Goal: Task Accomplishment & Management: Use online tool/utility

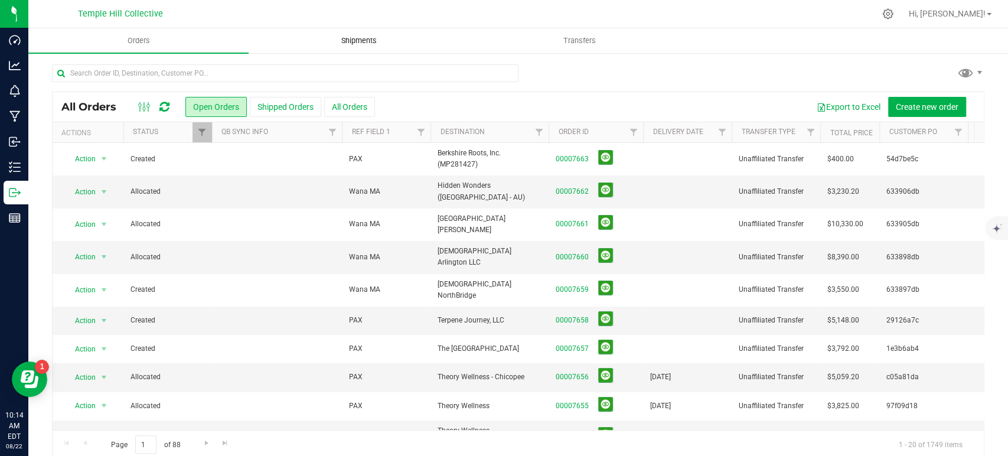
click at [338, 37] on span "Shipments" at bounding box center [358, 40] width 67 height 11
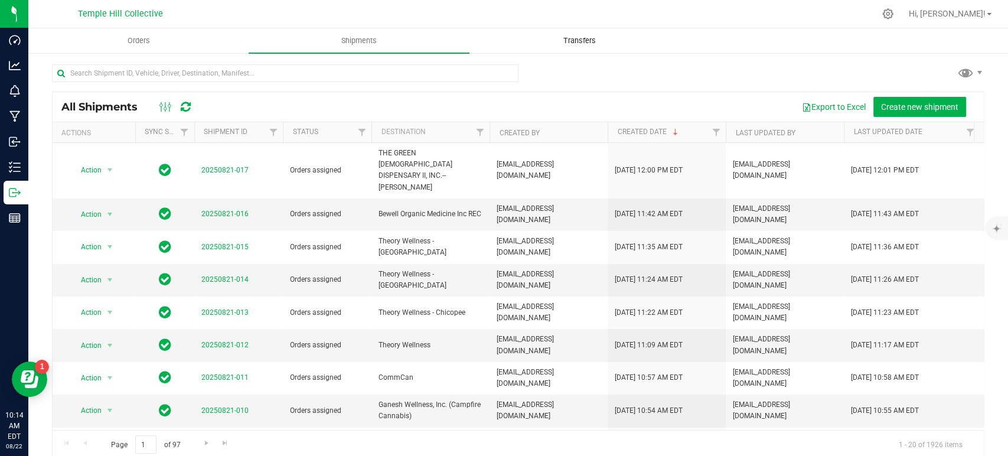
click at [560, 40] on span "Transfers" at bounding box center [579, 40] width 64 height 11
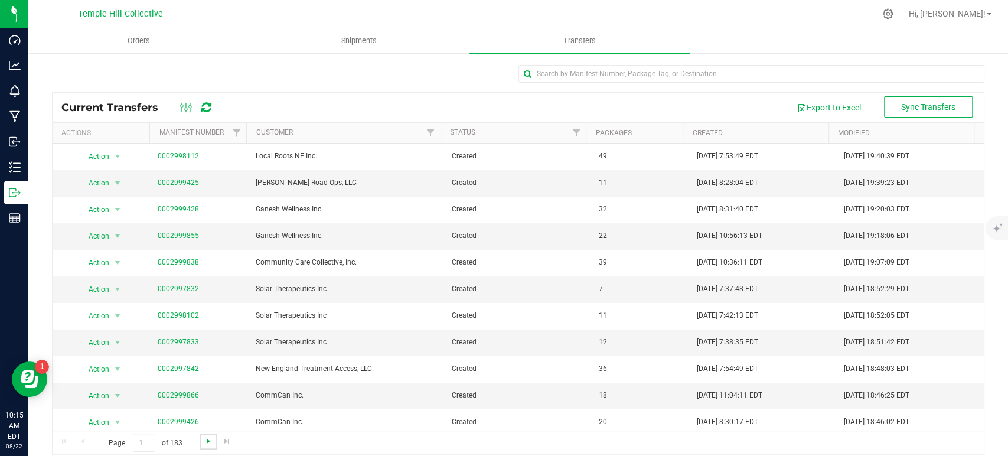
click at [209, 443] on span "Go to the next page" at bounding box center [208, 440] width 9 height 9
click at [140, 41] on span "Orders" at bounding box center [139, 40] width 54 height 11
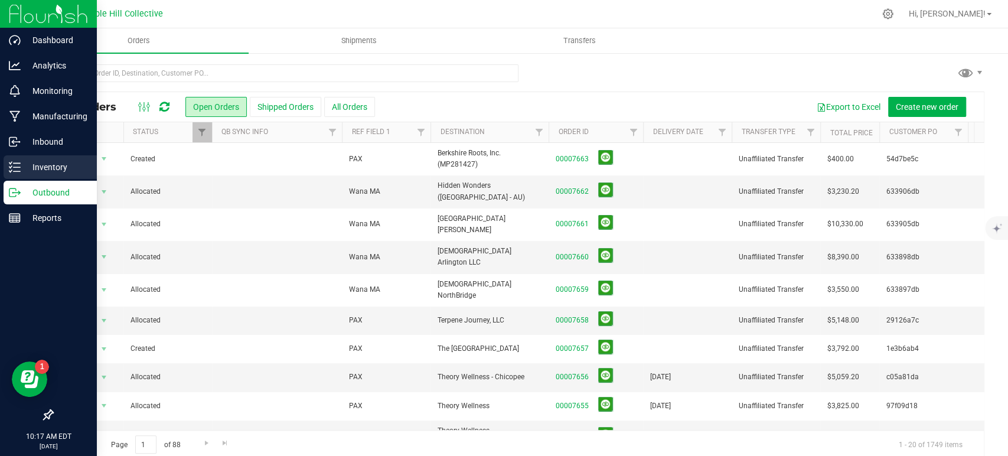
click at [28, 169] on p "Inventory" at bounding box center [56, 167] width 71 height 14
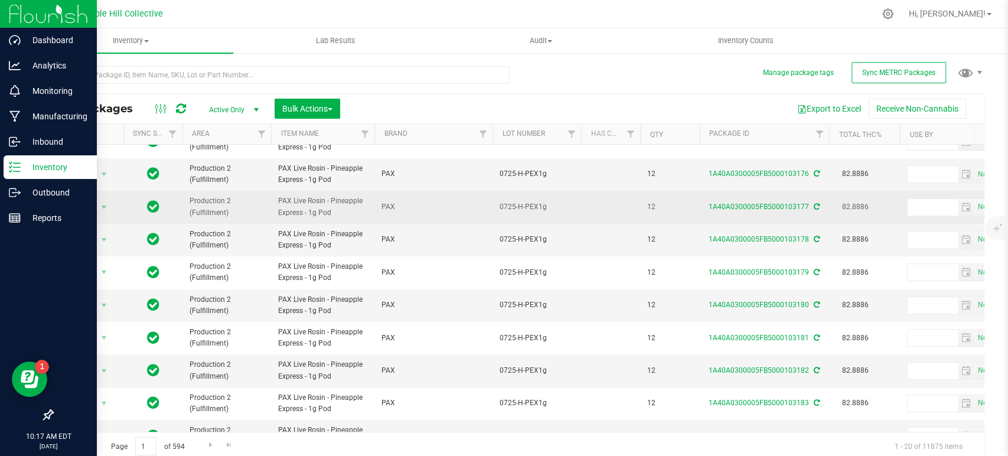
scroll to position [4, 0]
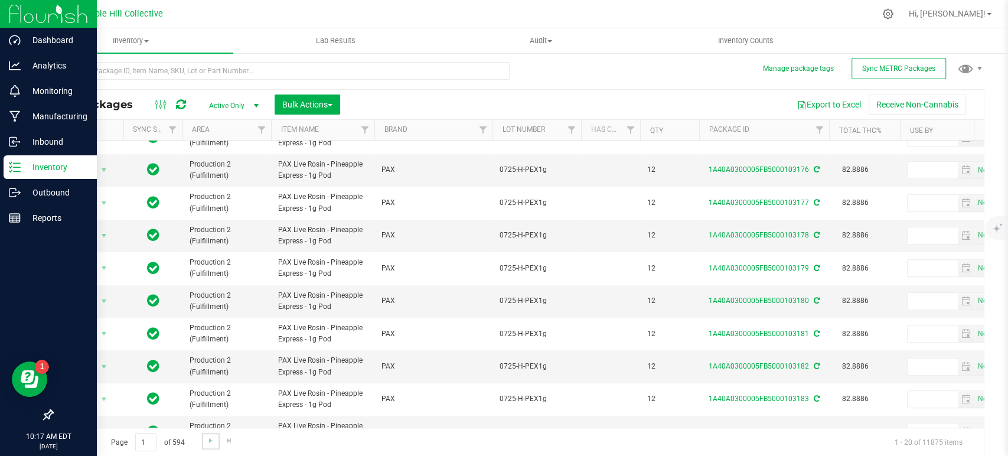
click at [204, 438] on link "Go to the next page" at bounding box center [210, 441] width 17 height 16
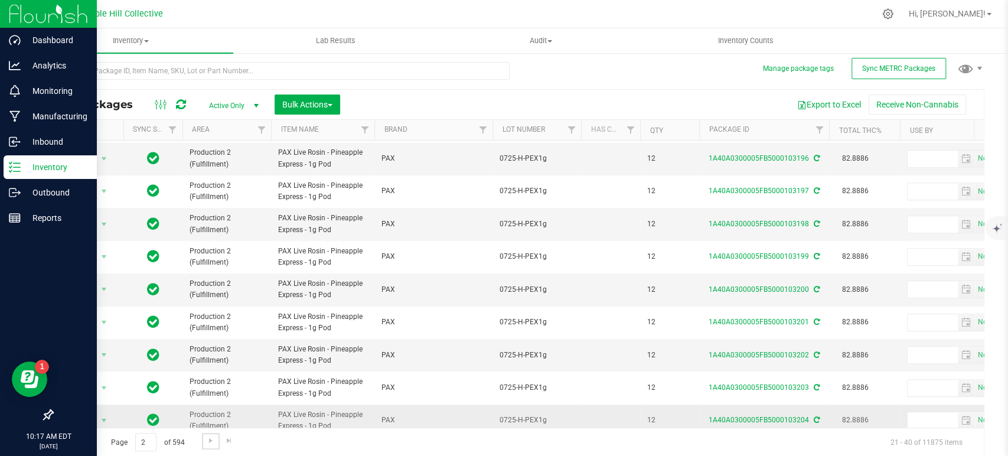
scroll to position [374, 0]
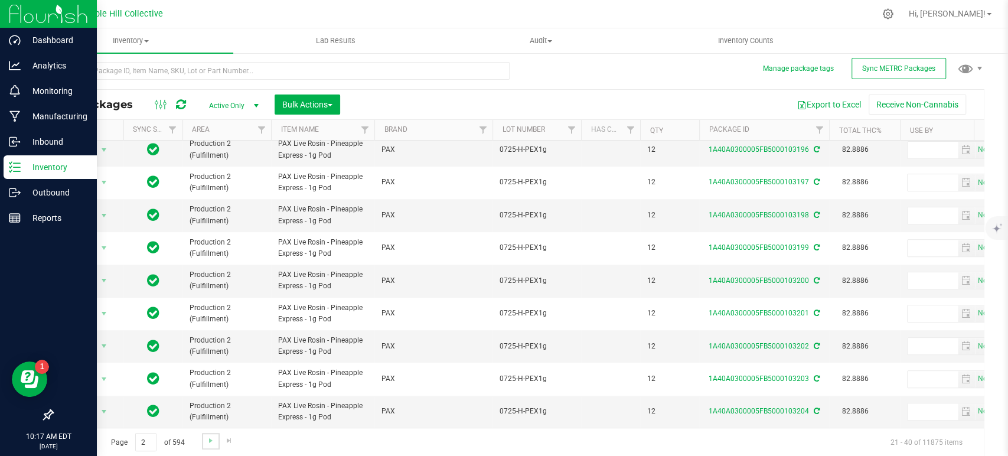
click at [205, 444] on link "Go to the next page" at bounding box center [210, 441] width 17 height 16
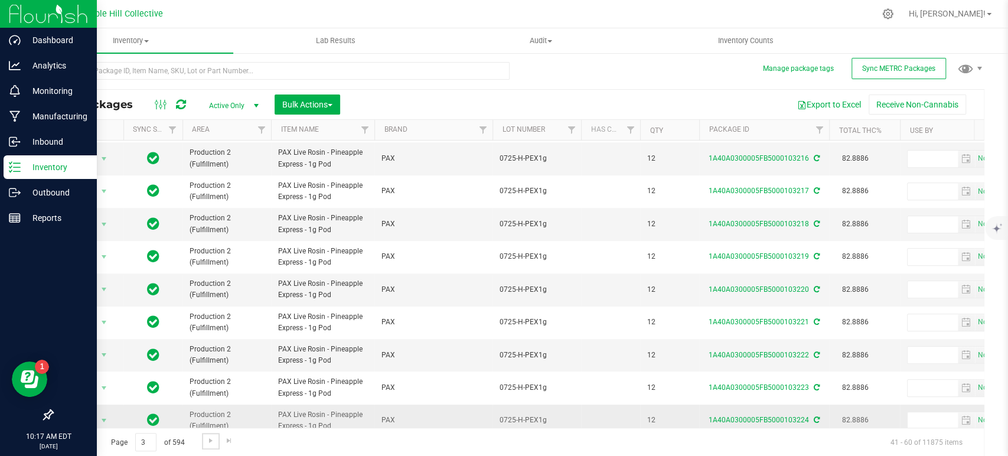
scroll to position [374, 0]
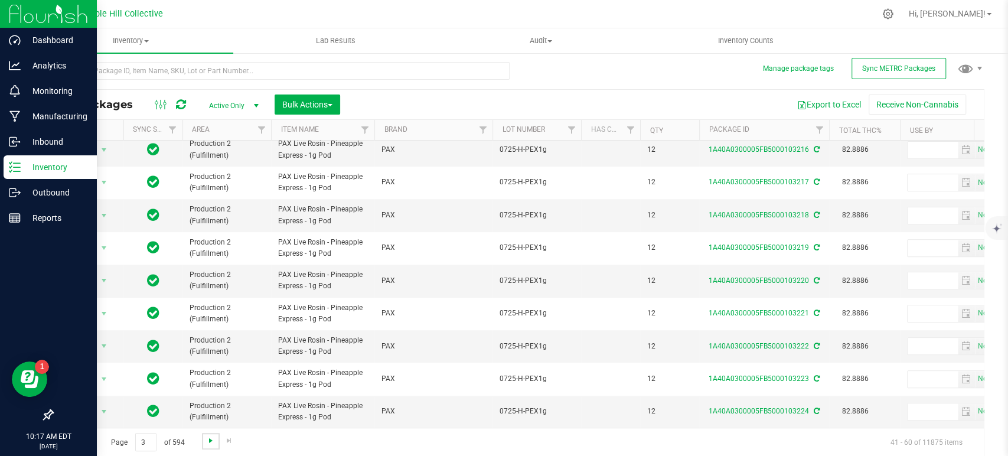
click at [206, 436] on span "Go to the next page" at bounding box center [210, 440] width 9 height 9
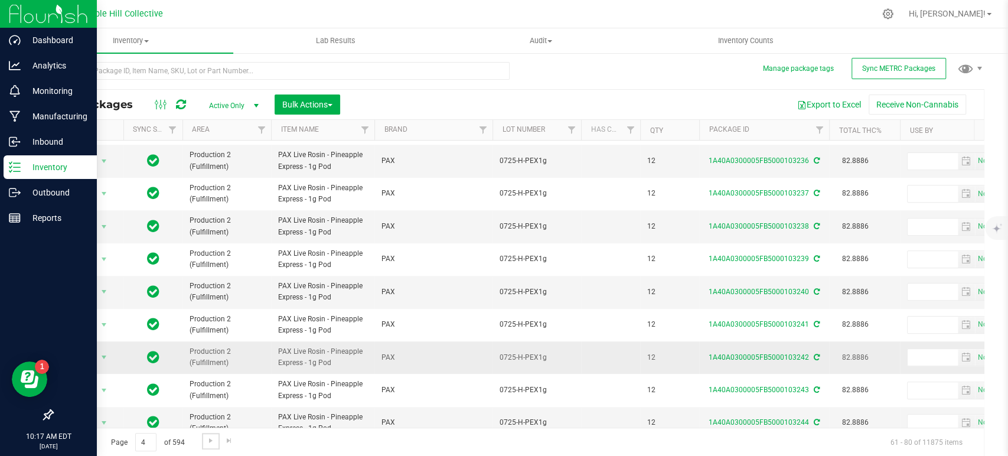
scroll to position [374, 0]
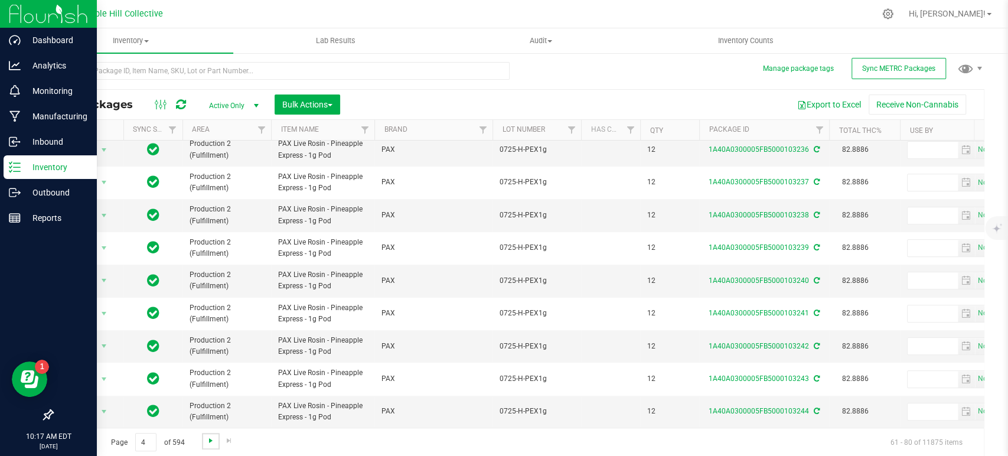
click at [212, 439] on span "Go to the next page" at bounding box center [210, 440] width 9 height 9
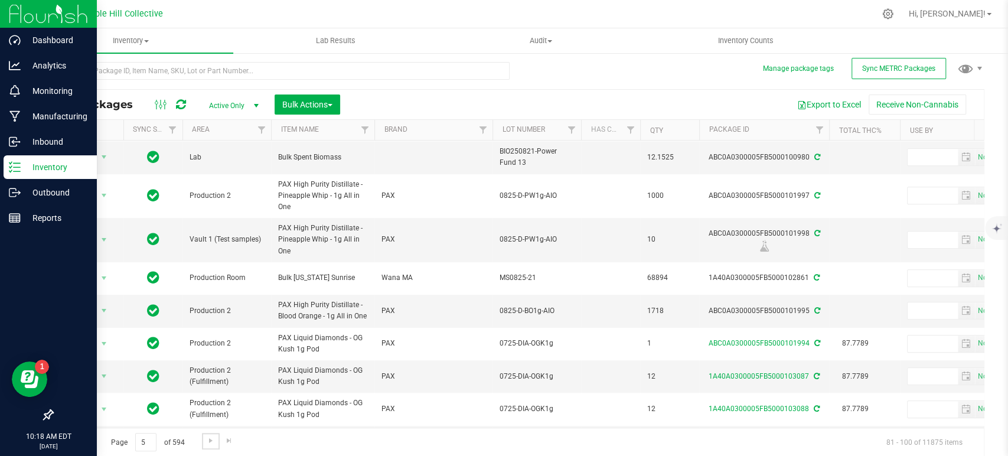
scroll to position [403, 0]
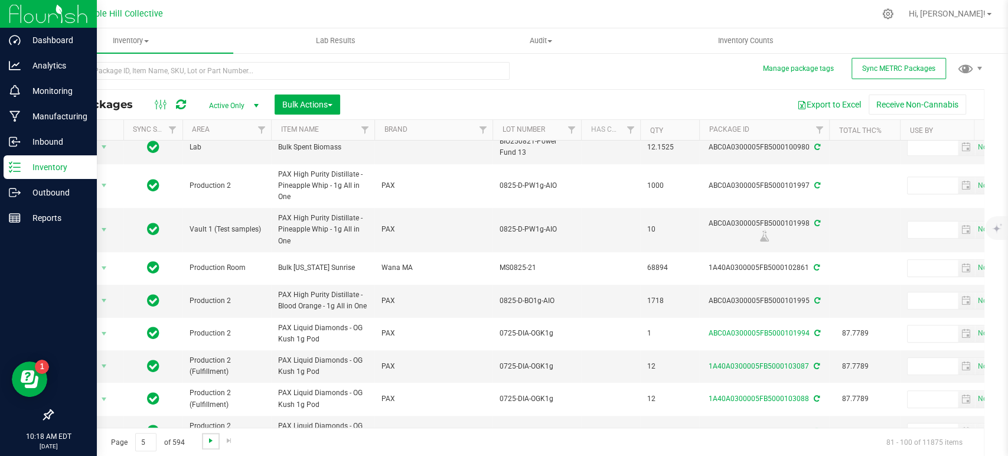
click at [207, 436] on span "Go to the next page" at bounding box center [210, 440] width 9 height 9
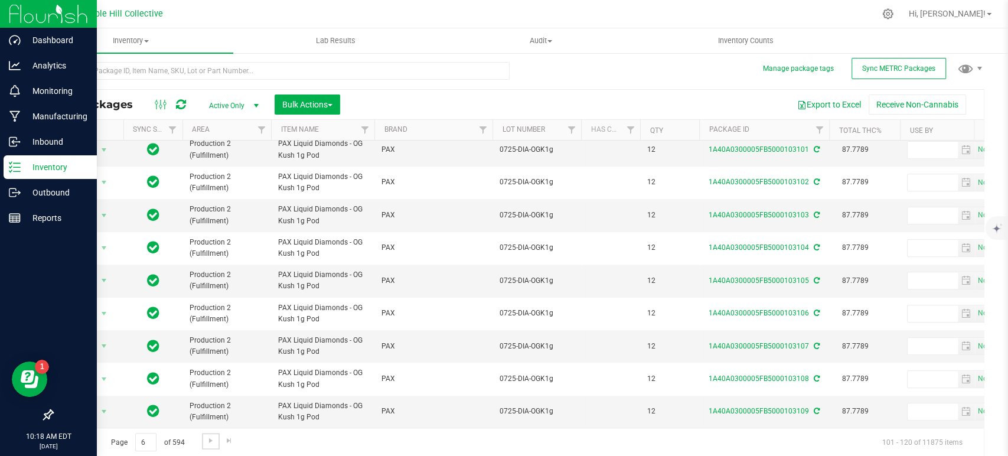
scroll to position [374, 0]
click at [206, 438] on span "Go to the next page" at bounding box center [210, 440] width 9 height 9
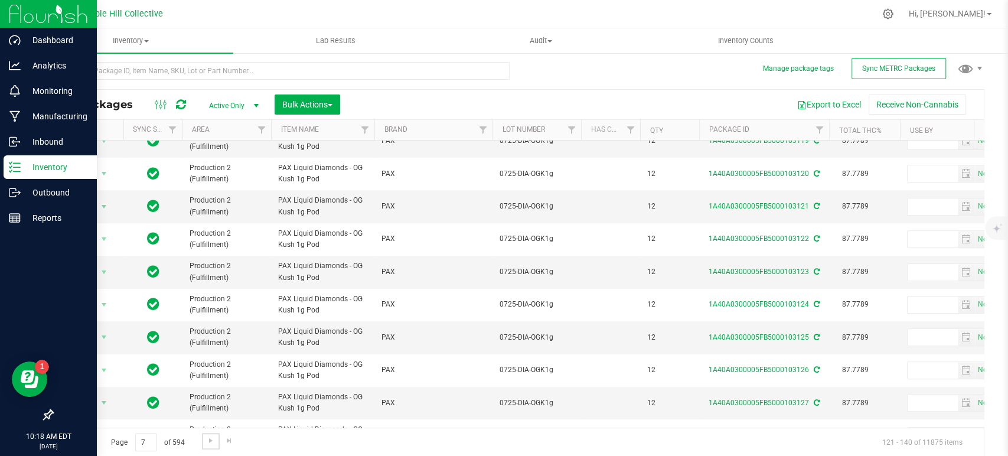
scroll to position [374, 0]
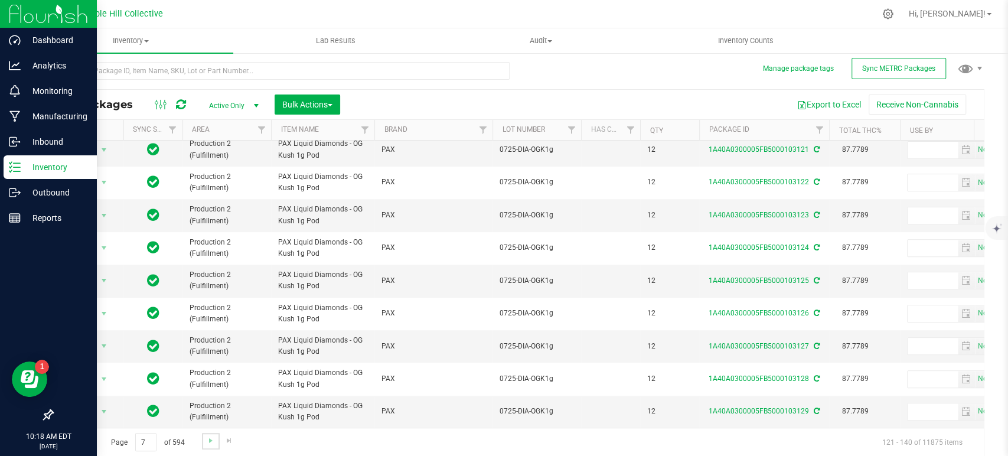
click at [218, 440] on link "Go to the next page" at bounding box center [210, 441] width 17 height 16
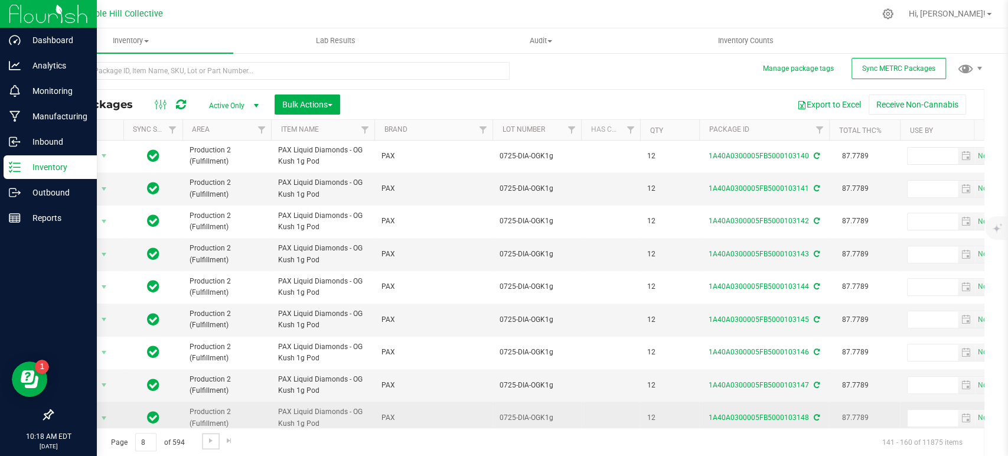
scroll to position [374, 0]
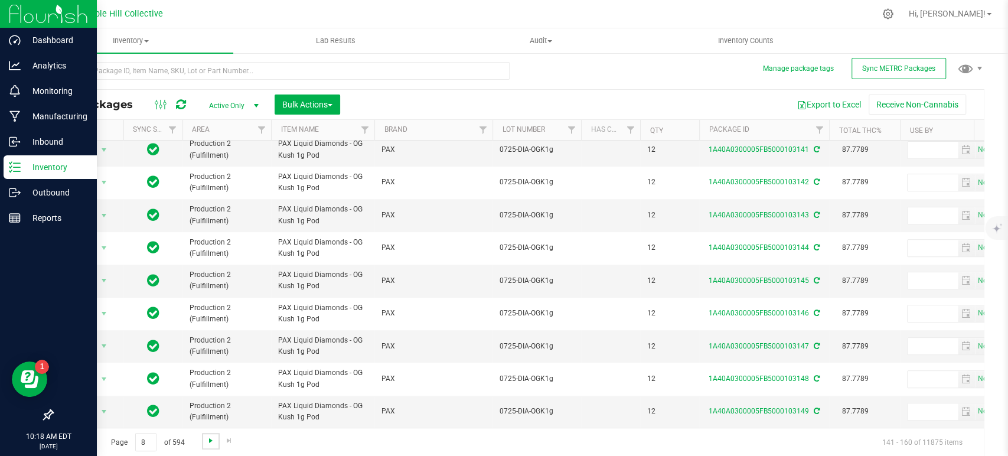
click at [213, 443] on span "Go to the next page" at bounding box center [210, 440] width 9 height 9
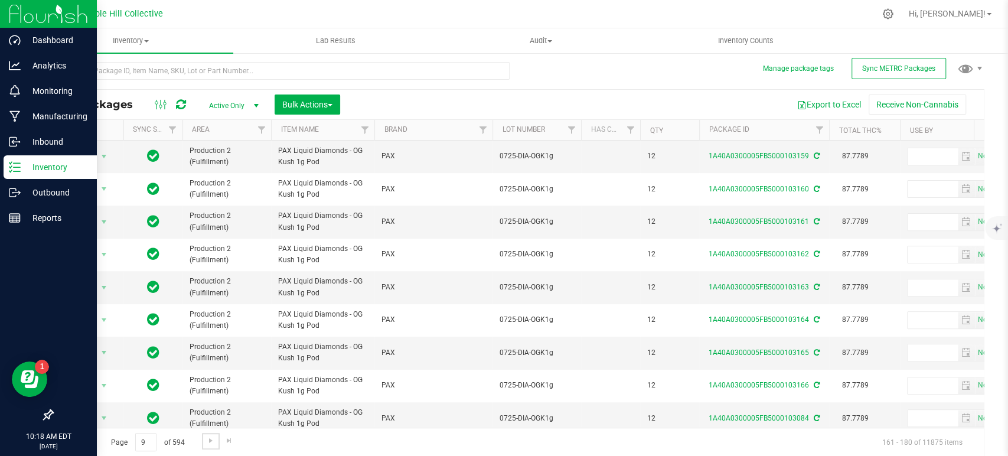
scroll to position [374, 0]
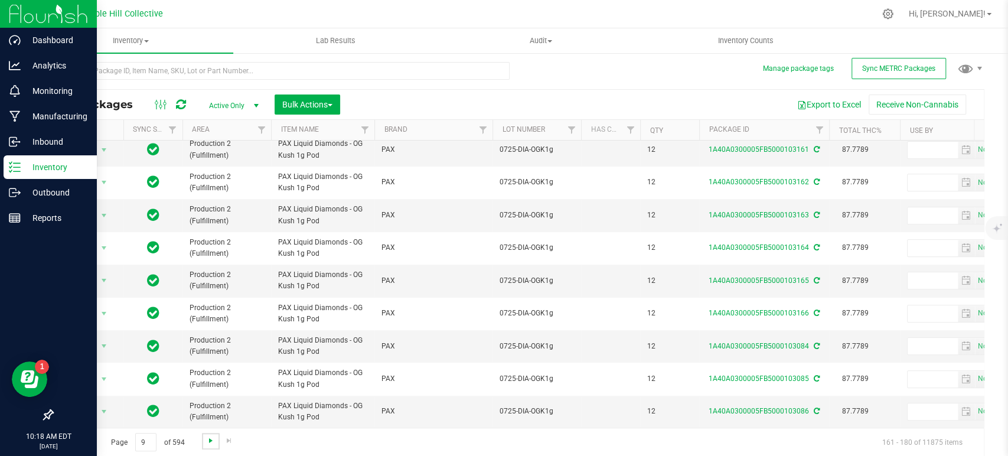
click at [207, 436] on span "Go to the next page" at bounding box center [210, 440] width 9 height 9
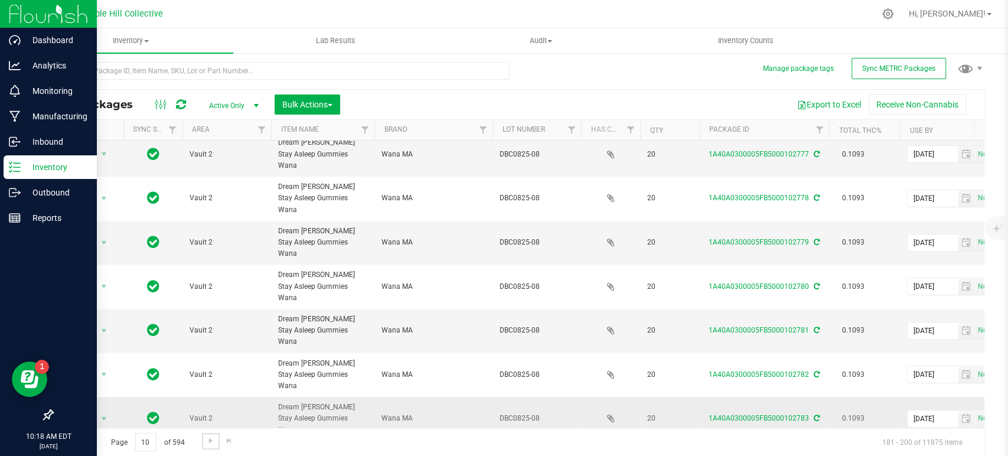
scroll to position [369, 0]
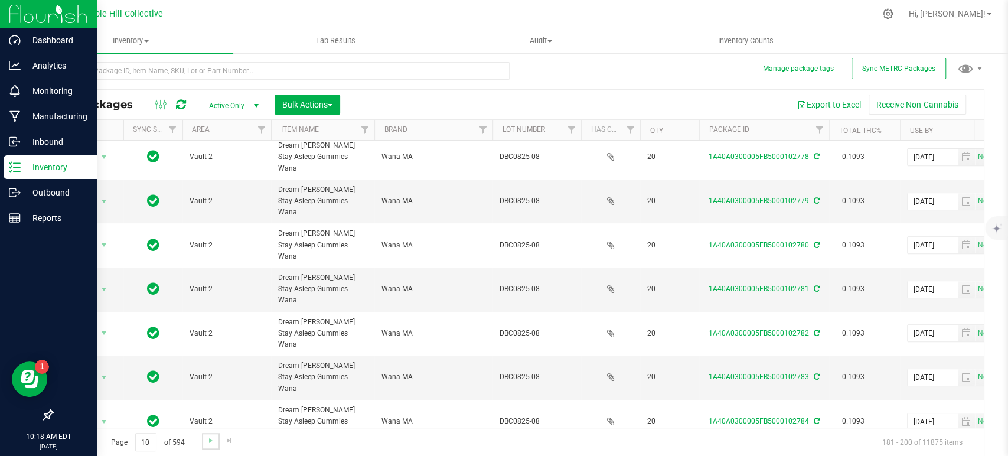
click at [207, 445] on link "Go to the next page" at bounding box center [210, 441] width 17 height 16
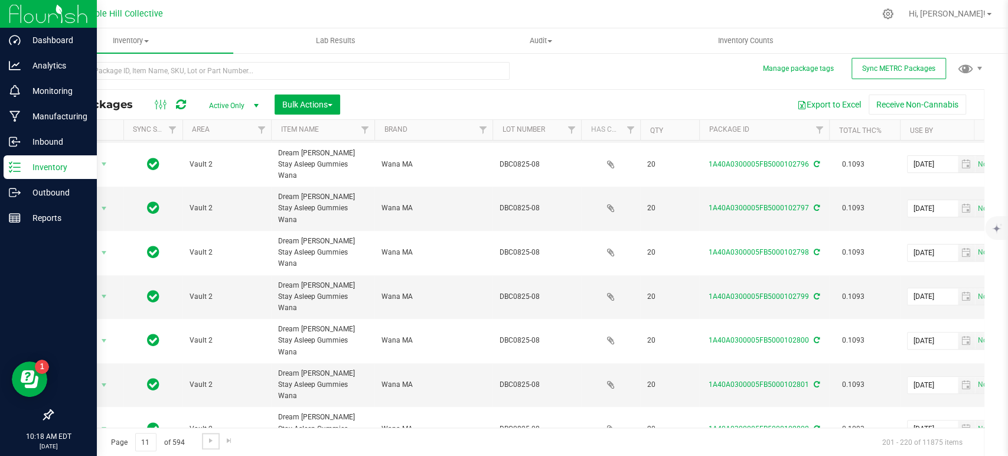
scroll to position [374, 0]
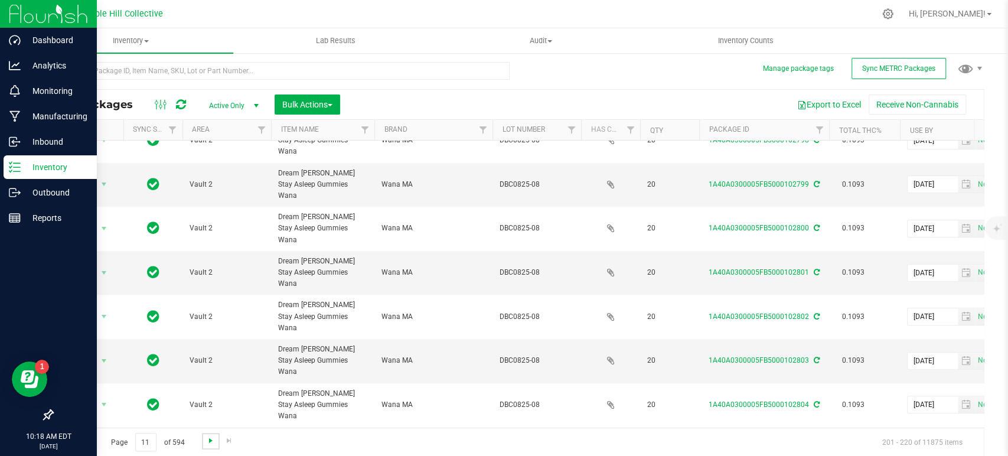
click at [212, 439] on span "Go to the next page" at bounding box center [210, 440] width 9 height 9
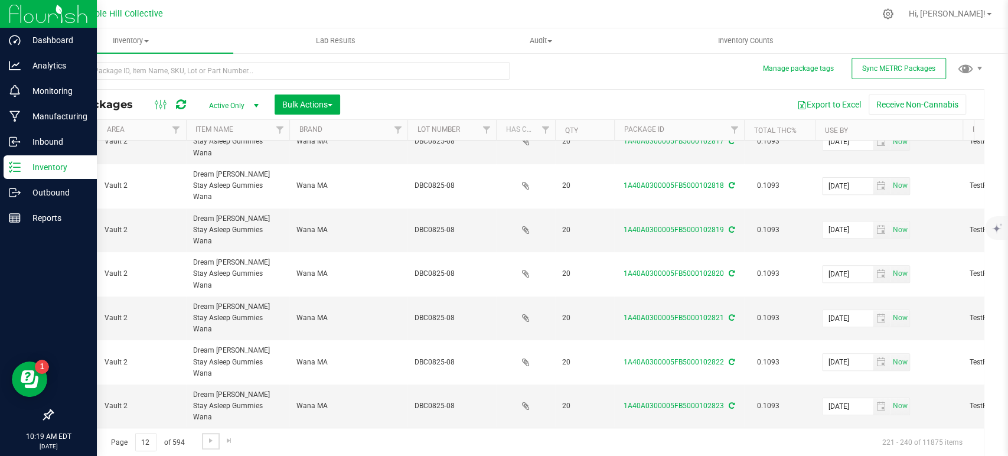
scroll to position [374, 85]
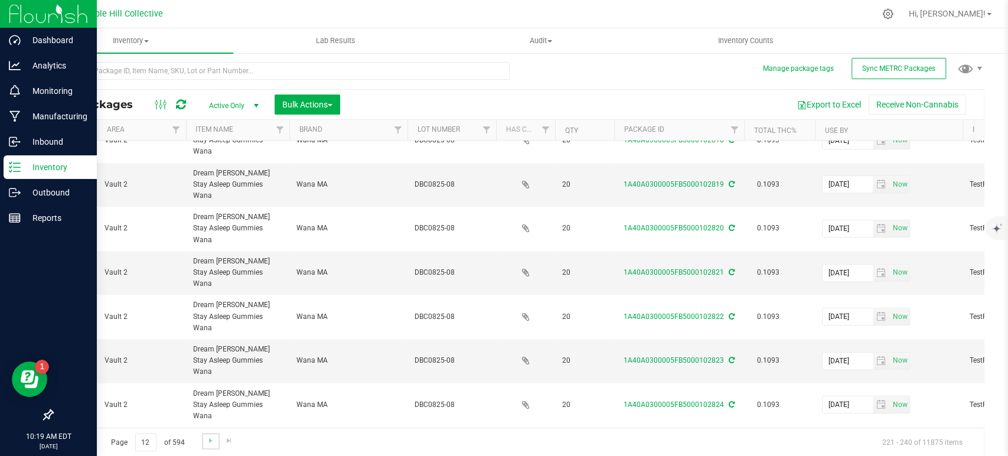
click at [207, 444] on link "Go to the next page" at bounding box center [210, 441] width 17 height 16
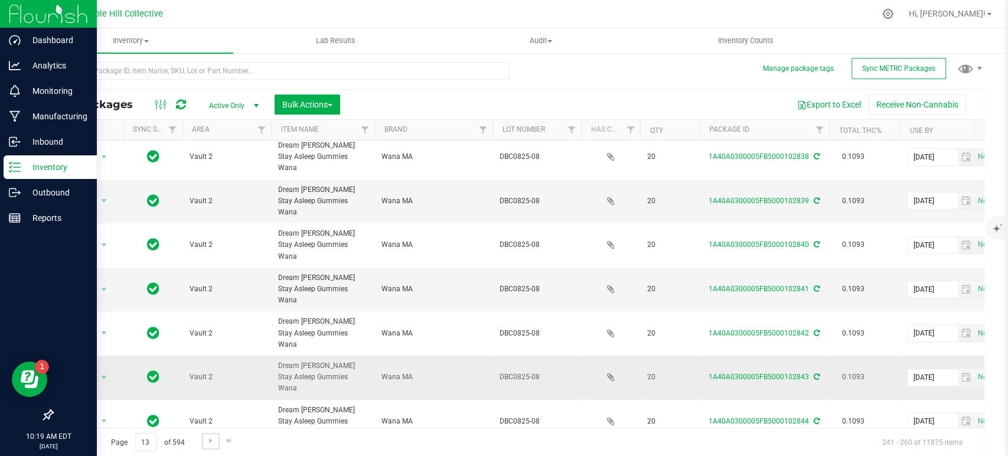
scroll to position [374, 0]
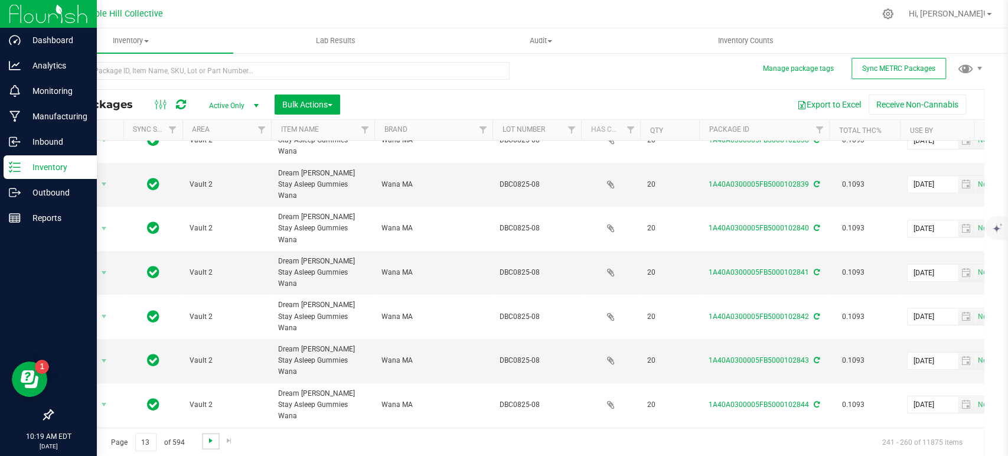
click at [207, 443] on span "Go to the next page" at bounding box center [210, 440] width 9 height 9
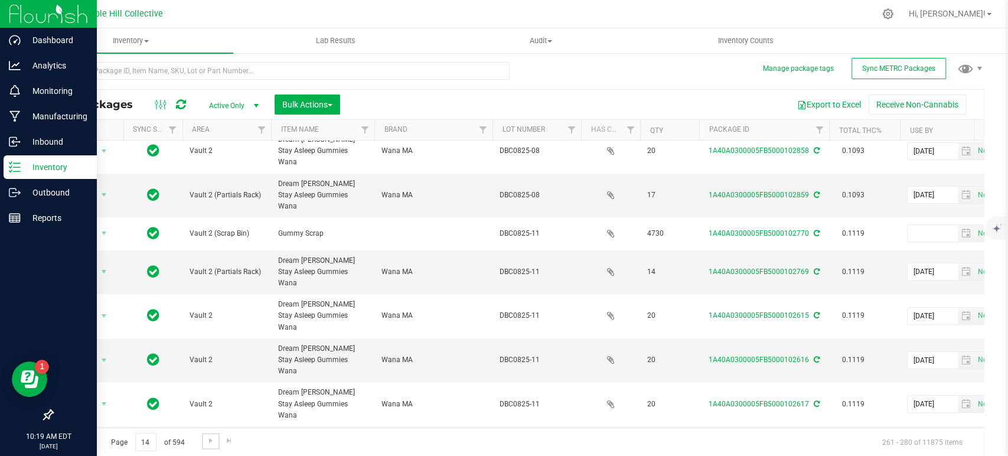
scroll to position [369, 0]
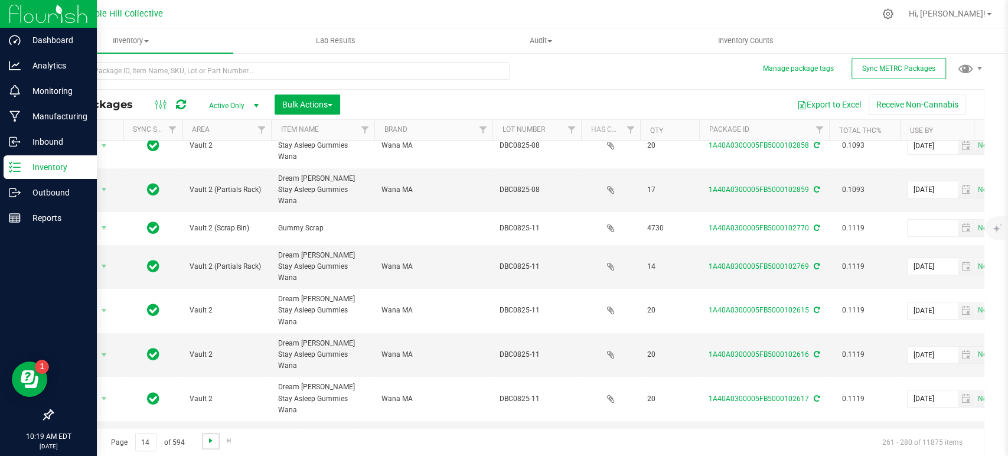
click at [208, 441] on span "Go to the next page" at bounding box center [210, 440] width 9 height 9
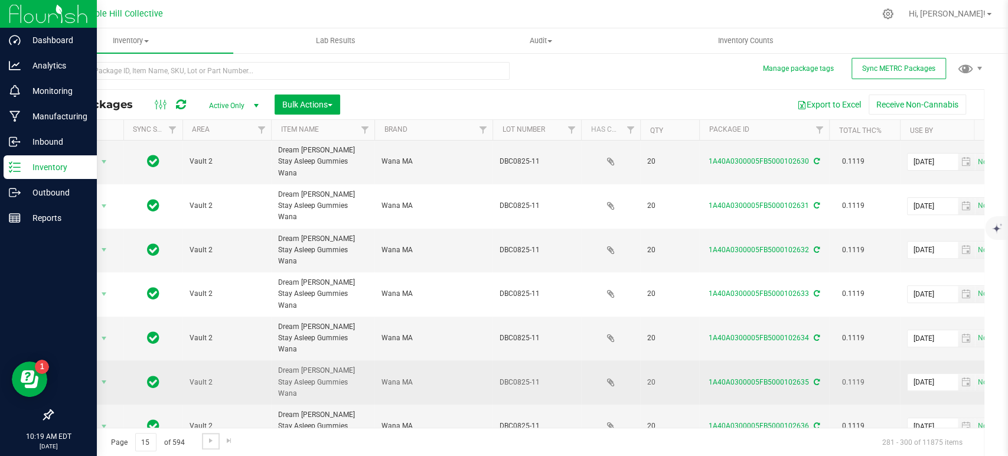
scroll to position [374, 0]
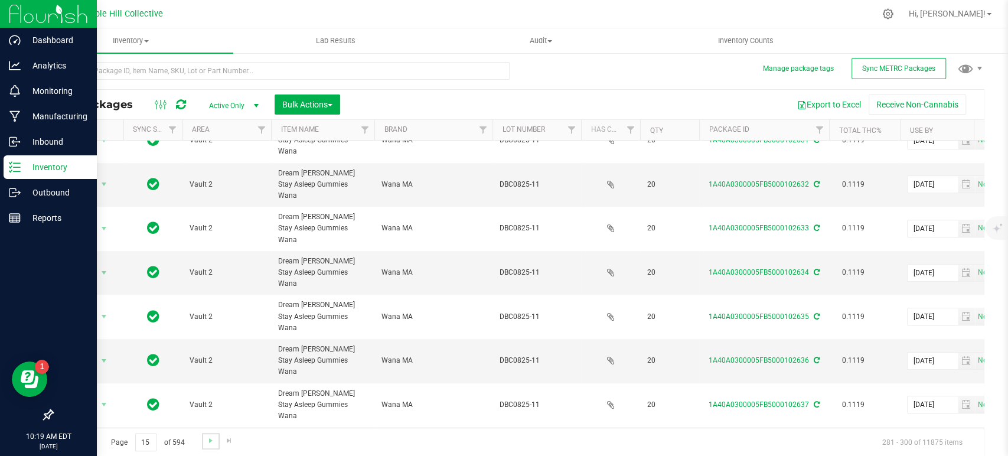
click at [203, 444] on link "Go to the next page" at bounding box center [210, 441] width 17 height 16
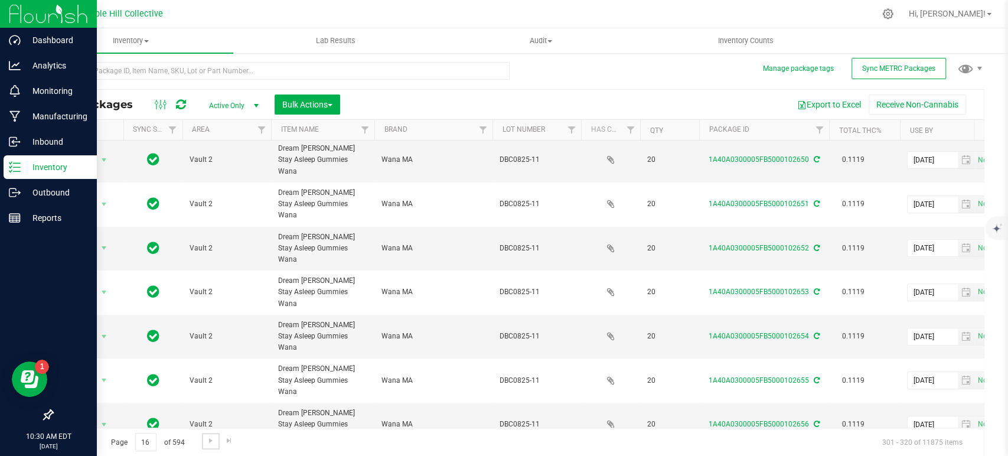
scroll to position [328, 0]
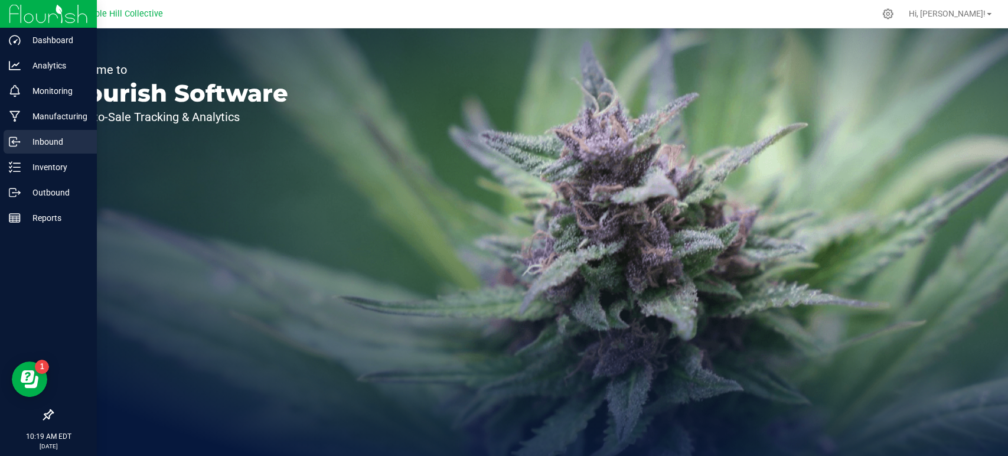
click at [36, 146] on p "Inbound" at bounding box center [56, 142] width 71 height 14
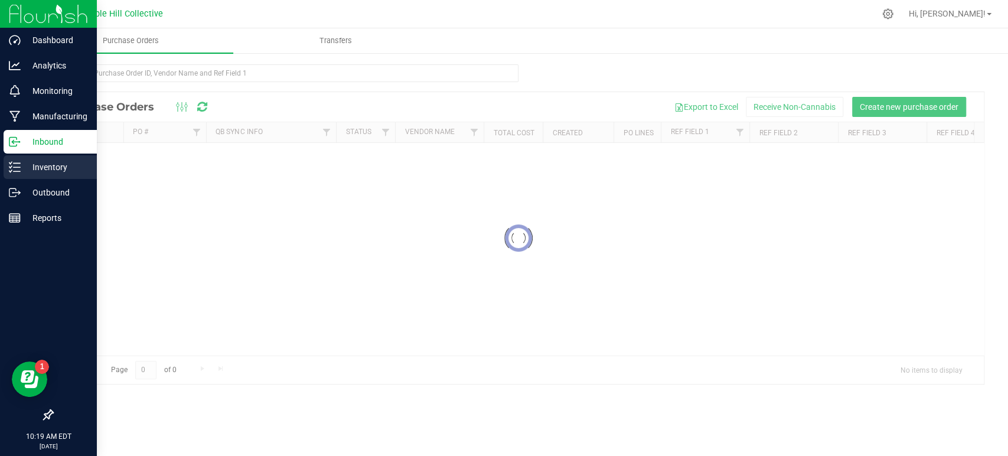
click at [37, 174] on p "Inventory" at bounding box center [56, 167] width 71 height 14
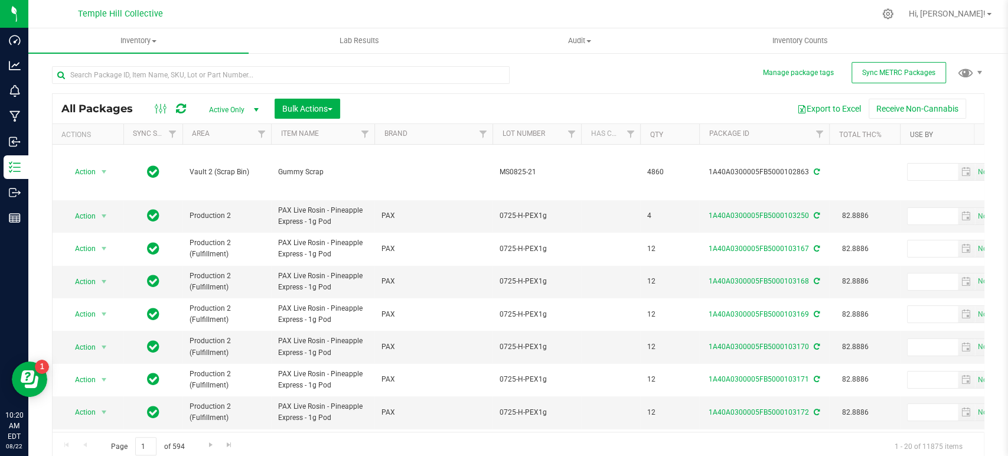
click at [927, 135] on link "Use By" at bounding box center [920, 134] width 23 height 8
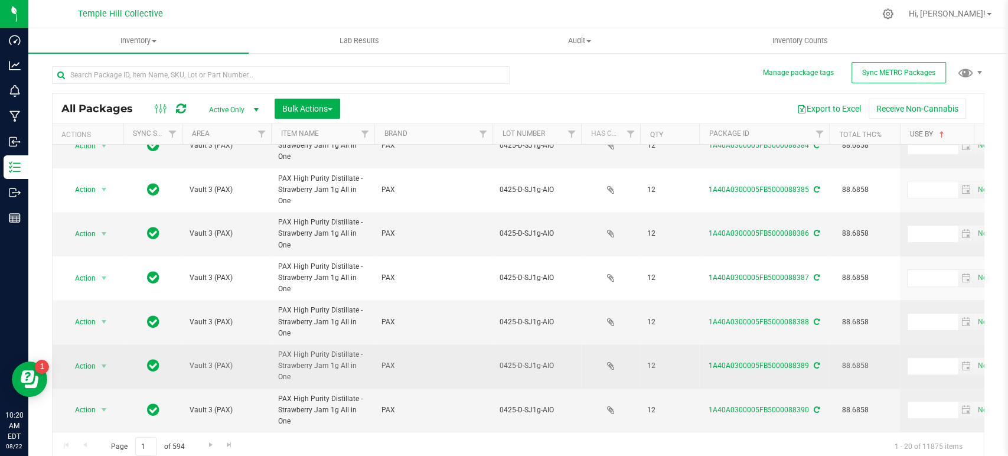
scroll to position [4, 0]
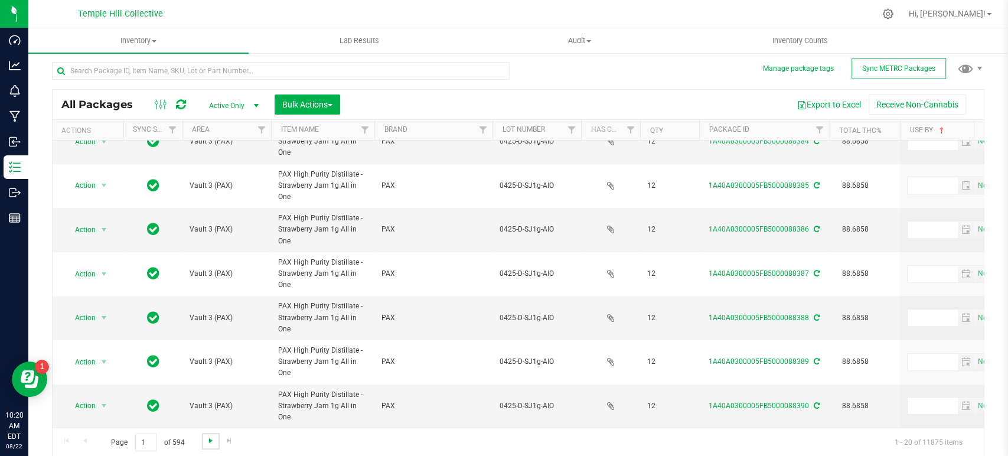
click at [207, 440] on span "Go to the next page" at bounding box center [210, 440] width 9 height 9
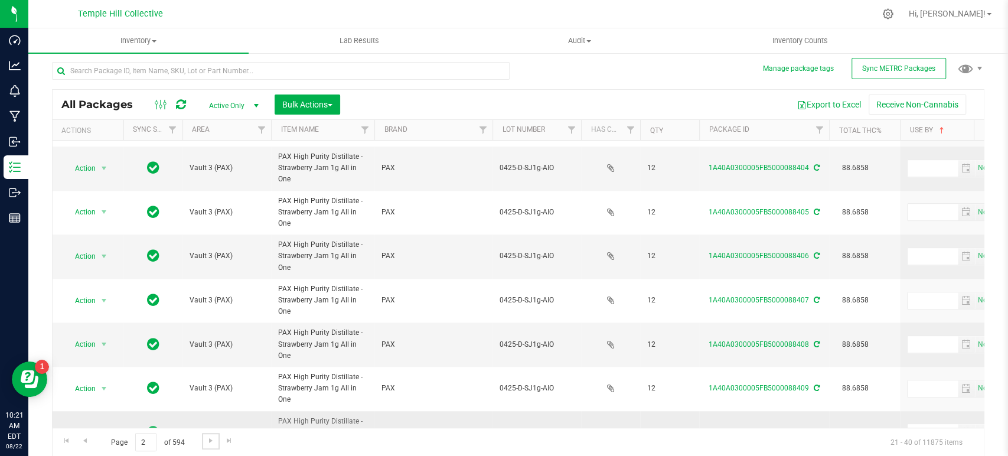
scroll to position [601, 0]
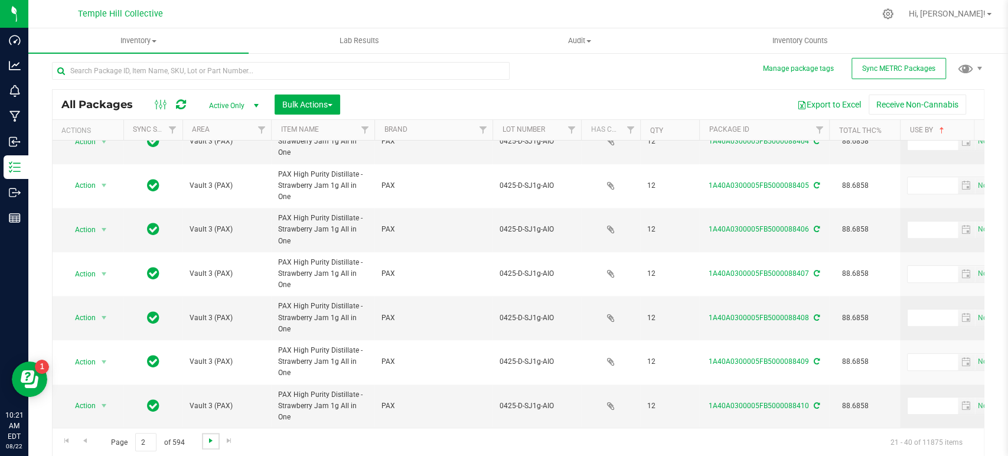
click at [208, 440] on span "Go to the next page" at bounding box center [210, 440] width 9 height 9
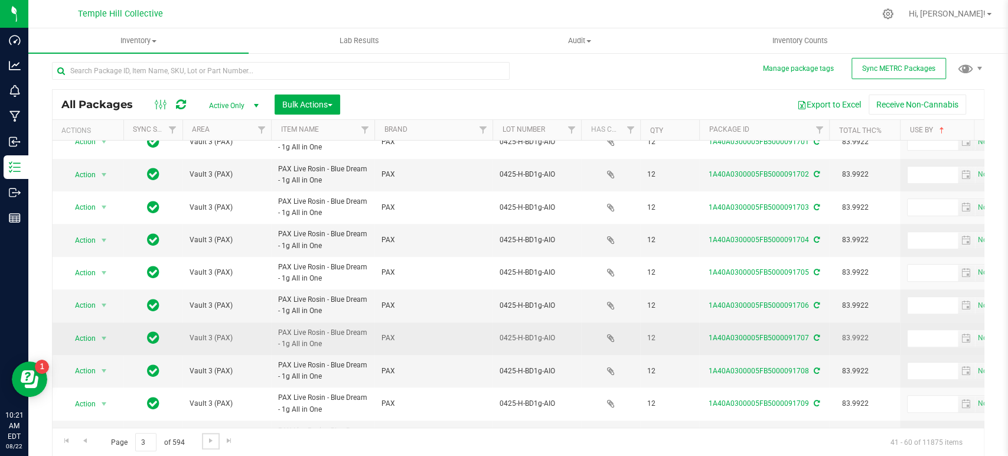
scroll to position [488, 0]
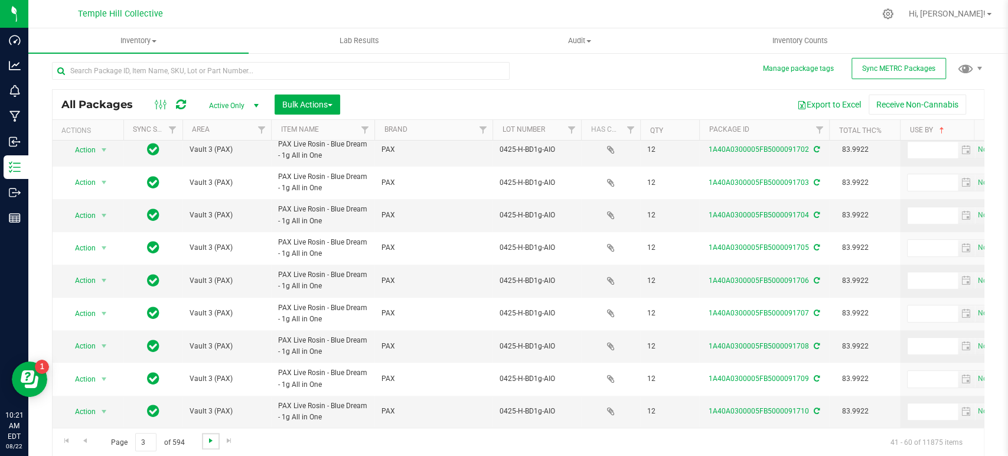
click at [210, 443] on span "Go to the next page" at bounding box center [210, 440] width 9 height 9
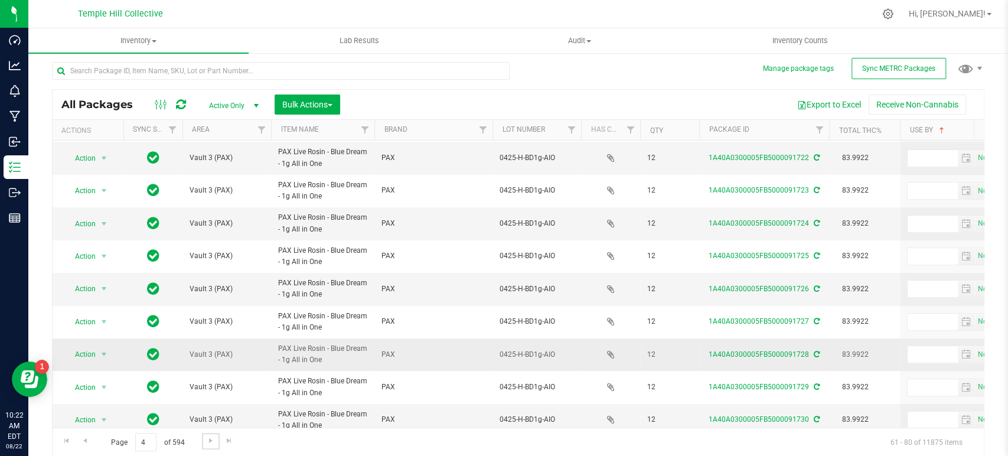
scroll to position [374, 0]
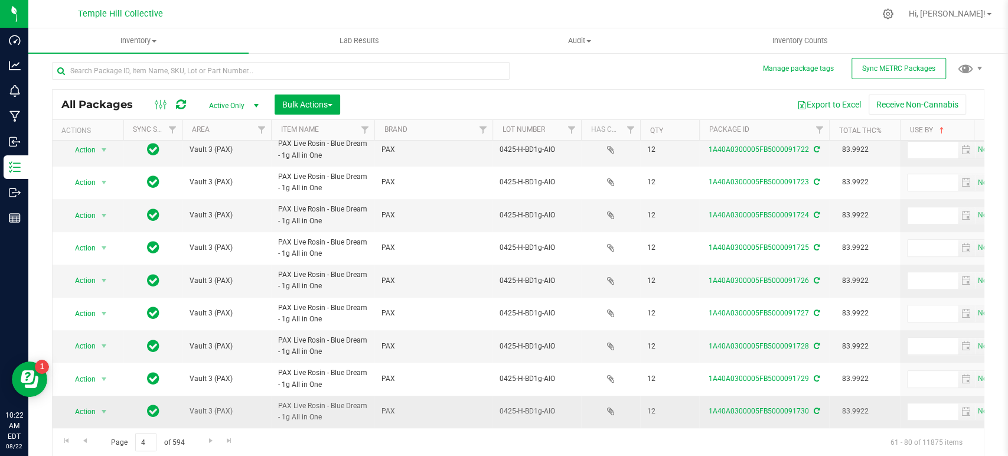
click at [534, 406] on span "0425-H-BD1g-AIO" at bounding box center [536, 411] width 74 height 11
click at [534, 402] on input "0425-H-BD1g-AIO" at bounding box center [534, 411] width 84 height 18
click at [156, 70] on input "text" at bounding box center [280, 71] width 457 height 18
paste input "0425-H-BD1g-AIO"
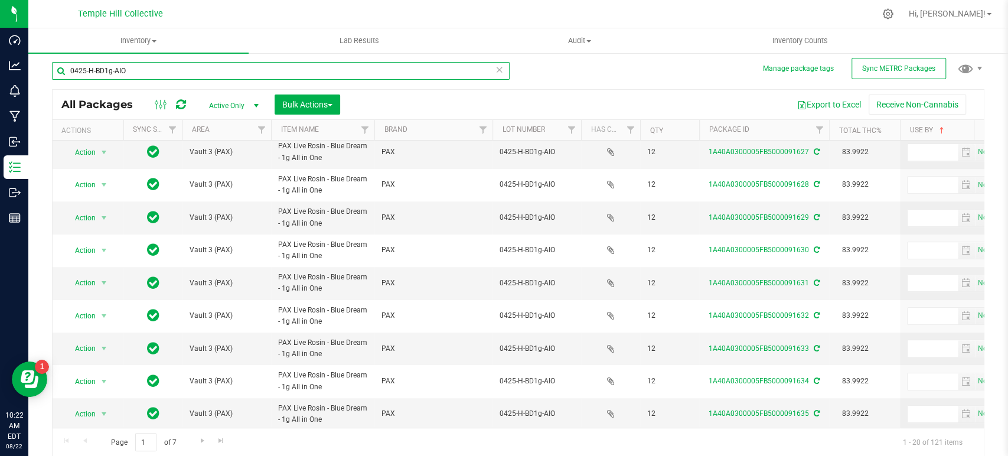
scroll to position [374, 0]
type input "0425-H-BD1g-AIO"
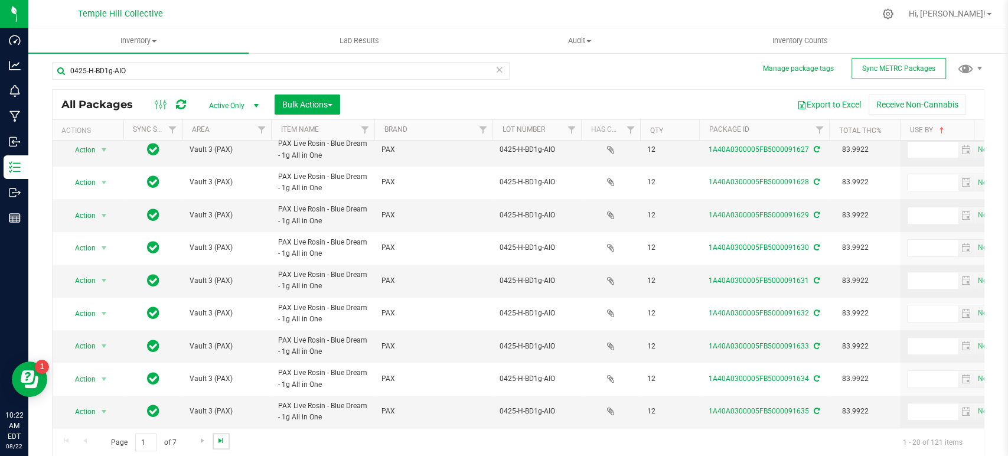
click at [221, 439] on span "Go to the last page" at bounding box center [220, 440] width 9 height 9
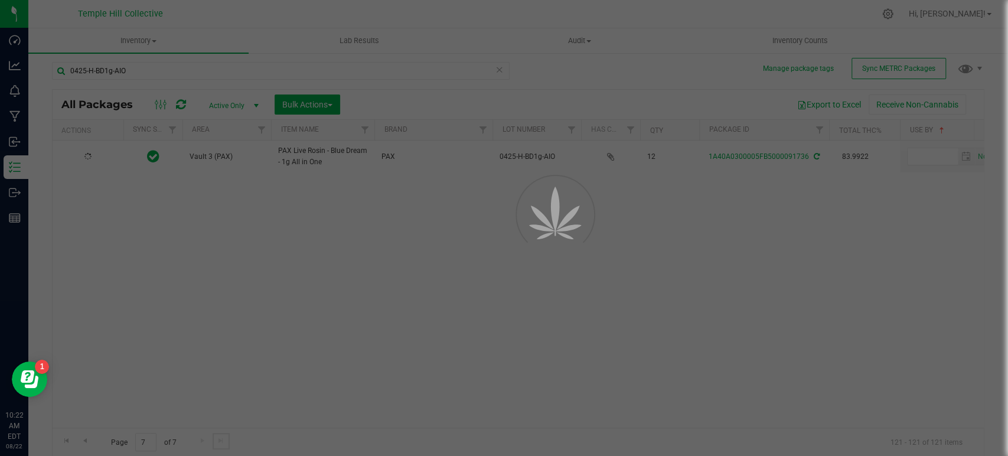
scroll to position [0, 0]
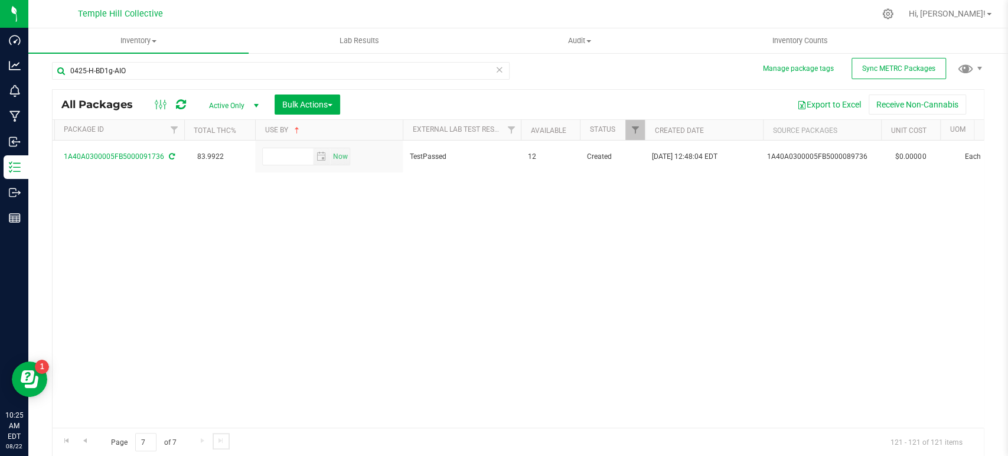
scroll to position [0, 508]
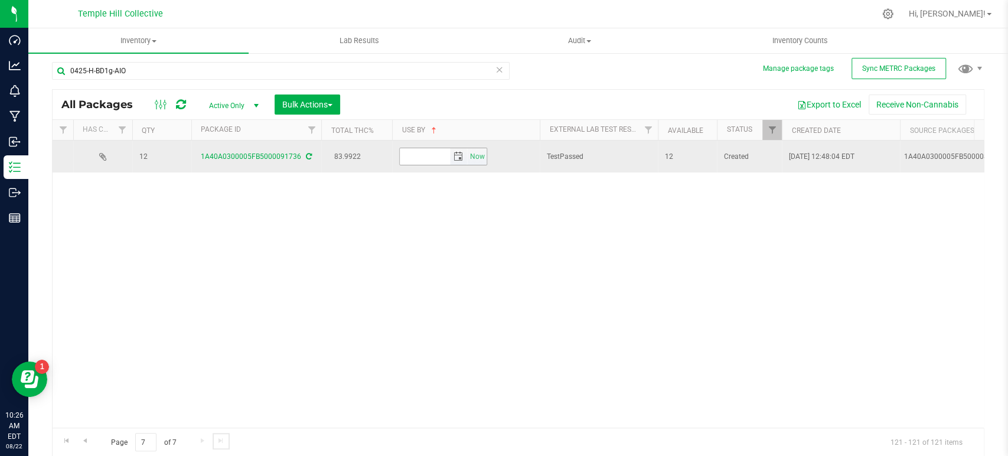
click at [458, 161] on span "select" at bounding box center [458, 156] width 17 height 17
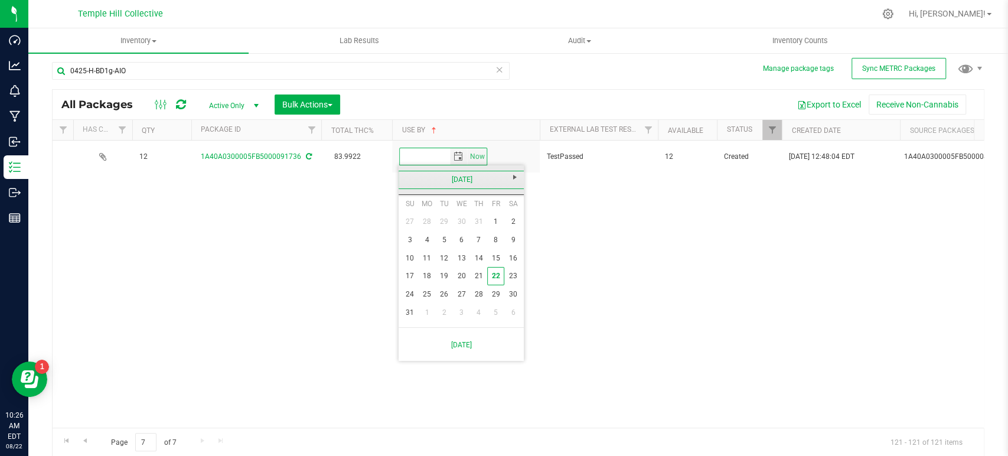
click at [482, 179] on link "August 2025" at bounding box center [461, 180] width 127 height 18
click at [477, 183] on link "2025" at bounding box center [461, 180] width 127 height 18
click at [502, 241] on link "2026" at bounding box center [506, 245] width 30 height 30
click at [445, 246] on link "Jun" at bounding box center [446, 245] width 30 height 30
click at [494, 225] on link "5" at bounding box center [495, 222] width 17 height 18
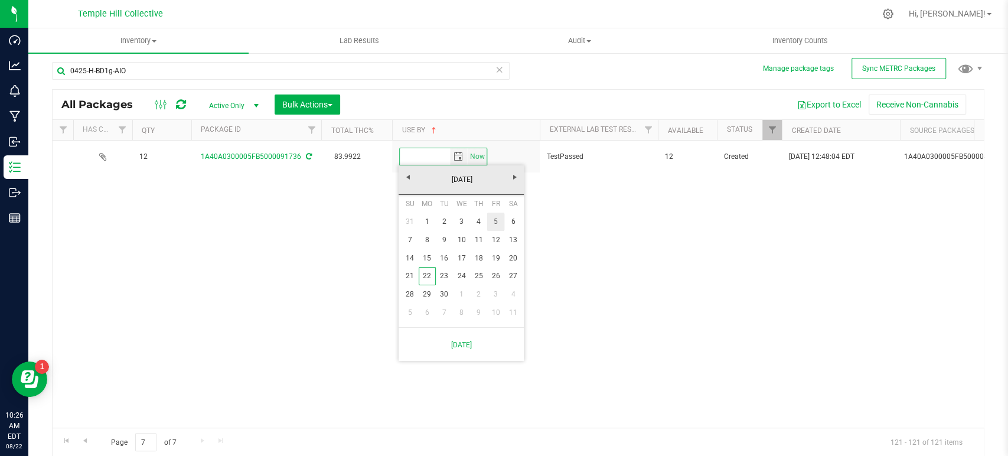
type input "[DATE]"
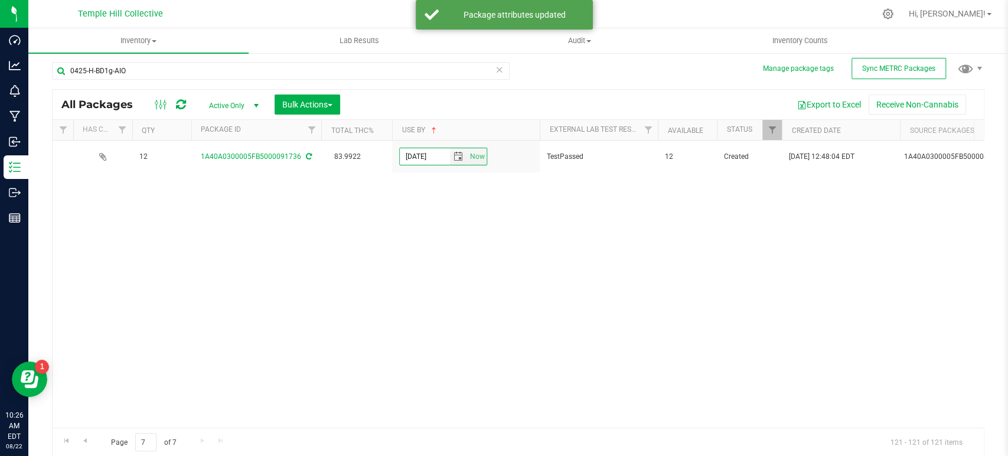
click at [541, 253] on div "Action Action Adjust qty Create package Edit attributes Global inventory Locate…" at bounding box center [518, 283] width 931 height 287
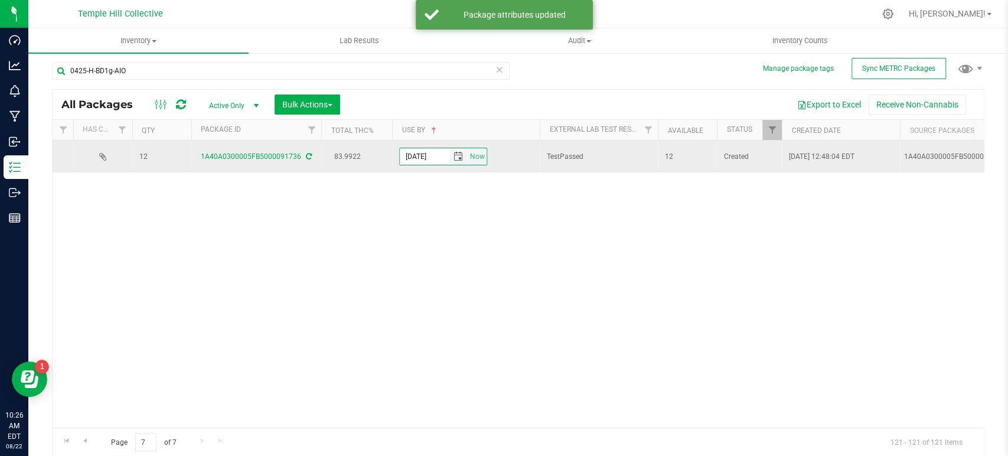
click at [422, 156] on input "[DATE]" at bounding box center [425, 156] width 50 height 17
click at [310, 156] on div "1A40A0300005FB5000091736" at bounding box center [255, 156] width 133 height 11
click at [308, 155] on icon at bounding box center [309, 156] width 6 height 7
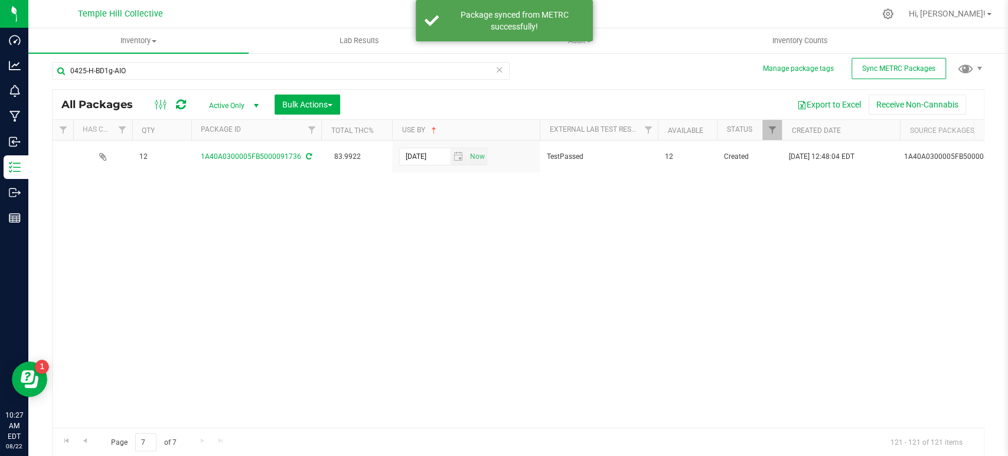
scroll to position [0, 9]
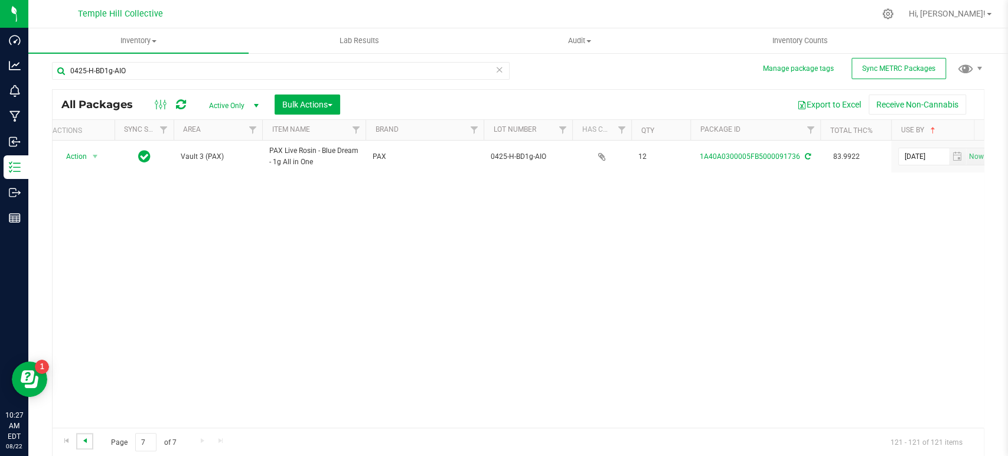
click at [86, 438] on span "Go to the previous page" at bounding box center [84, 440] width 9 height 9
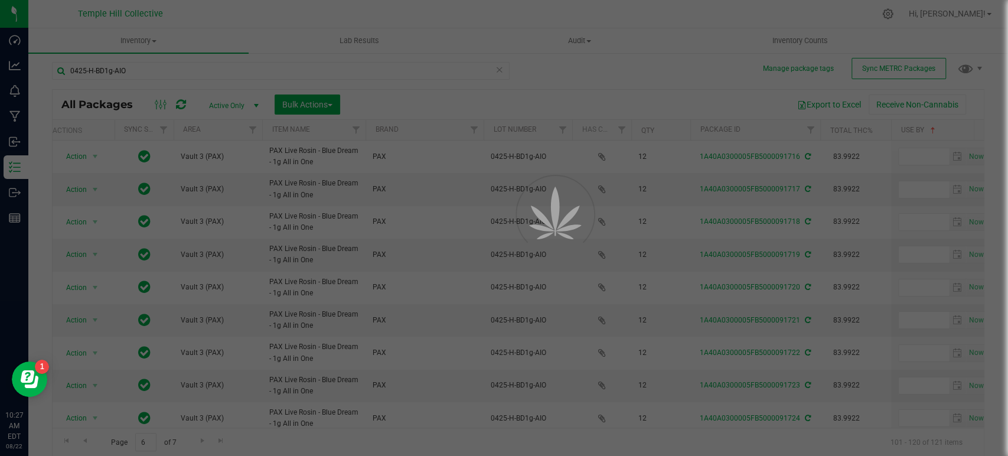
click at [233, 73] on div at bounding box center [504, 228] width 1008 height 456
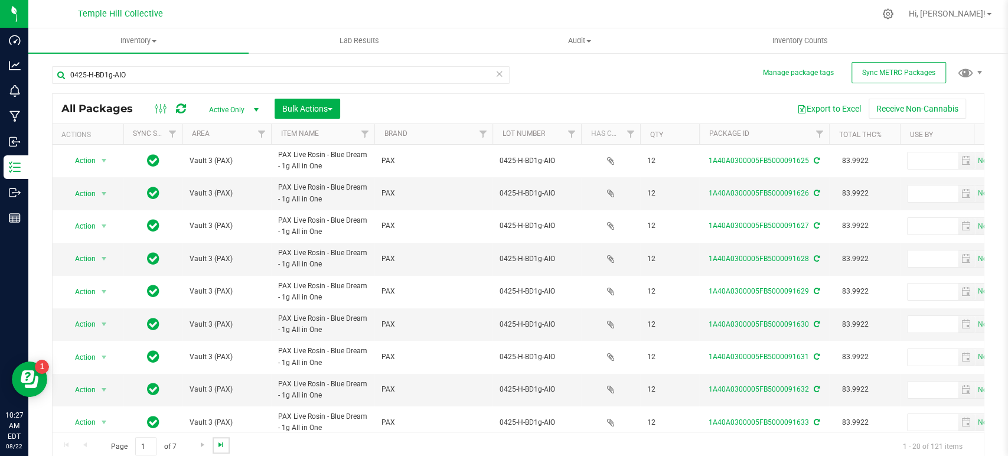
click at [221, 443] on span "Go to the last page" at bounding box center [220, 444] width 9 height 9
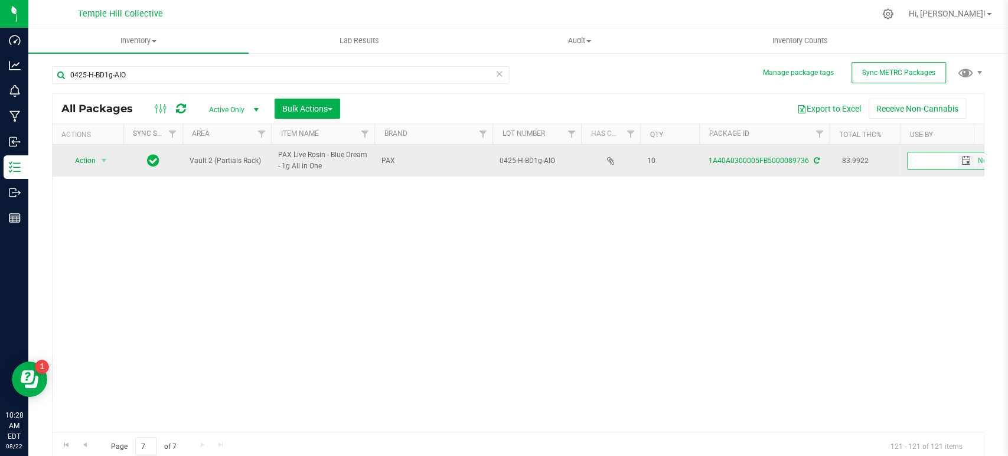
click at [919, 161] on input "text" at bounding box center [932, 160] width 50 height 17
paste input "[DATE]"
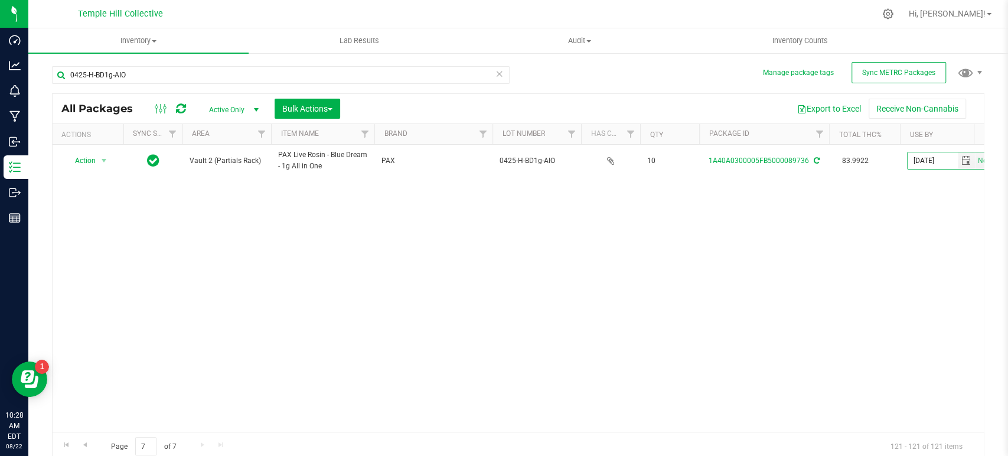
type input "[DATE]"
click at [883, 221] on div "Action Action Adjust qty Create package Edit attributes Global inventory Locate…" at bounding box center [518, 288] width 931 height 287
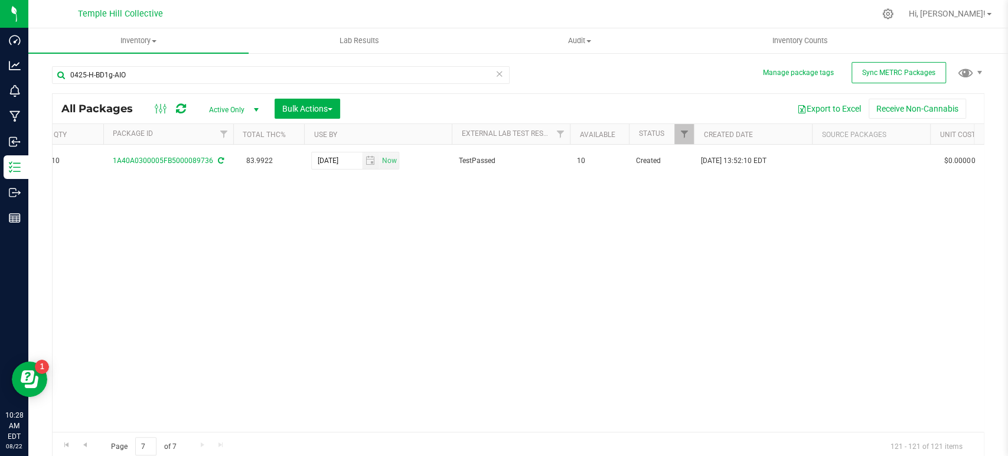
scroll to position [0, 584]
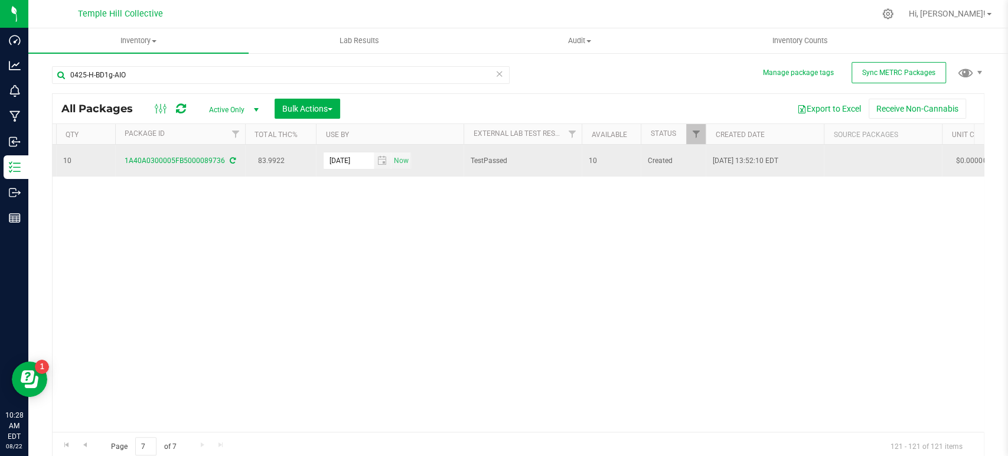
click at [231, 158] on icon at bounding box center [233, 160] width 6 height 7
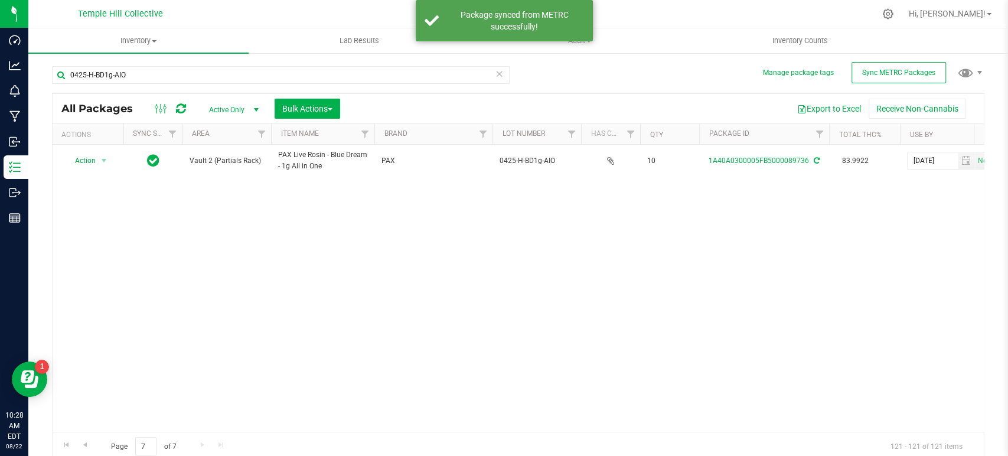
scroll to position [0, 194]
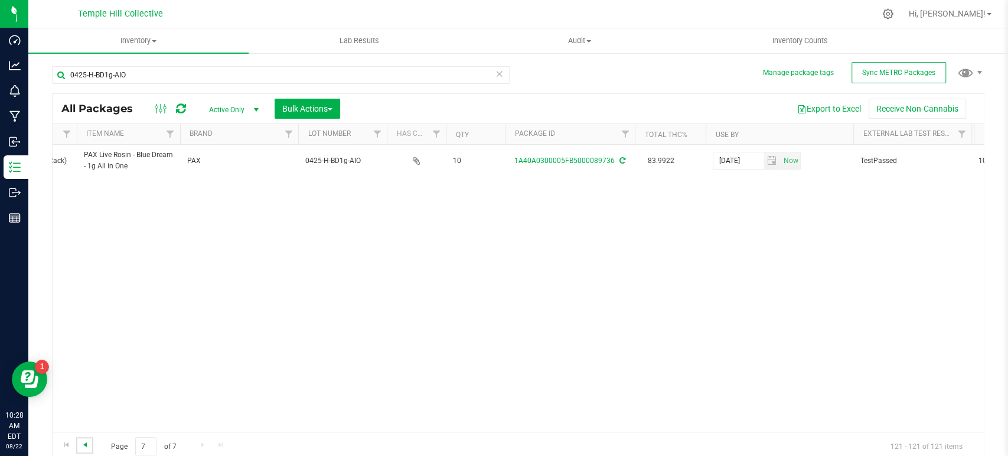
click at [88, 447] on span "Go to the previous page" at bounding box center [84, 444] width 9 height 9
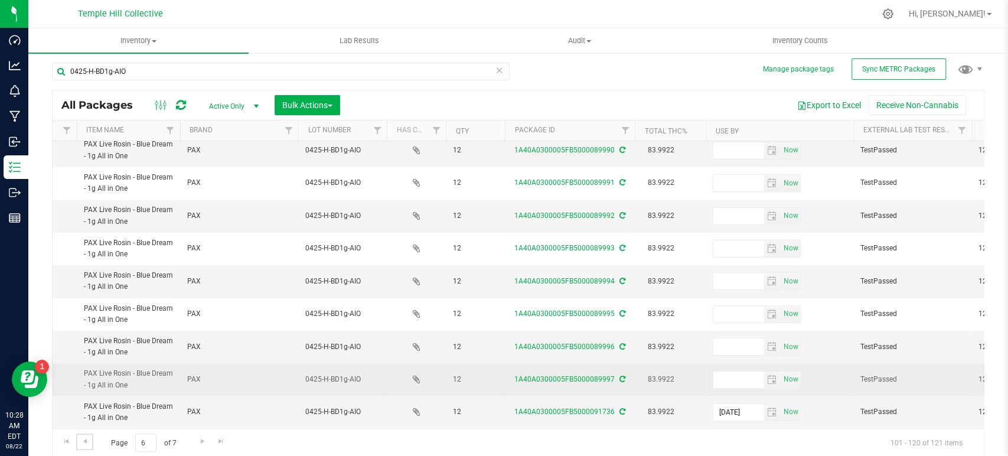
scroll to position [4, 0]
click at [731, 371] on input "text" at bounding box center [738, 379] width 50 height 17
paste input "[DATE]"
type input "[DATE]"
click at [621, 375] on icon at bounding box center [622, 378] width 6 height 7
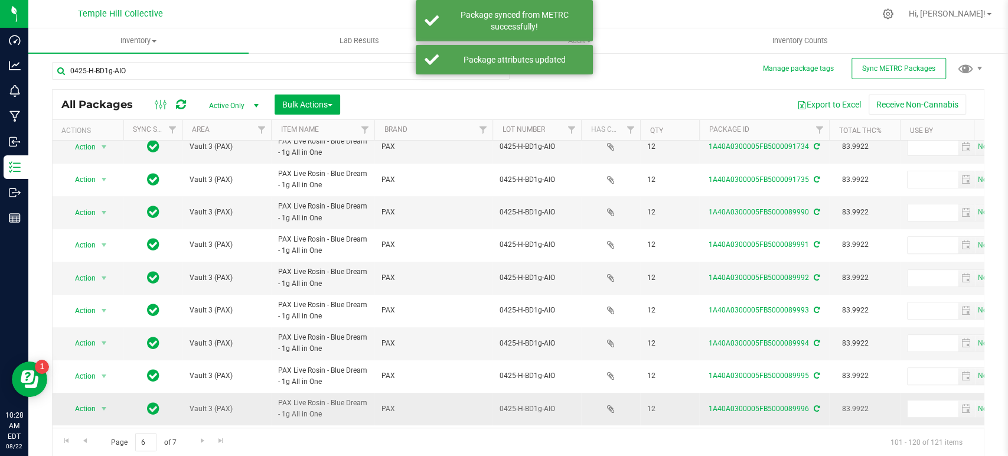
scroll to position [374, 0]
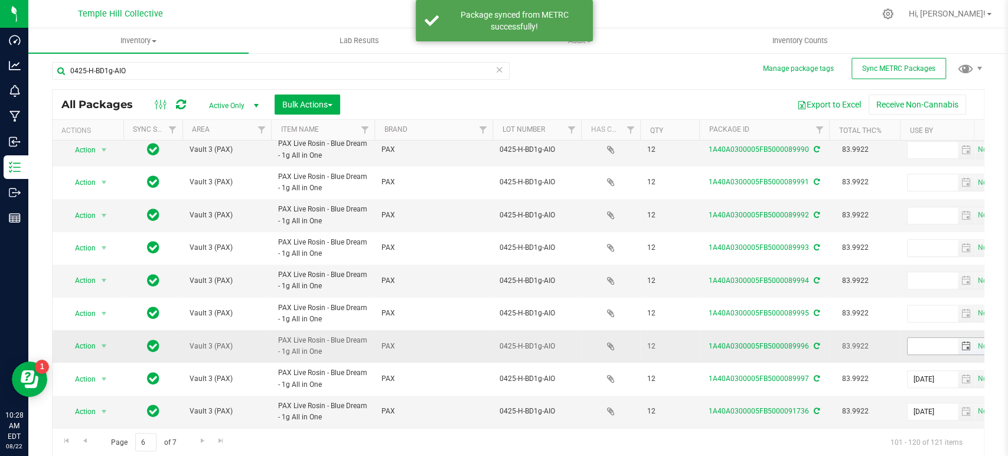
click at [927, 338] on input "text" at bounding box center [932, 346] width 50 height 17
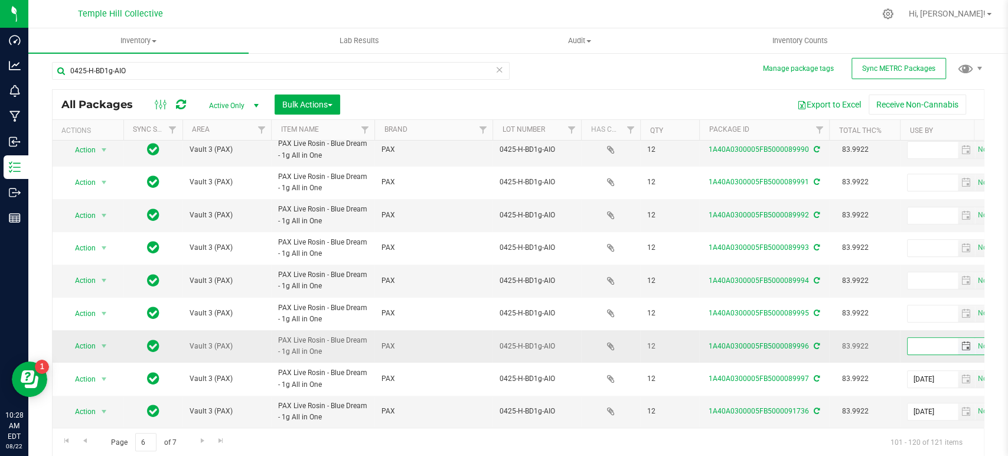
paste input "[DATE]"
type input "[DATE]"
click at [816, 342] on icon at bounding box center [816, 345] width 6 height 7
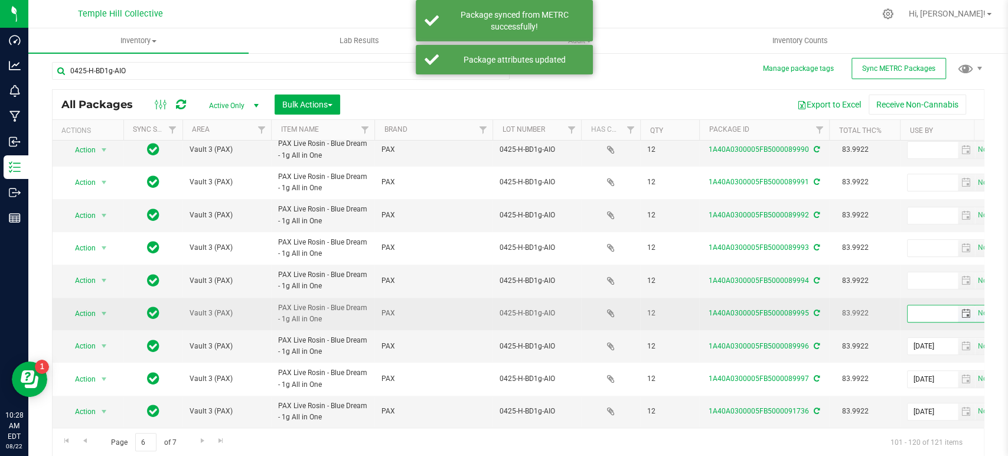
click at [919, 306] on input "text" at bounding box center [932, 313] width 50 height 17
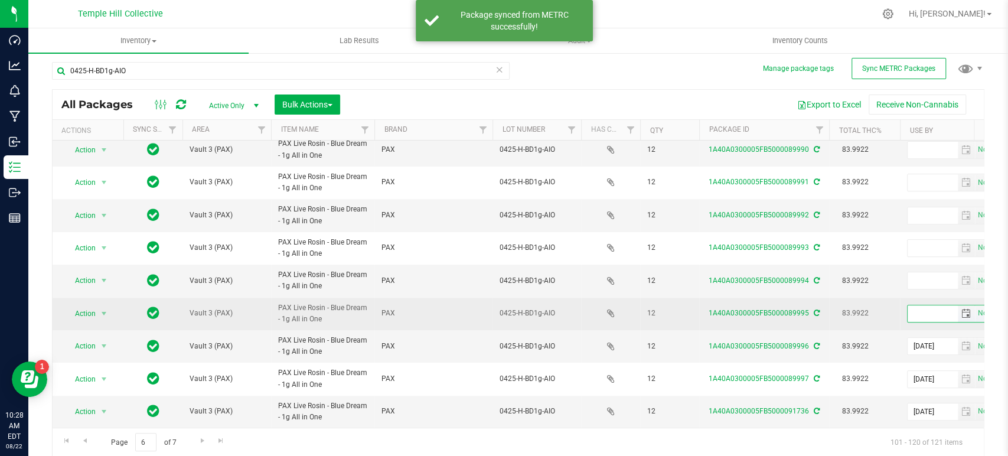
paste input "[DATE]"
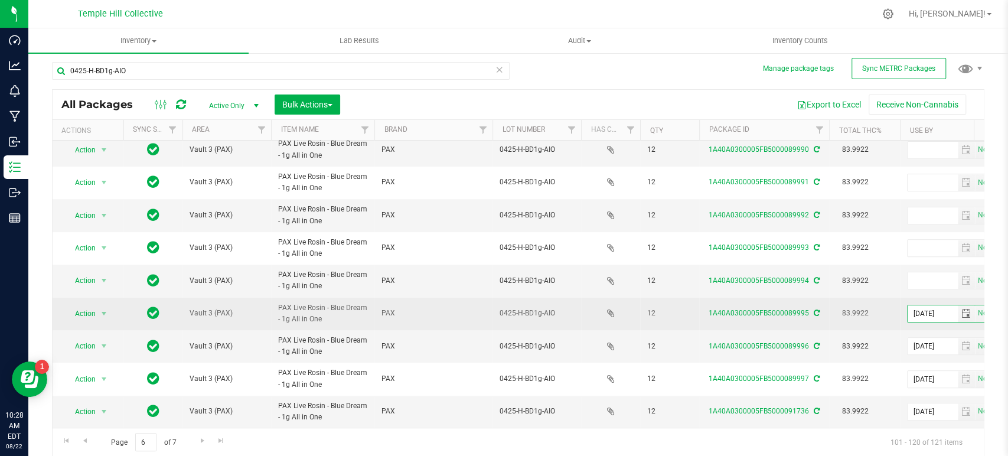
type input "[DATE]"
click at [816, 309] on icon at bounding box center [816, 312] width 6 height 7
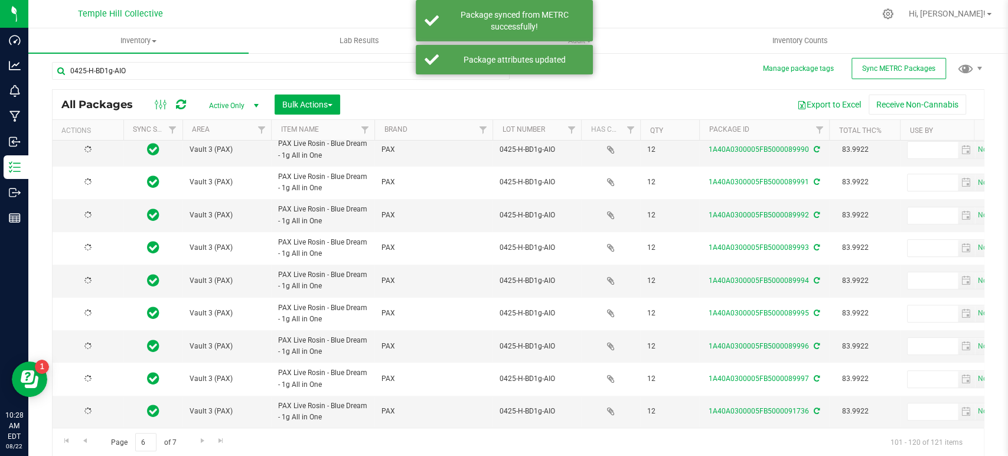
type input "[DATE]"
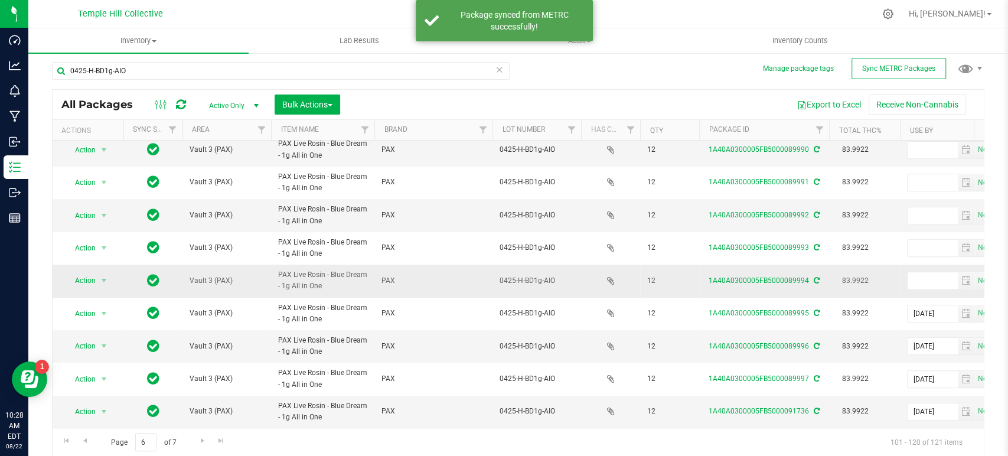
click at [817, 277] on icon at bounding box center [816, 280] width 6 height 7
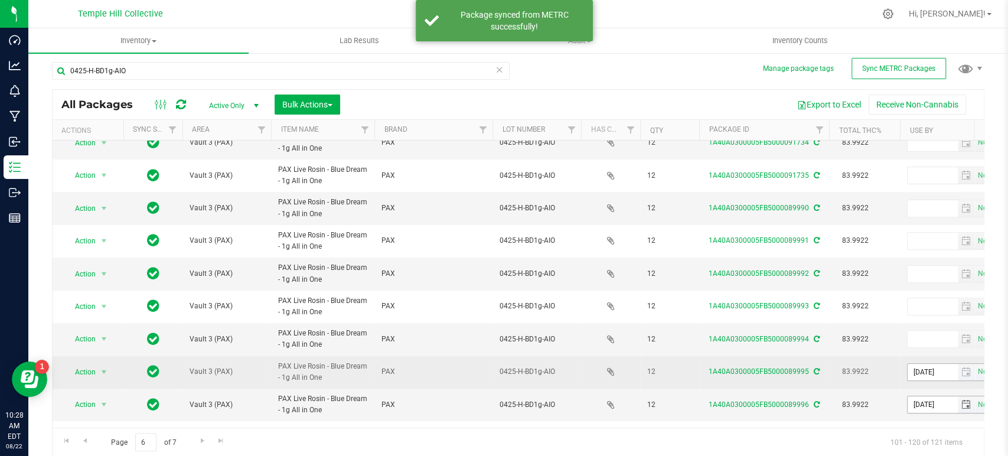
scroll to position [374, 0]
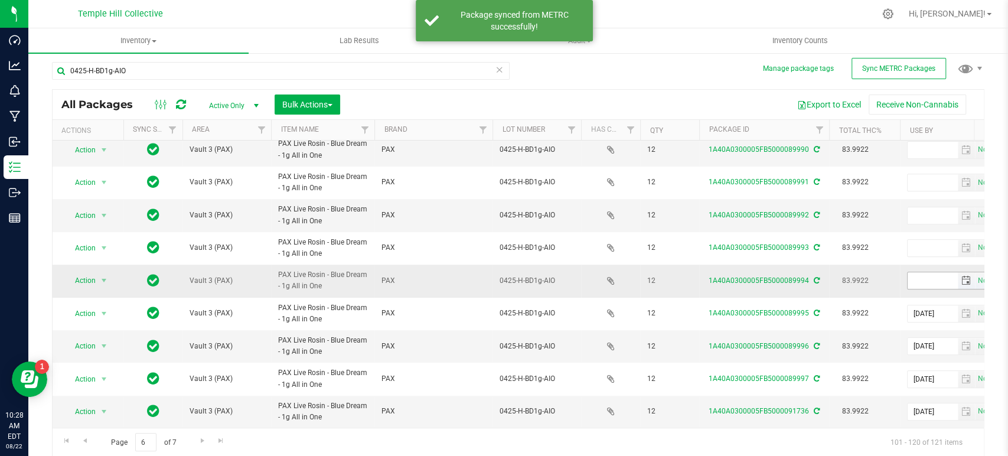
click at [926, 277] on input "text" at bounding box center [932, 280] width 50 height 17
paste input "[DATE]"
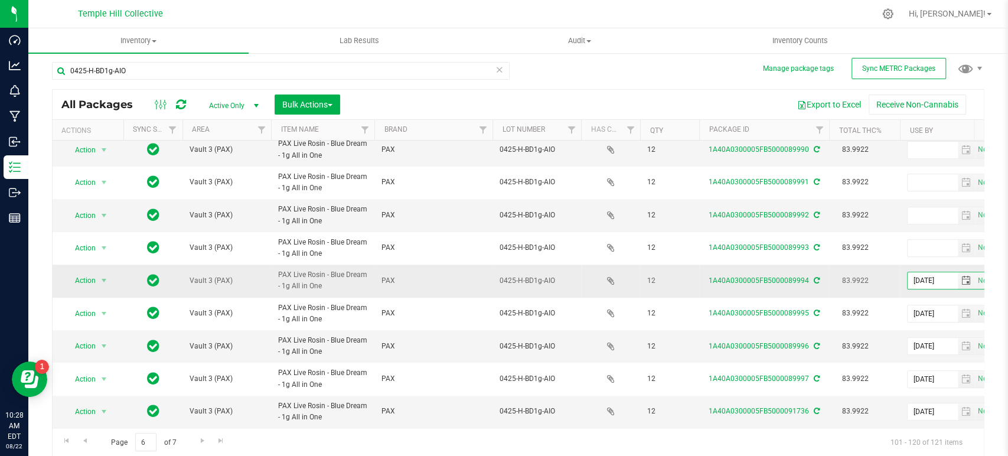
type input "[DATE]"
click at [817, 277] on icon at bounding box center [816, 280] width 6 height 7
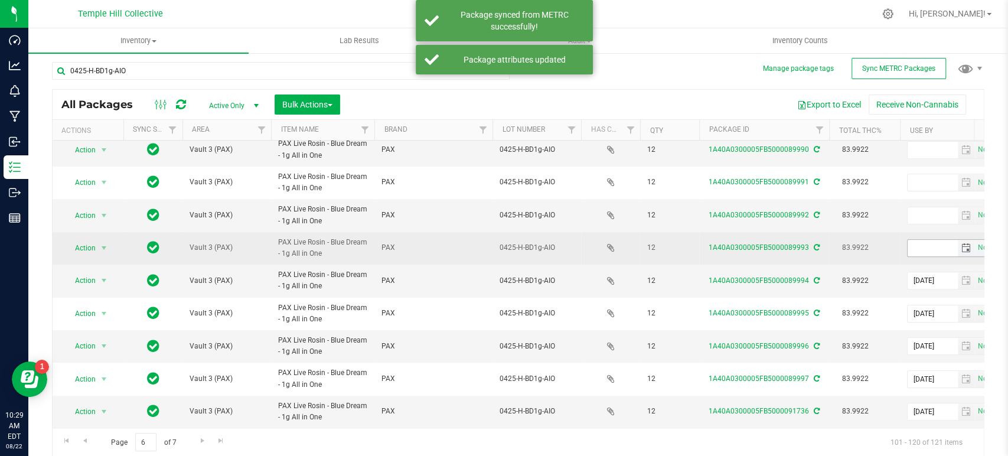
click at [919, 240] on input "text" at bounding box center [932, 248] width 50 height 17
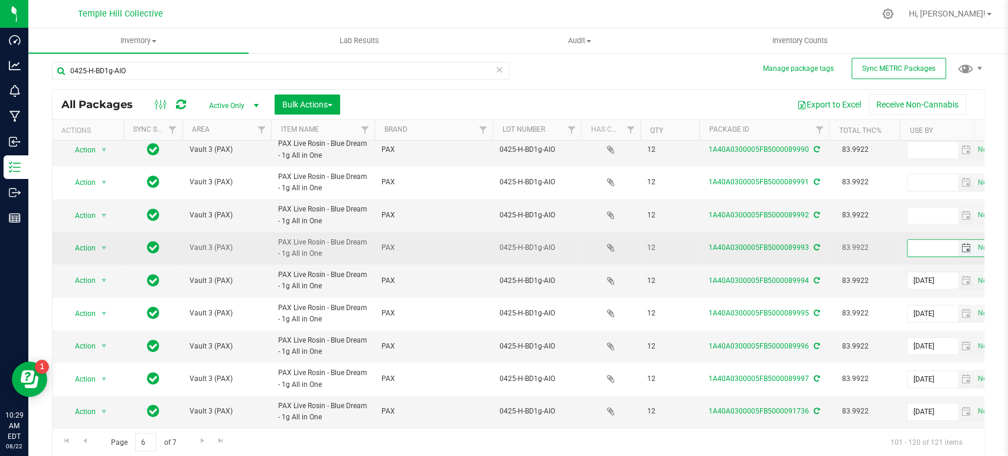
paste input "[DATE]"
type input "[DATE]"
click at [816, 244] on icon at bounding box center [816, 247] width 6 height 7
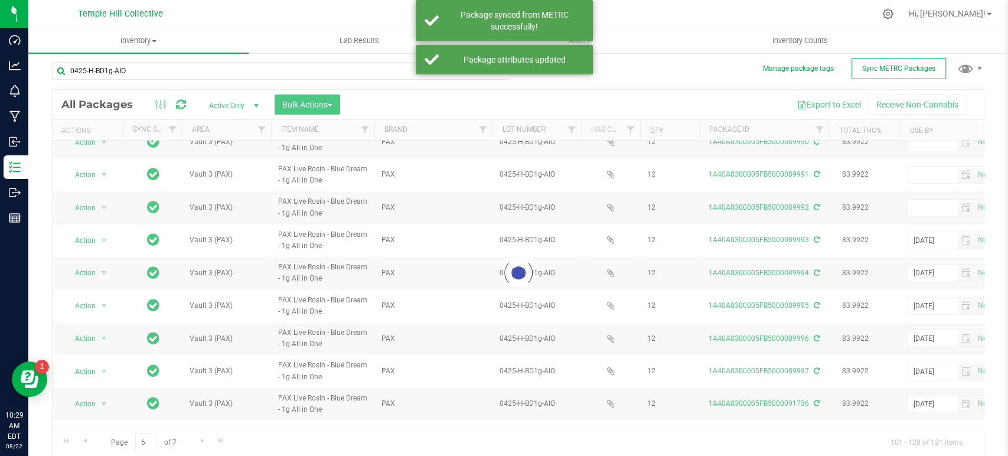
drag, startPoint x: 169, startPoint y: 425, endPoint x: 199, endPoint y: 419, distance: 30.2
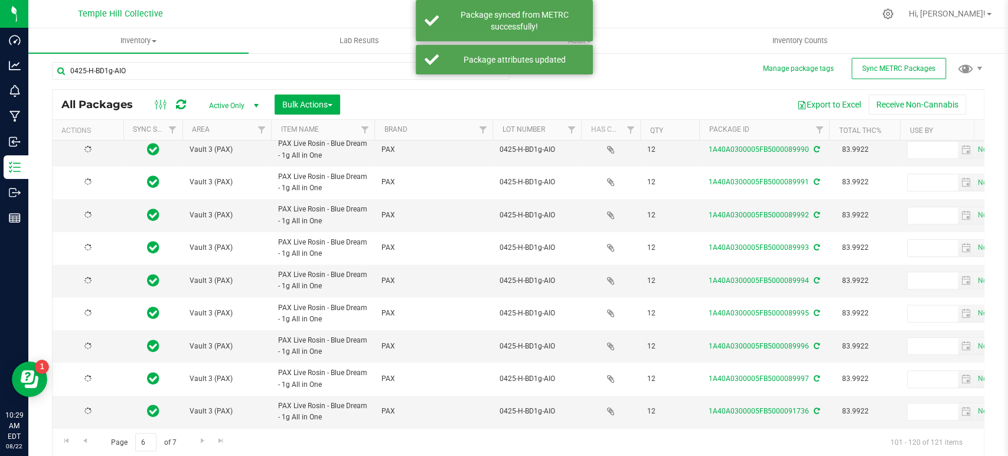
type input "[DATE]"
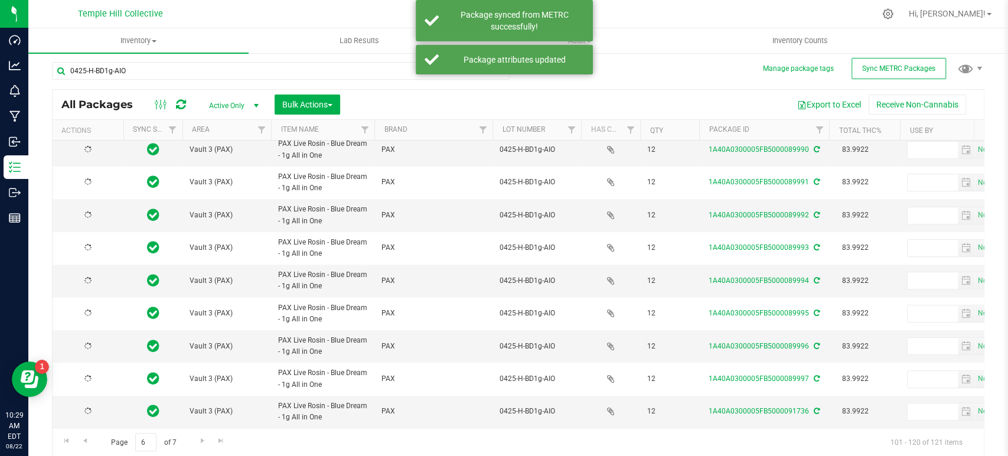
type input "[DATE]"
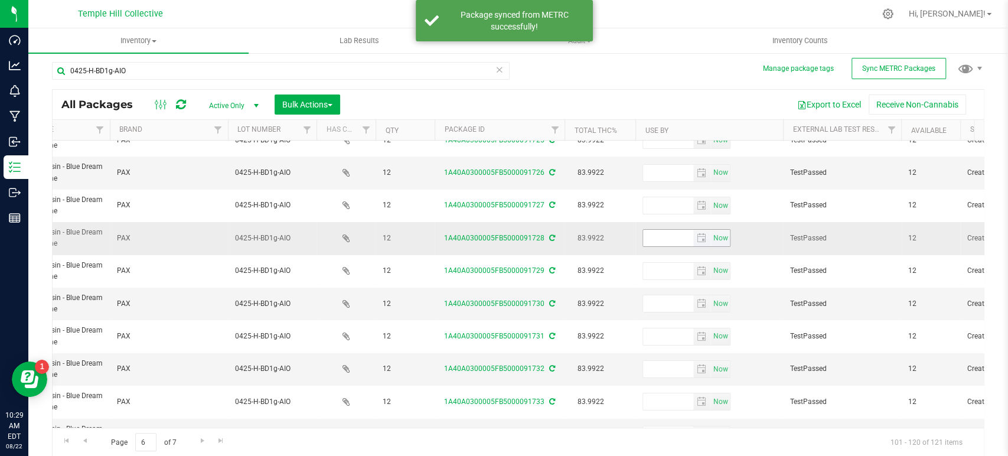
scroll to position [0, 264]
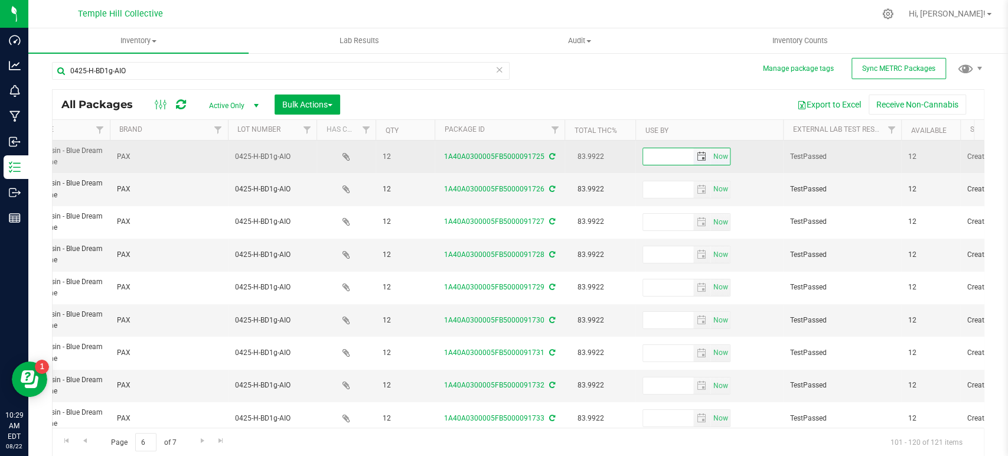
click at [659, 151] on input "text" at bounding box center [668, 156] width 50 height 17
paste input "[DATE]"
type input "[DATE]"
click at [550, 155] on icon at bounding box center [552, 156] width 6 height 7
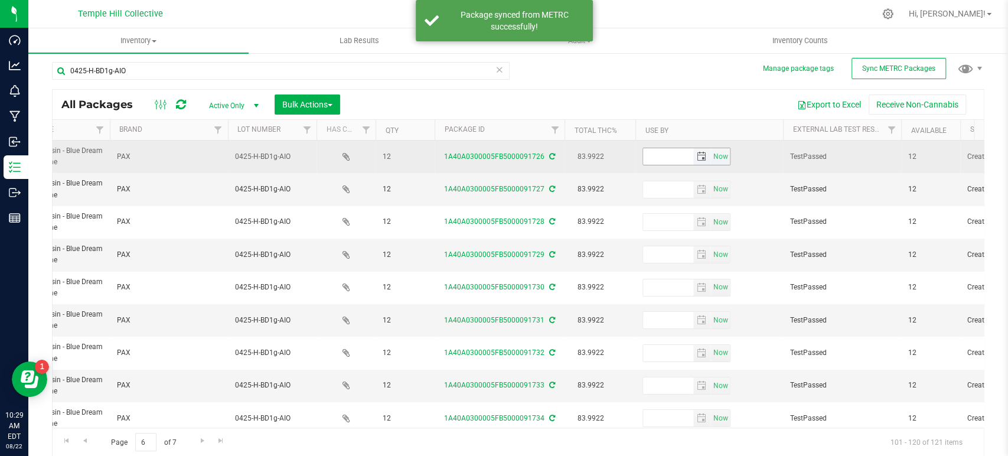
click at [674, 159] on input "text" at bounding box center [668, 156] width 50 height 17
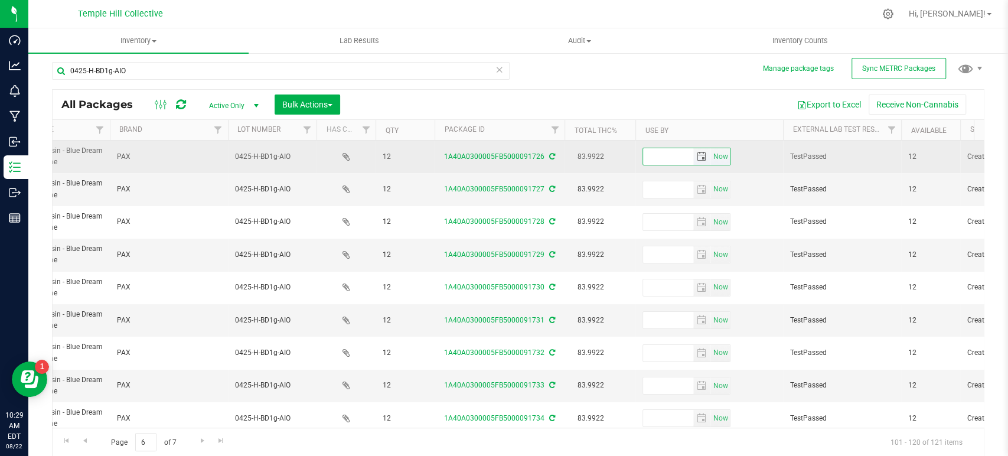
paste input "[DATE]"
type input "[DATE]"
click at [549, 156] on icon at bounding box center [552, 156] width 6 height 7
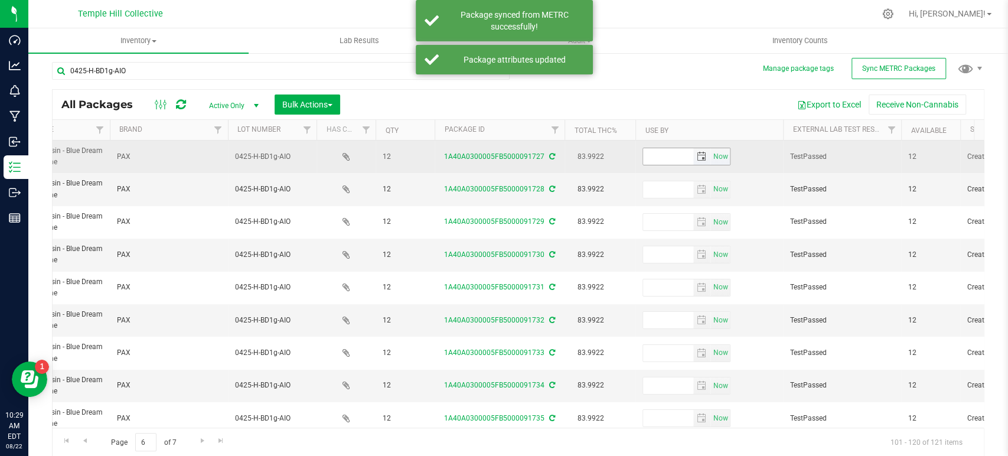
click at [666, 153] on input "text" at bounding box center [668, 156] width 50 height 17
paste input "[DATE]"
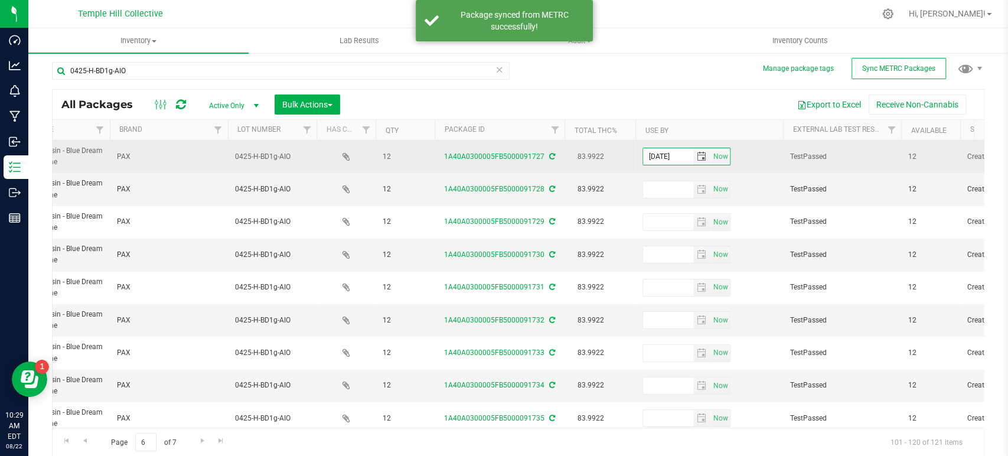
type input "[DATE]"
click at [550, 158] on icon at bounding box center [552, 156] width 6 height 7
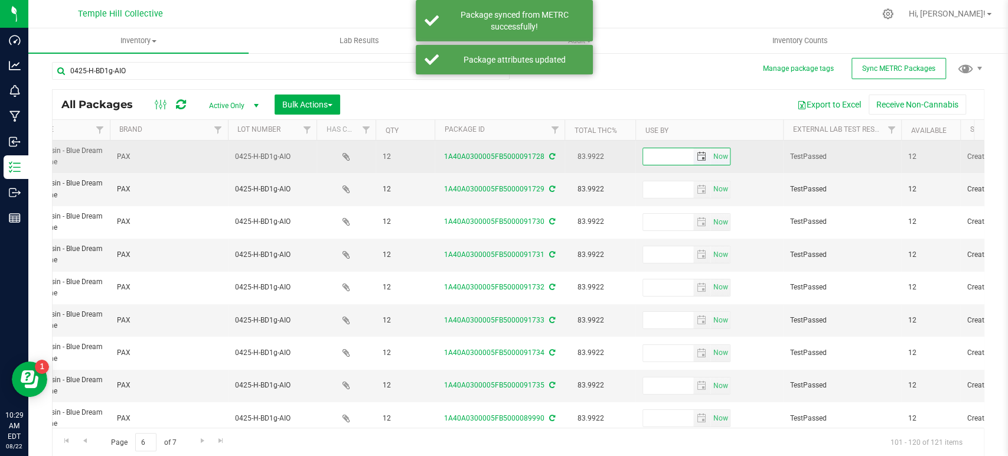
click at [661, 153] on input "text" at bounding box center [668, 156] width 50 height 17
paste input "[DATE]"
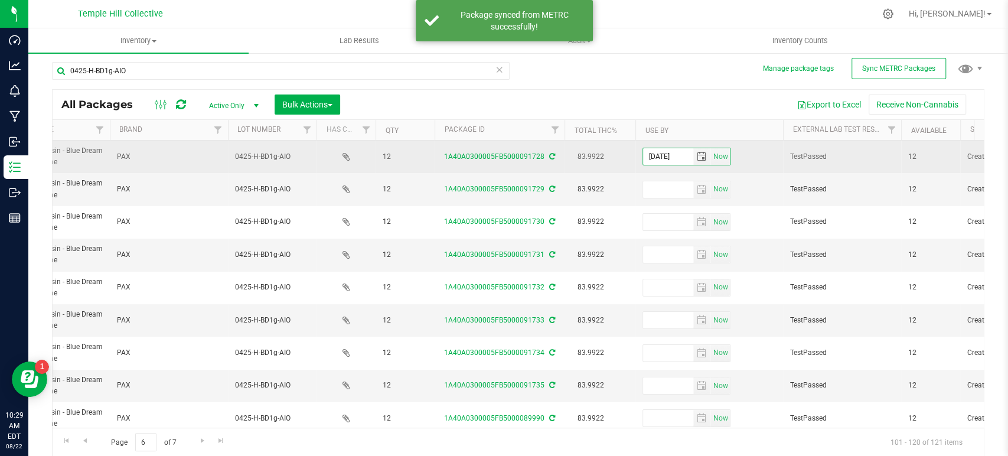
type input "[DATE]"
drag, startPoint x: 549, startPoint y: 155, endPoint x: 550, endPoint y: 164, distance: 9.5
click at [549, 155] on icon at bounding box center [552, 156] width 6 height 7
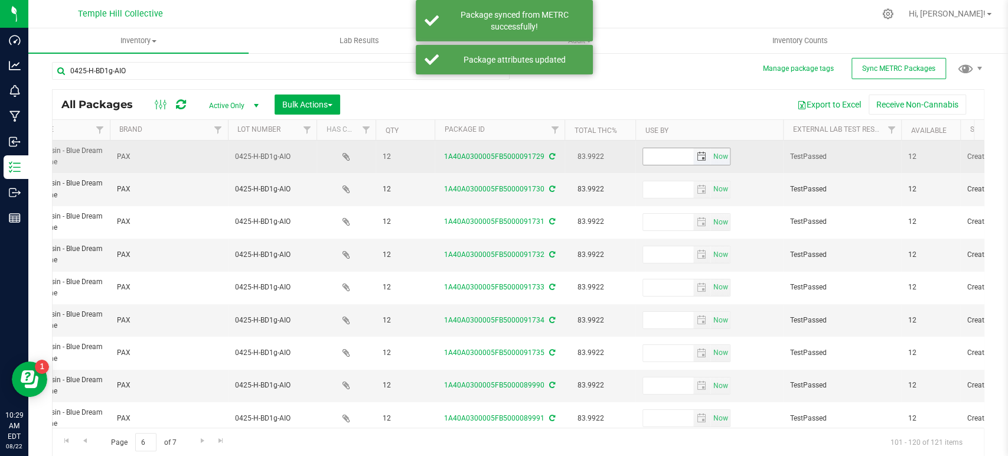
click at [655, 156] on input "text" at bounding box center [668, 156] width 50 height 17
paste input "[DATE]"
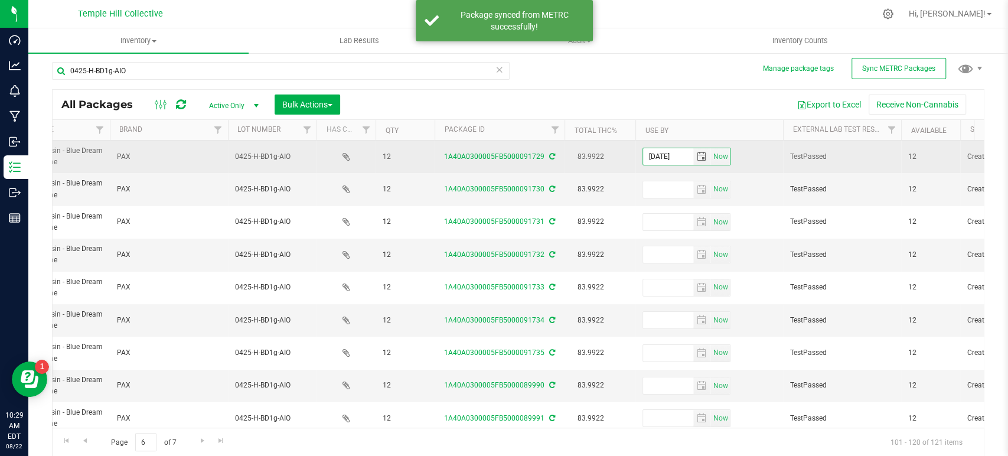
type input "[DATE]"
click at [551, 154] on icon at bounding box center [552, 156] width 6 height 7
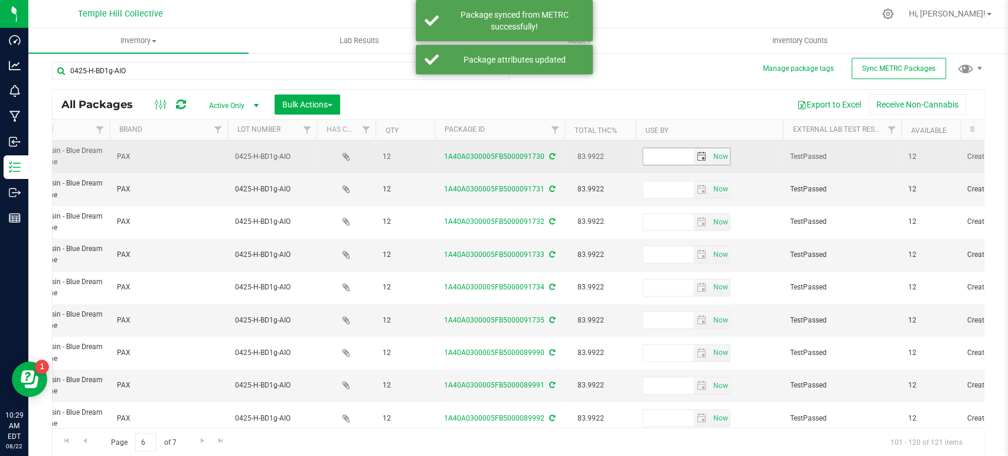
click at [656, 155] on input "text" at bounding box center [668, 156] width 50 height 17
paste input "[DATE]"
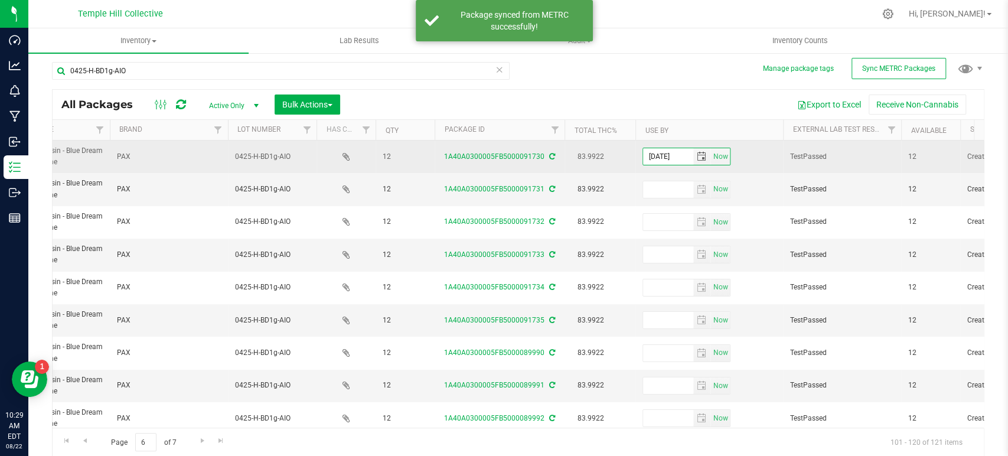
type input "[DATE]"
click at [553, 156] on icon at bounding box center [552, 156] width 6 height 7
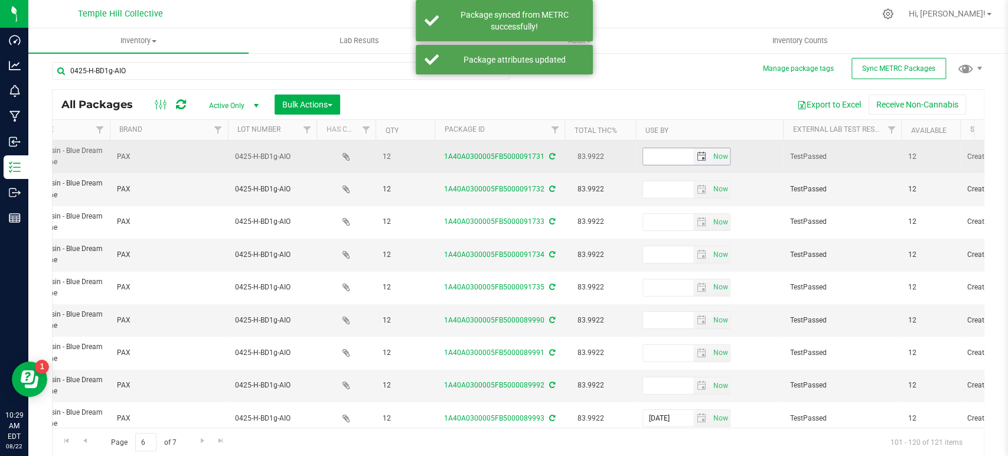
click at [664, 156] on input "text" at bounding box center [668, 156] width 50 height 17
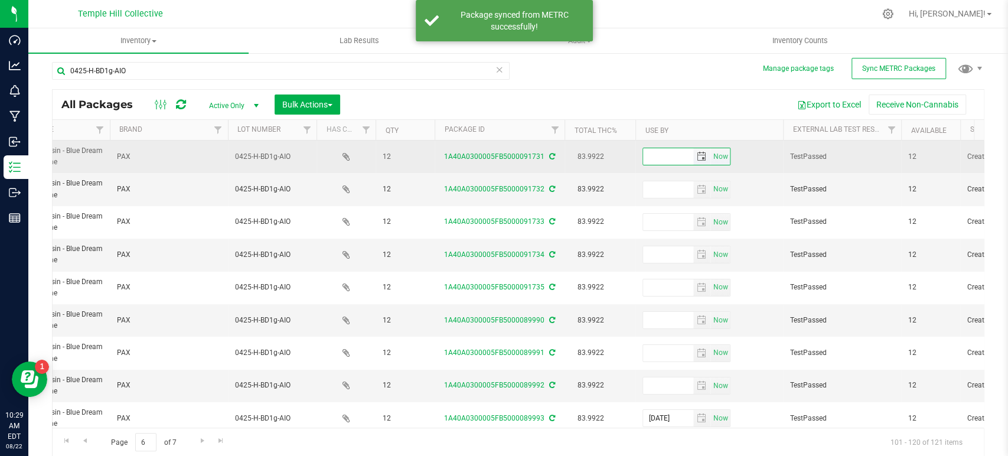
paste input "[DATE]"
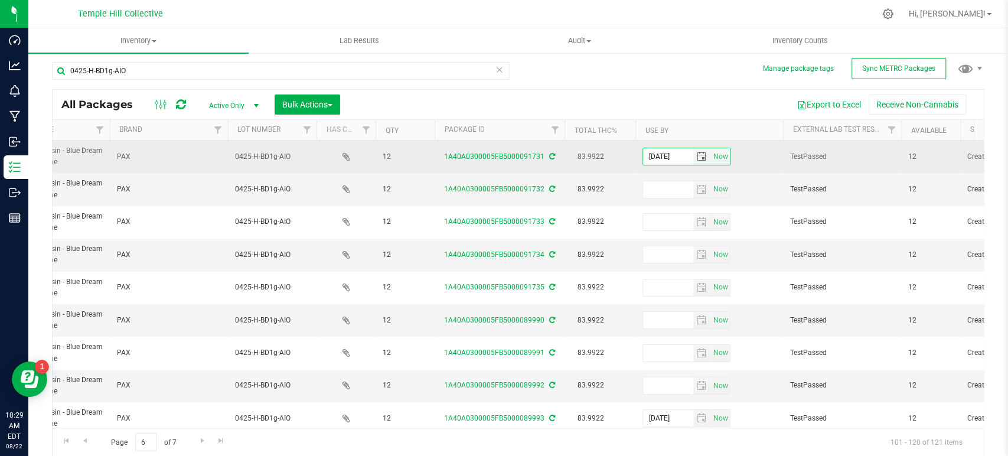
type input "[DATE]"
click at [550, 153] on icon at bounding box center [552, 156] width 6 height 7
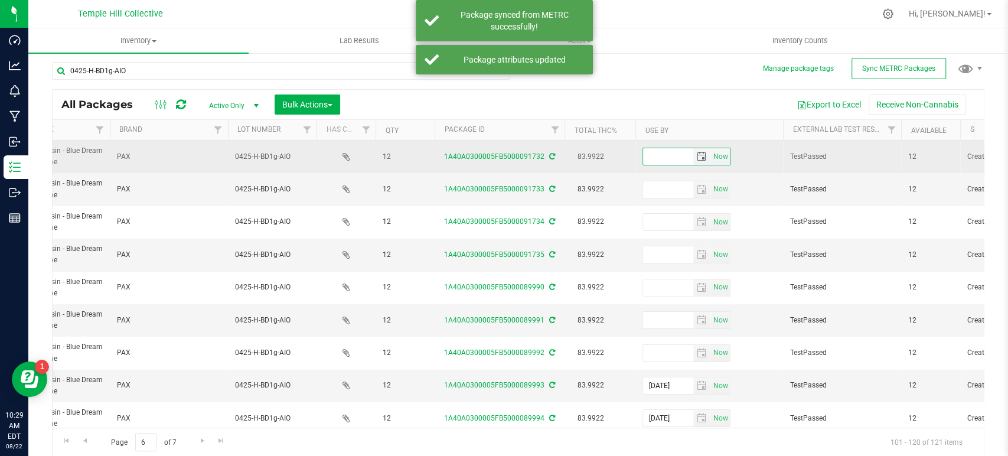
click at [661, 153] on input "text" at bounding box center [668, 156] width 50 height 17
paste input "[DATE]"
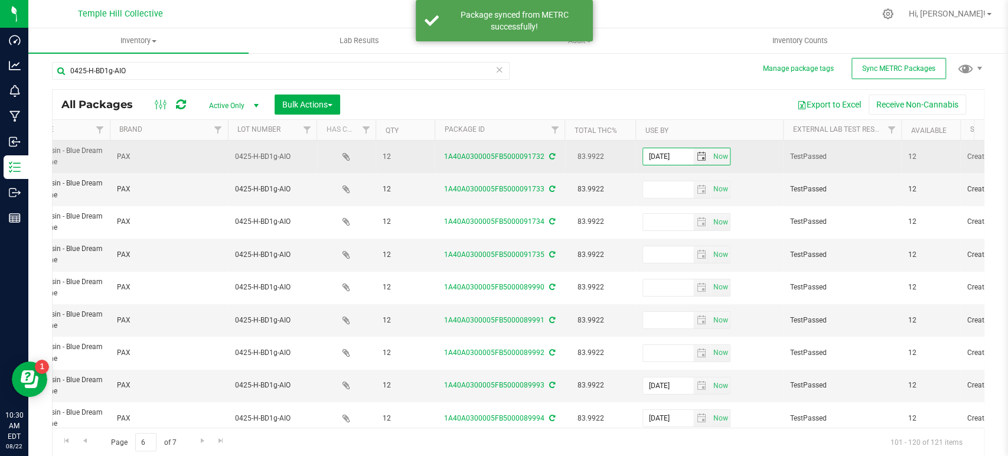
type input "[DATE]"
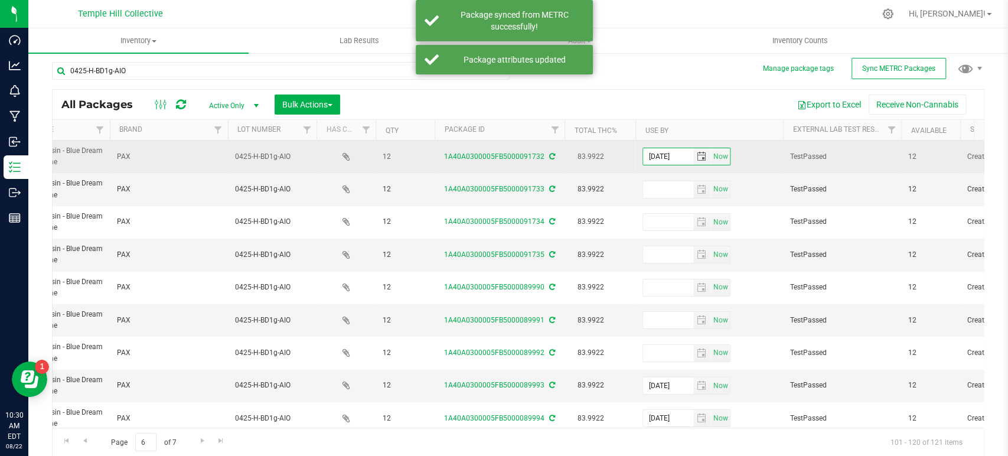
click at [551, 158] on icon at bounding box center [552, 156] width 6 height 7
click at [671, 156] on input "text" at bounding box center [668, 156] width 50 height 17
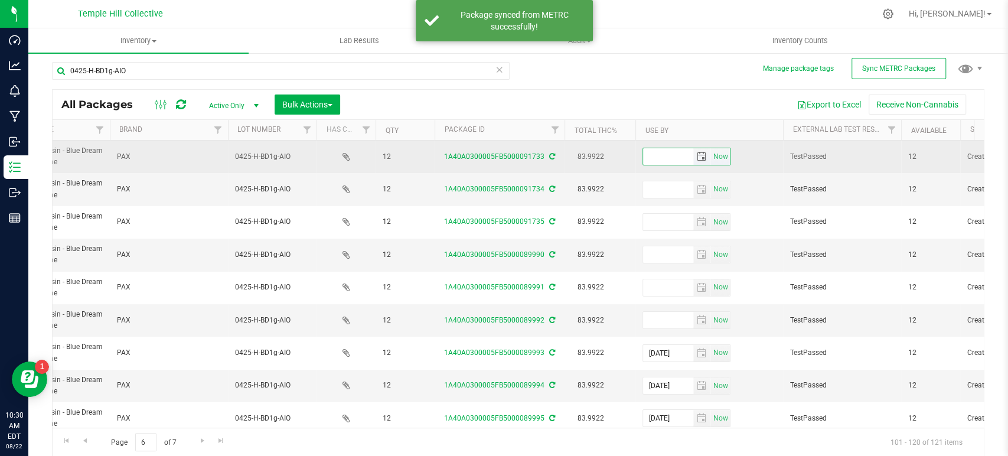
paste input "[DATE]"
type input "[DATE]"
click at [551, 153] on icon at bounding box center [552, 156] width 6 height 7
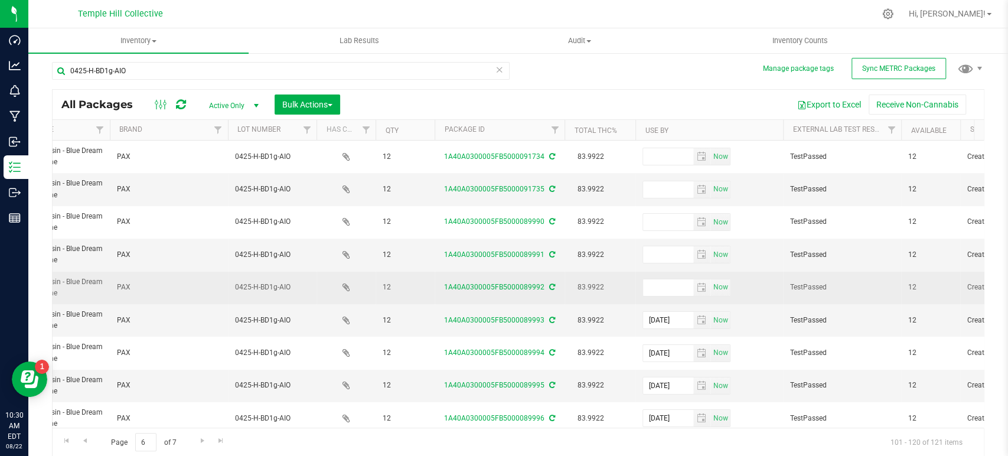
click at [650, 274] on td "Now" at bounding box center [709, 288] width 148 height 32
drag, startPoint x: 649, startPoint y: 274, endPoint x: 652, endPoint y: 283, distance: 8.6
click at [652, 283] on input "text" at bounding box center [668, 287] width 50 height 17
paste input "[DATE]"
type input "[DATE]"
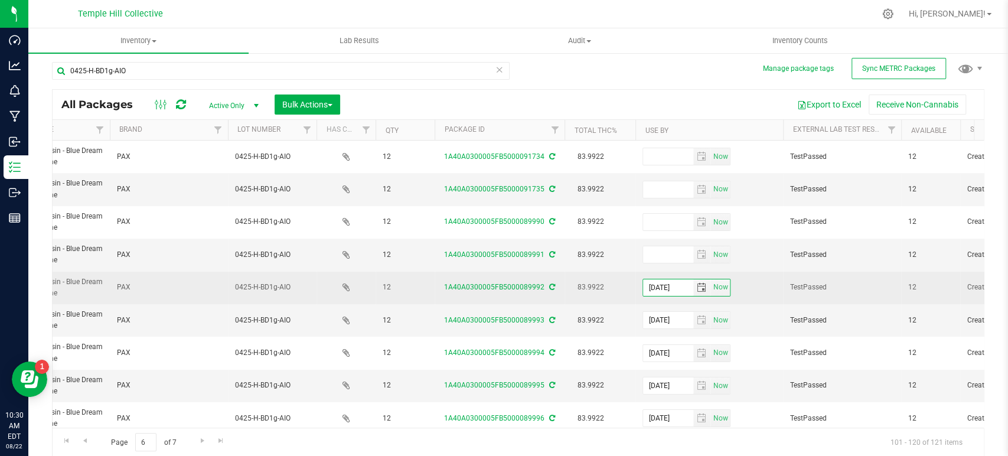
click at [553, 286] on icon at bounding box center [552, 286] width 6 height 7
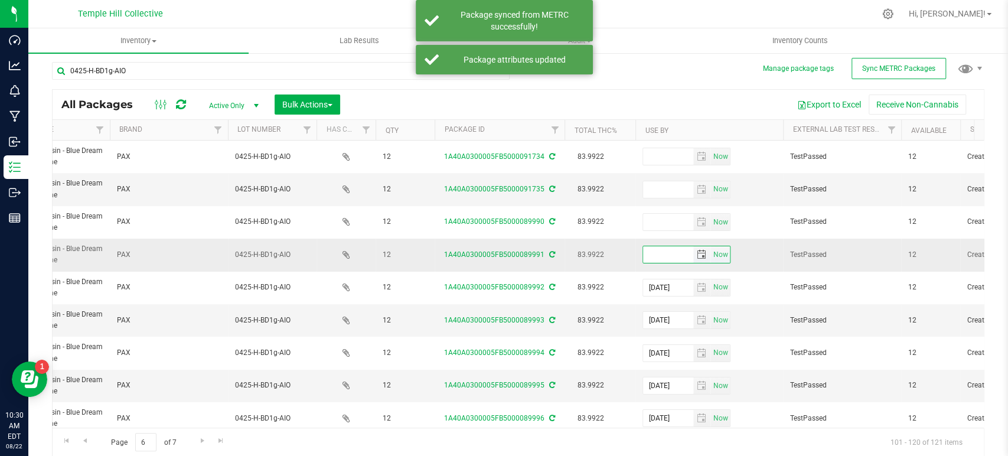
click at [665, 257] on input "text" at bounding box center [668, 254] width 50 height 17
paste input "[DATE]"
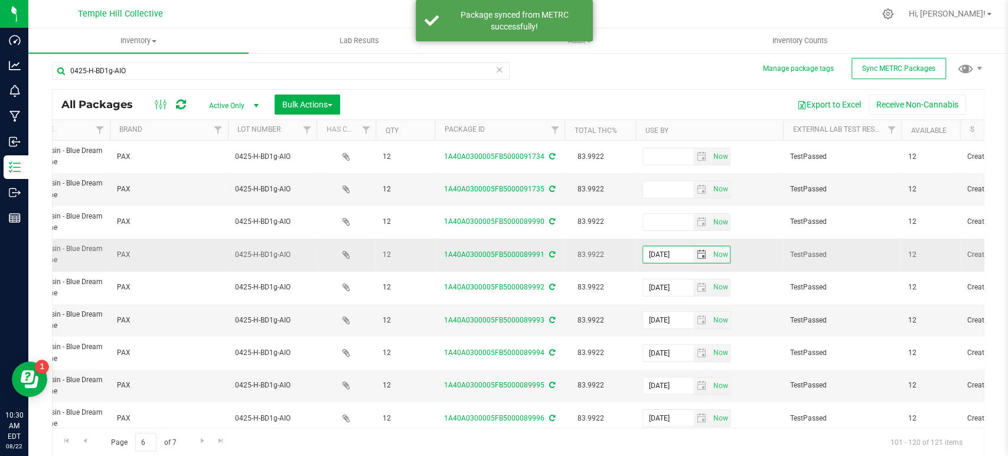
type input "[DATE]"
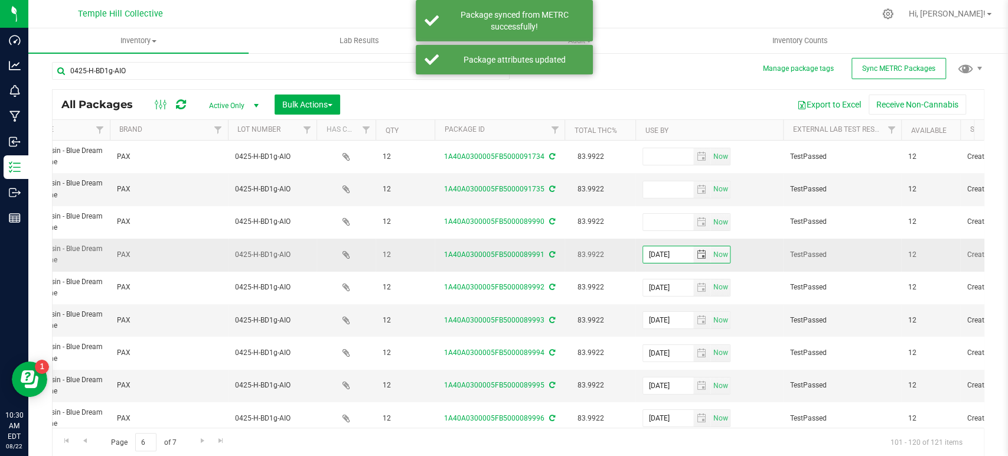
click at [551, 254] on icon at bounding box center [552, 254] width 6 height 7
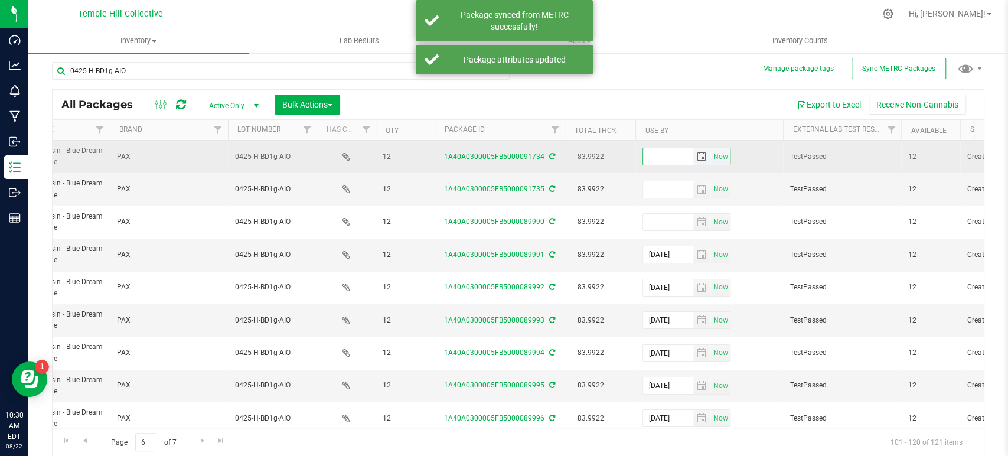
click at [662, 152] on input "text" at bounding box center [668, 156] width 50 height 17
paste input "[DATE]"
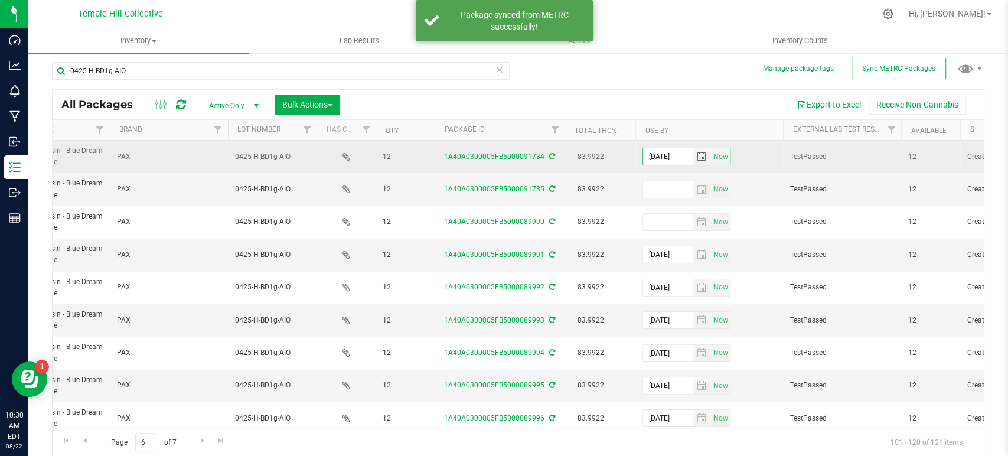
type input "[DATE]"
click at [551, 156] on icon at bounding box center [552, 156] width 6 height 7
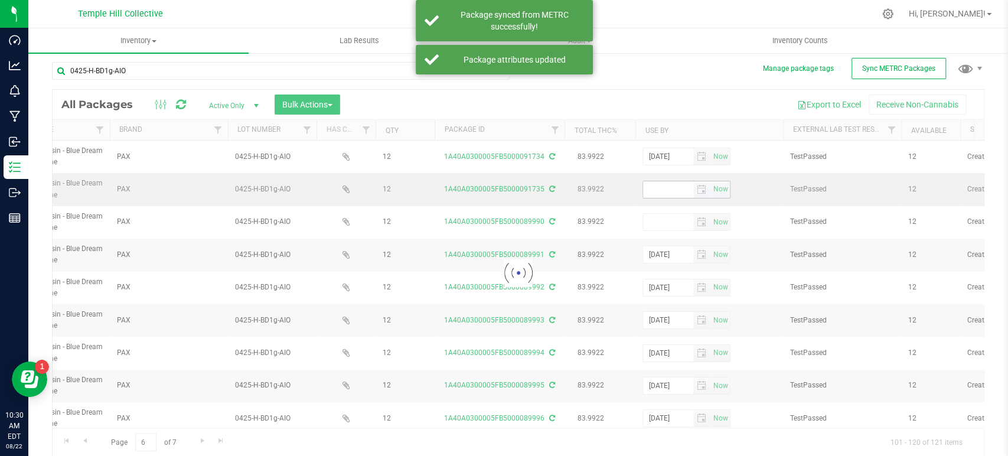
click at [662, 192] on div at bounding box center [518, 273] width 931 height 366
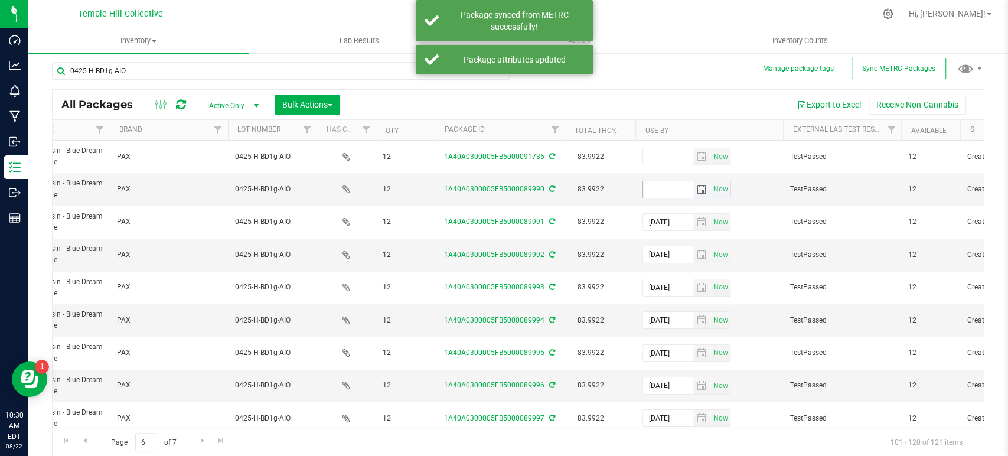
click at [665, 189] on input "text" at bounding box center [668, 189] width 50 height 17
paste input "[DATE]"
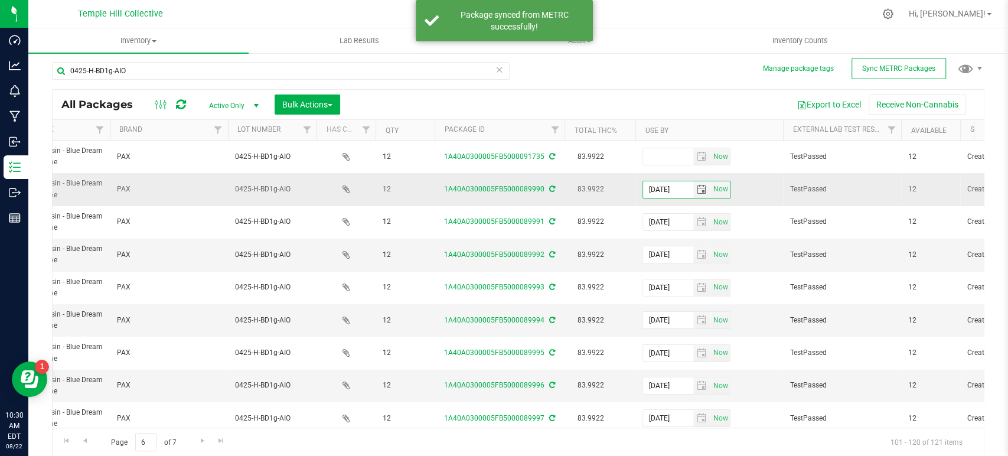
type input "[DATE]"
click at [549, 188] on icon at bounding box center [552, 188] width 6 height 7
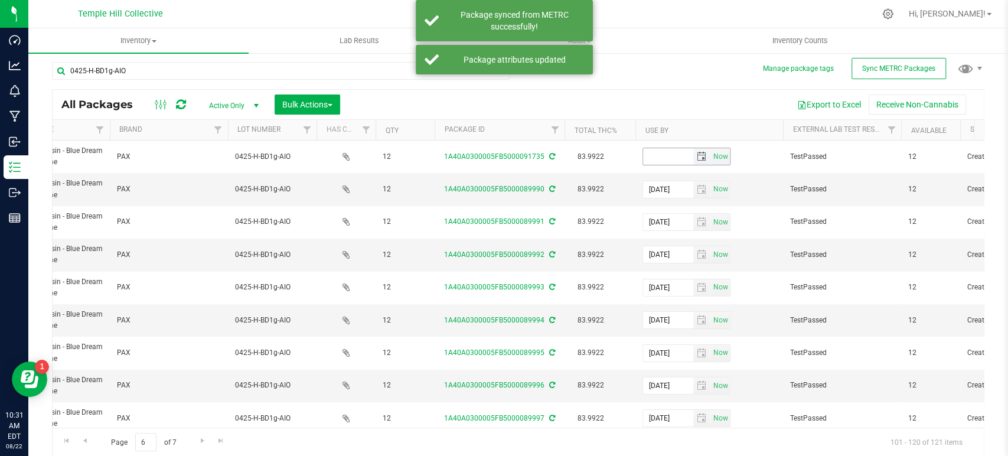
click at [672, 158] on input "text" at bounding box center [668, 156] width 50 height 17
paste input "[DATE]"
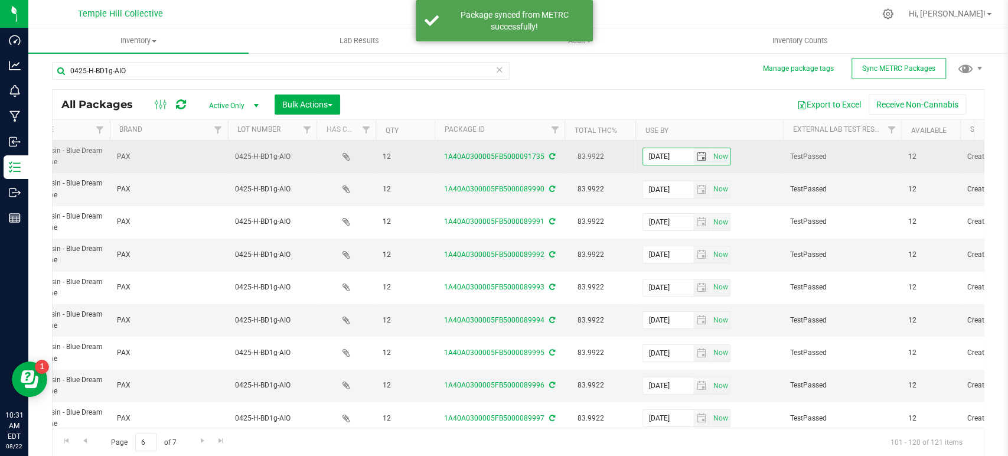
type input "[DATE]"
click at [552, 155] on icon at bounding box center [552, 156] width 6 height 7
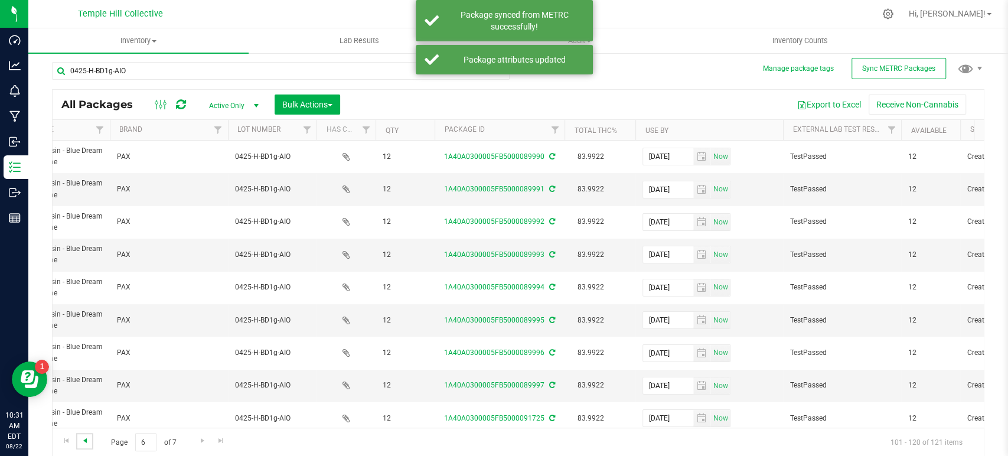
click at [86, 440] on span "Go to the previous page" at bounding box center [84, 440] width 9 height 9
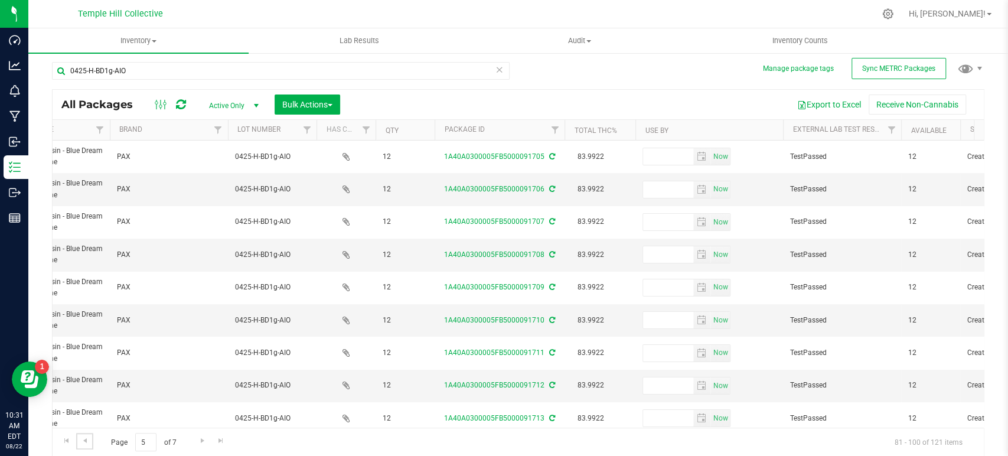
scroll to position [374, 264]
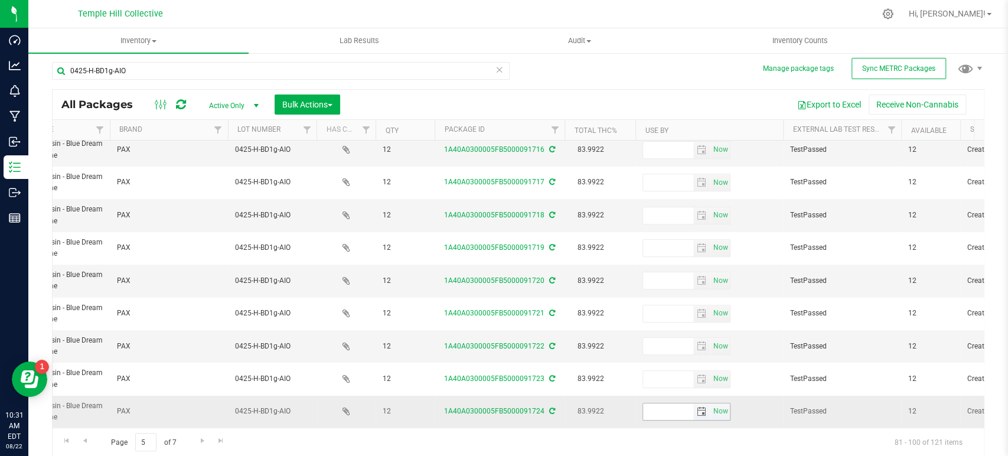
click at [666, 403] on input "text" at bounding box center [668, 411] width 50 height 17
paste input "[DATE]"
type input "[DATE]"
click at [552, 407] on icon at bounding box center [552, 410] width 6 height 7
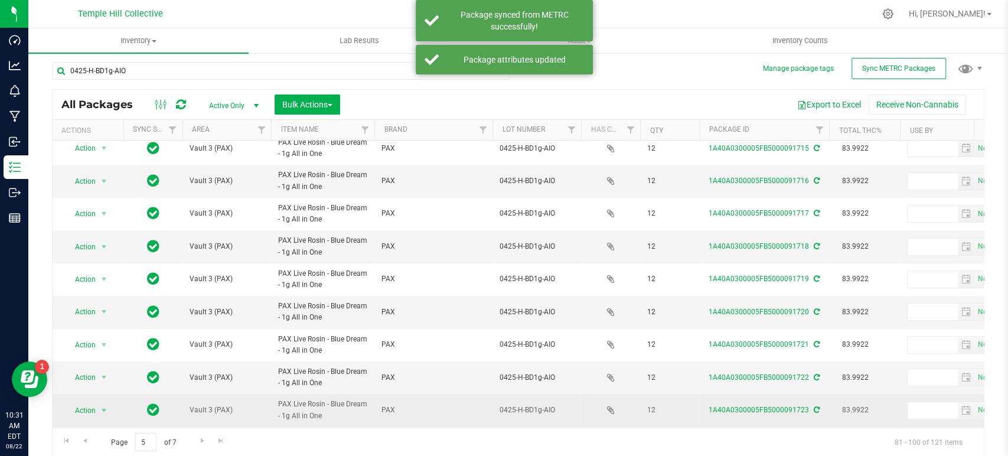
scroll to position [374, 0]
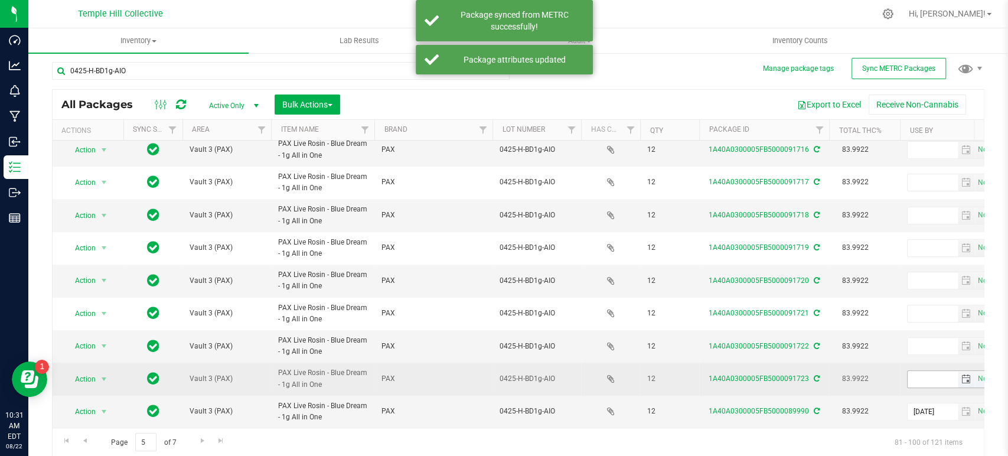
click at [937, 372] on input "text" at bounding box center [932, 379] width 50 height 17
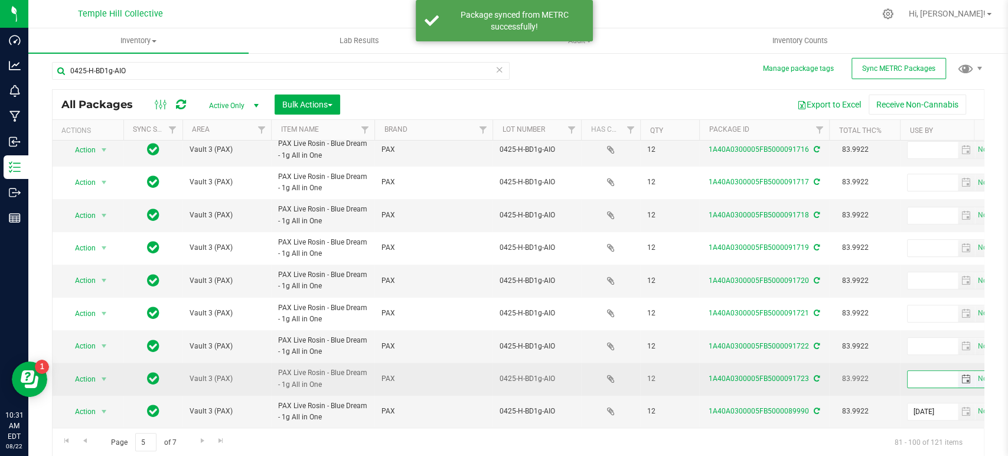
paste input "[DATE]"
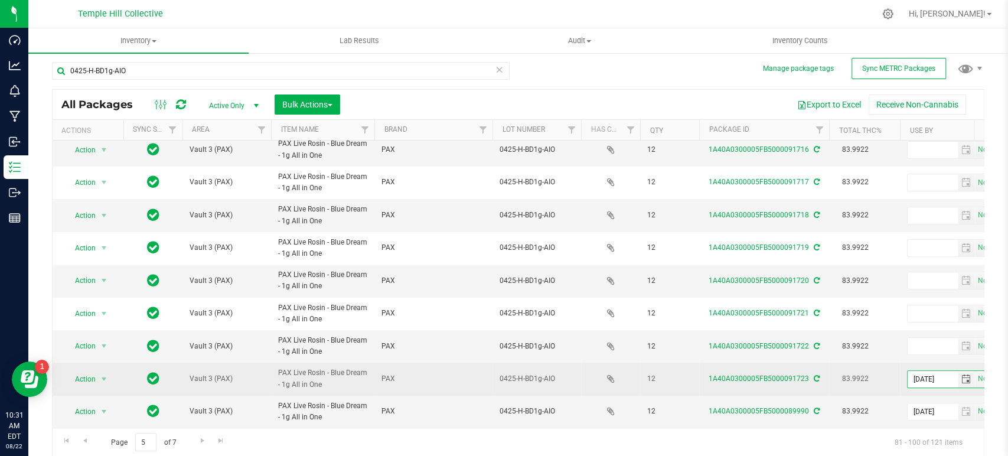
type input "[DATE]"
click at [814, 375] on icon at bounding box center [816, 378] width 6 height 7
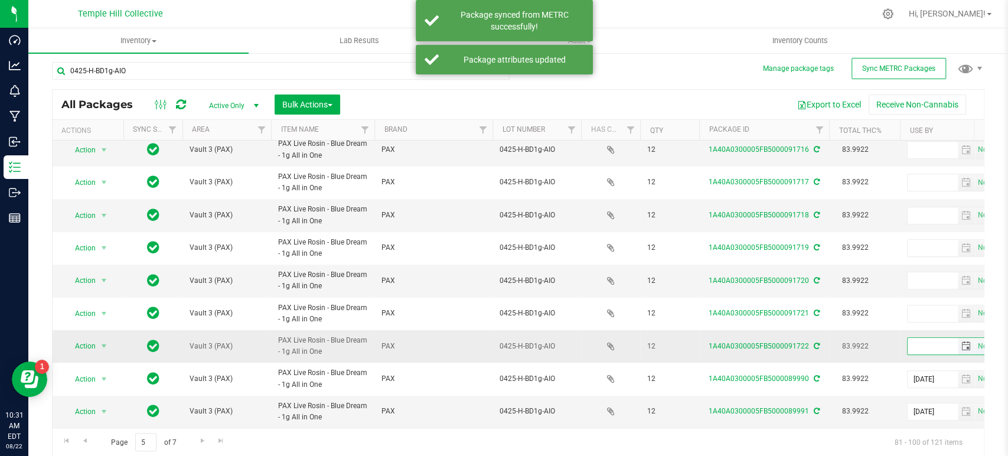
click at [932, 338] on input "text" at bounding box center [932, 346] width 50 height 17
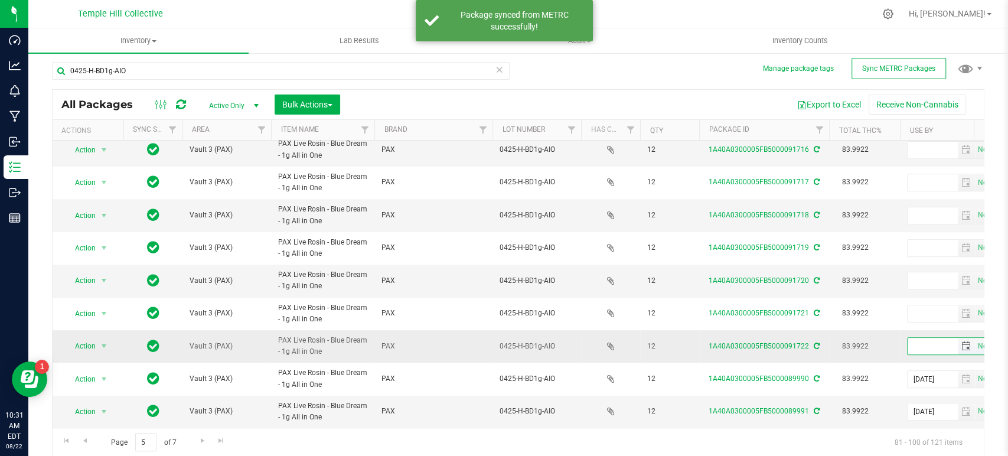
paste input "[DATE]"
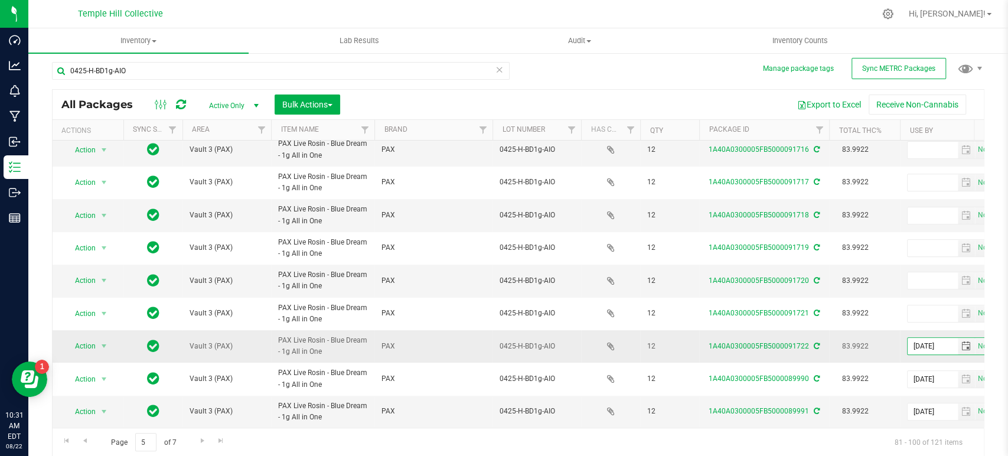
type input "[DATE]"
click at [813, 342] on icon at bounding box center [816, 345] width 6 height 7
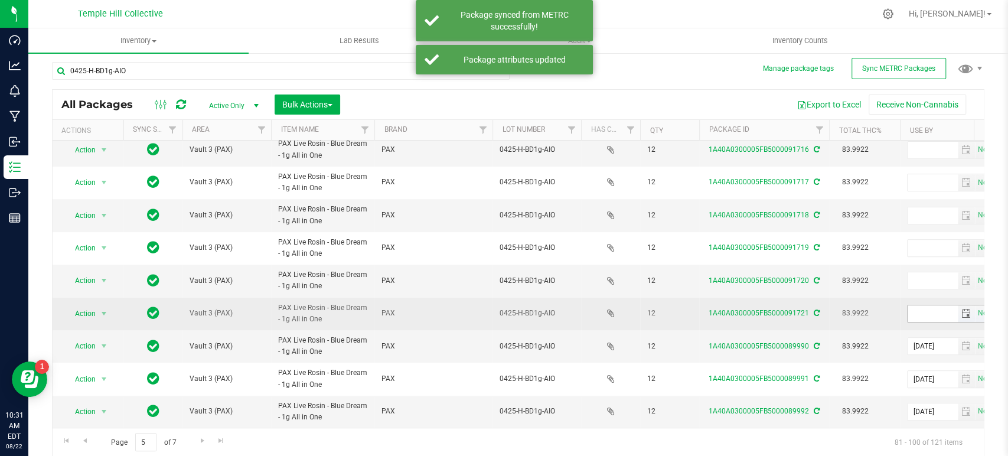
click at [930, 305] on input "text" at bounding box center [932, 313] width 50 height 17
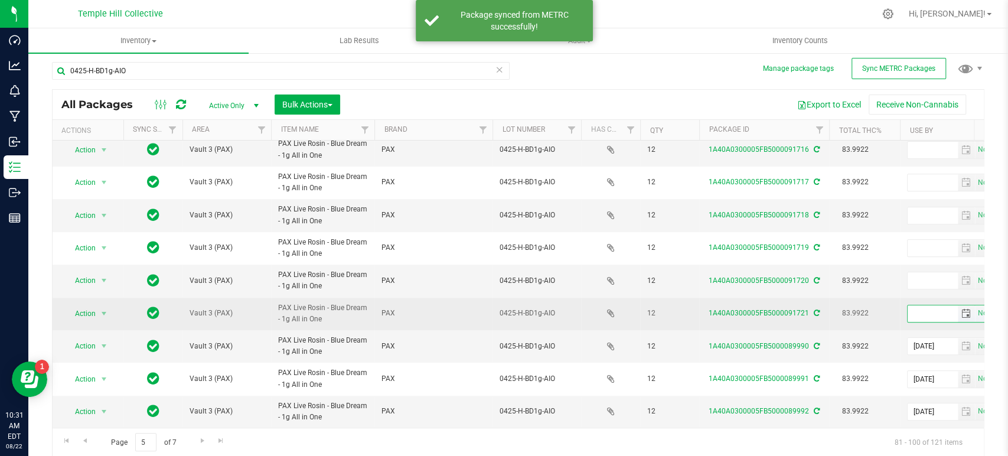
paste input "[DATE]"
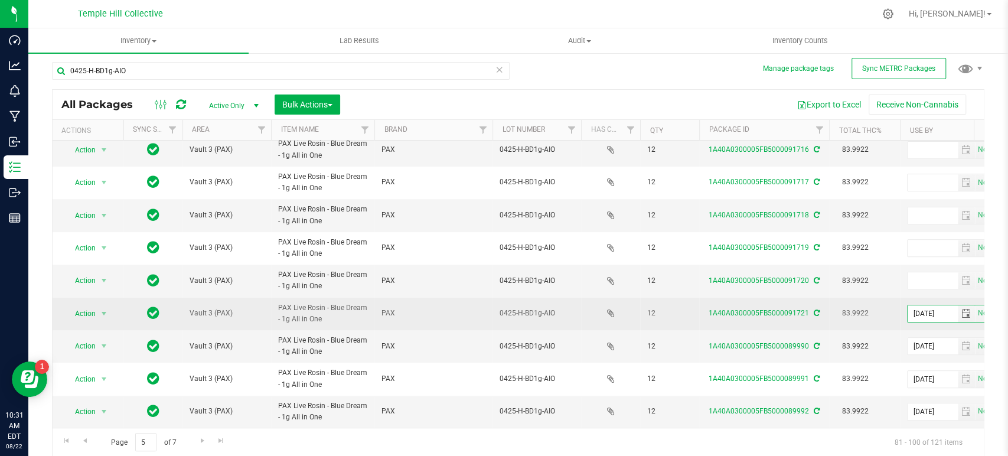
type input "[DATE]"
click at [816, 309] on icon at bounding box center [816, 312] width 6 height 7
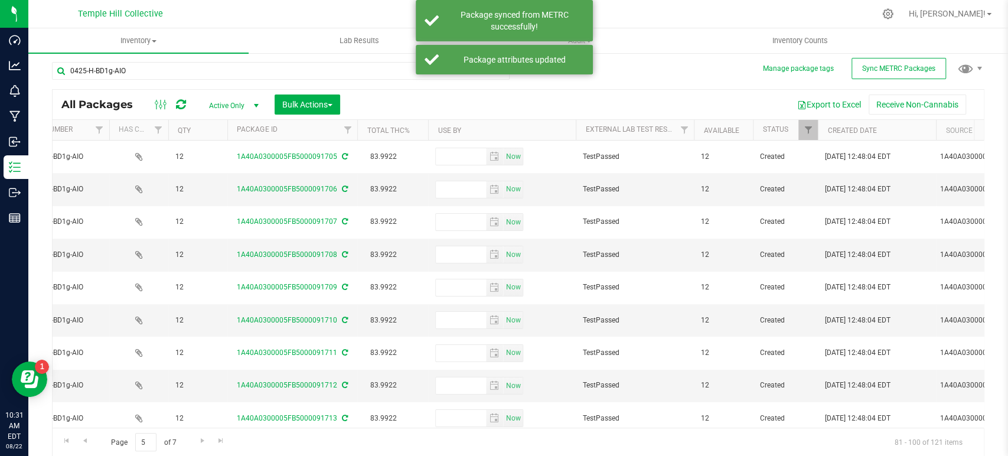
scroll to position [0, 420]
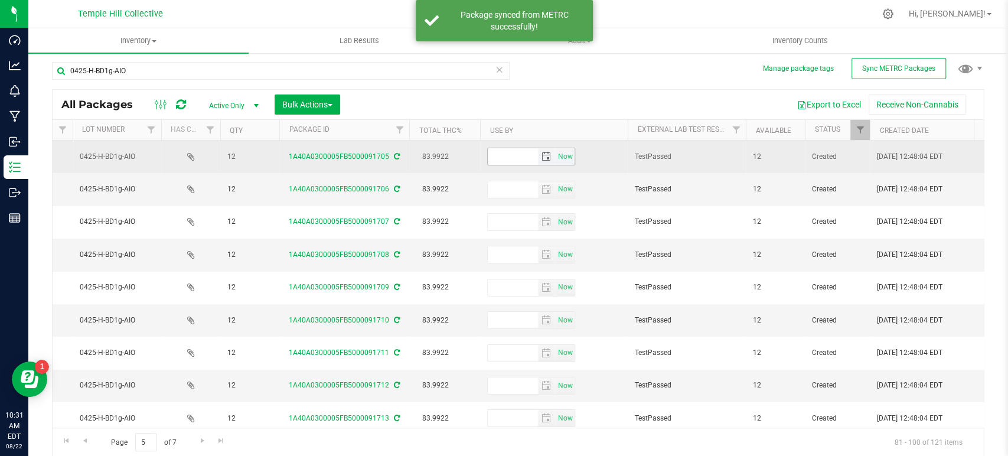
click at [502, 154] on input "text" at bounding box center [513, 156] width 50 height 17
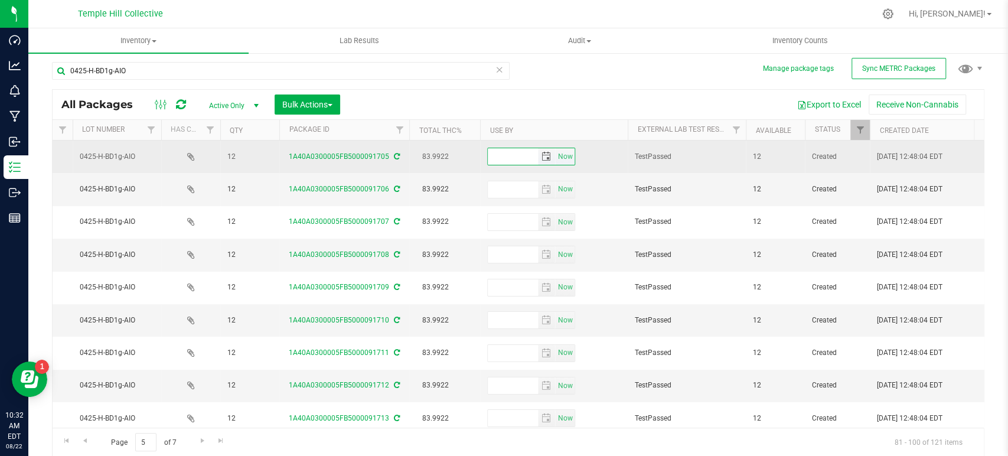
paste input "[DATE]"
type input "[DATE]"
click at [395, 154] on icon at bounding box center [397, 156] width 6 height 7
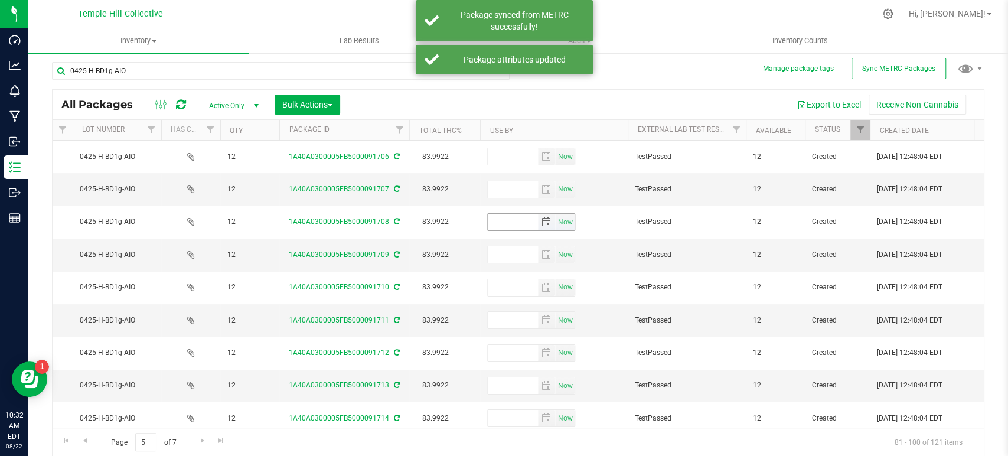
type input "[DATE]"
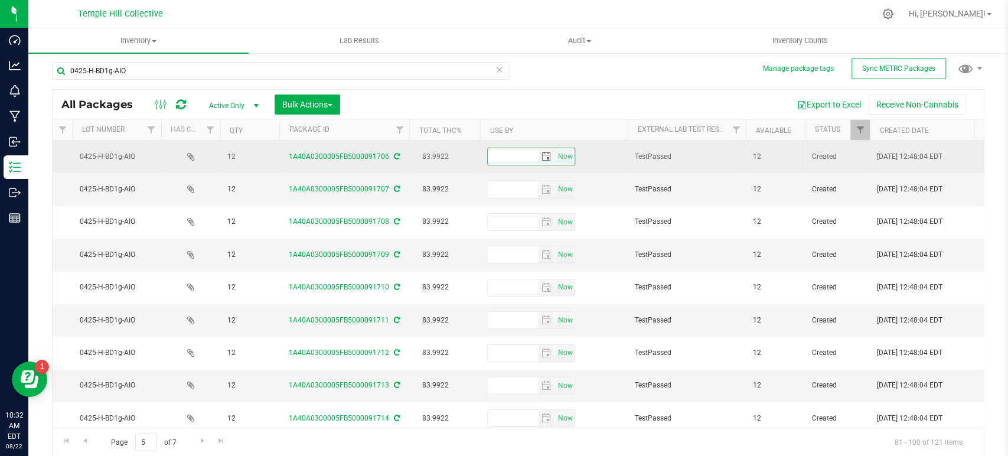
click at [501, 159] on input "text" at bounding box center [513, 156] width 50 height 17
paste input "[DATE]"
type input "[DATE]"
click at [395, 158] on icon at bounding box center [397, 156] width 6 height 7
click at [521, 153] on input "text" at bounding box center [513, 156] width 50 height 17
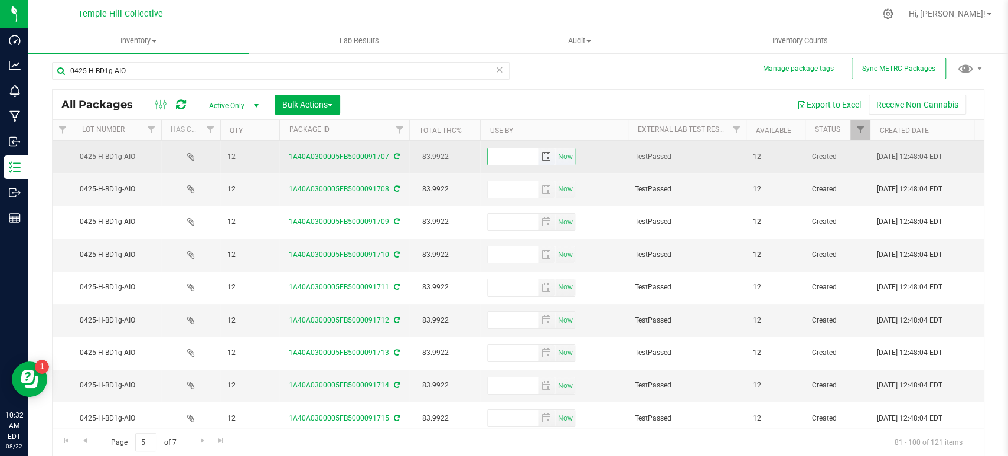
paste input "[DATE]"
type input "[DATE]"
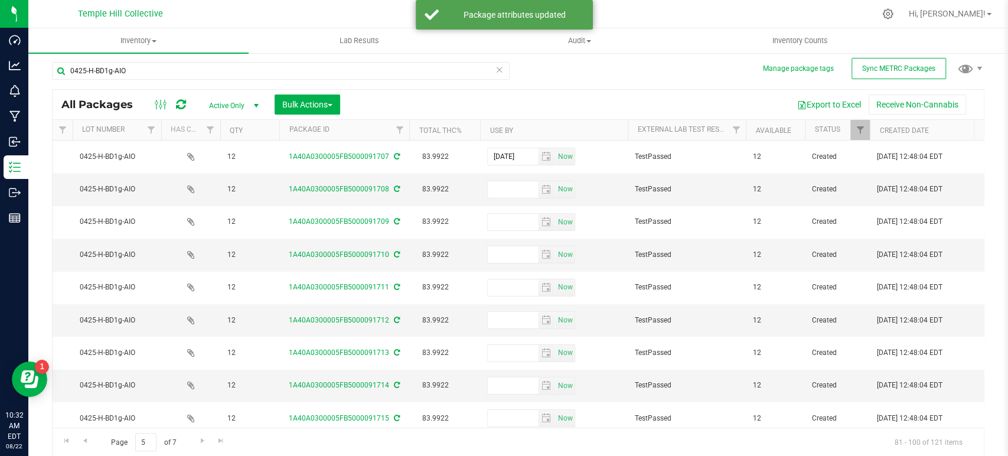
click at [572, 74] on div "0425-H-BD1g-AIO All Packages Active Only Active Only Lab Samples Locked All Ext…" at bounding box center [518, 254] width 932 height 406
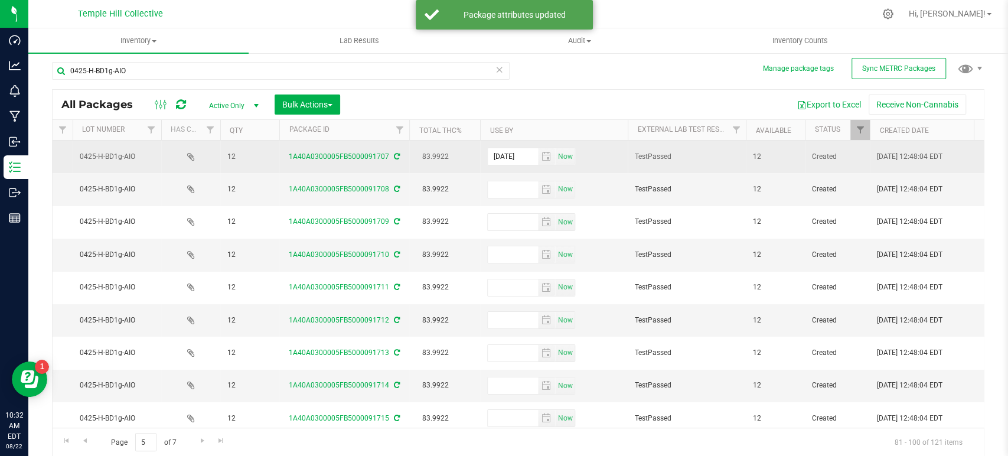
click at [394, 153] on icon at bounding box center [397, 156] width 6 height 7
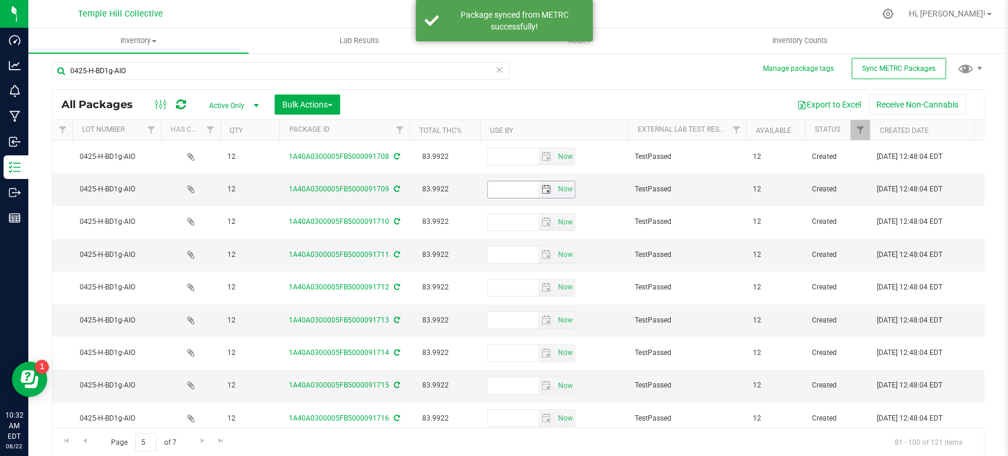
click at [516, 191] on input "text" at bounding box center [513, 189] width 50 height 17
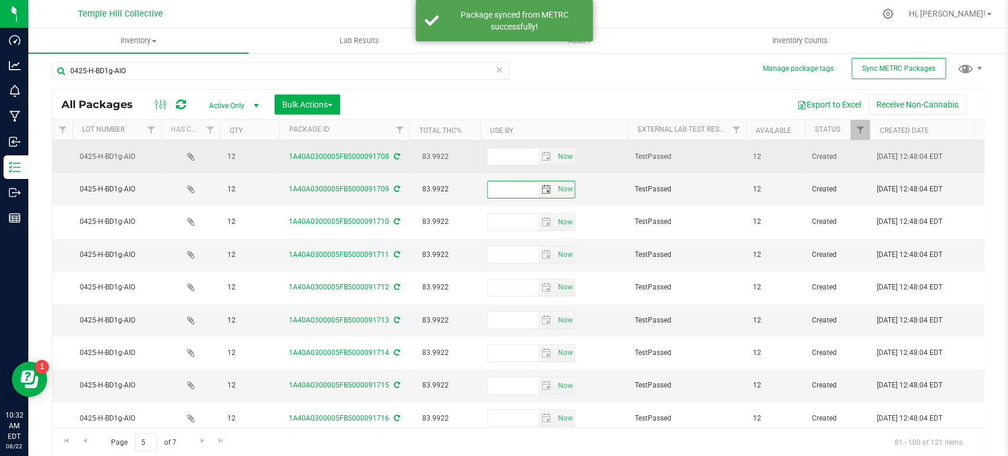
click at [502, 143] on td "Now" at bounding box center [554, 156] width 148 height 32
click at [502, 152] on input "text" at bounding box center [513, 156] width 50 height 17
paste input "[DATE]"
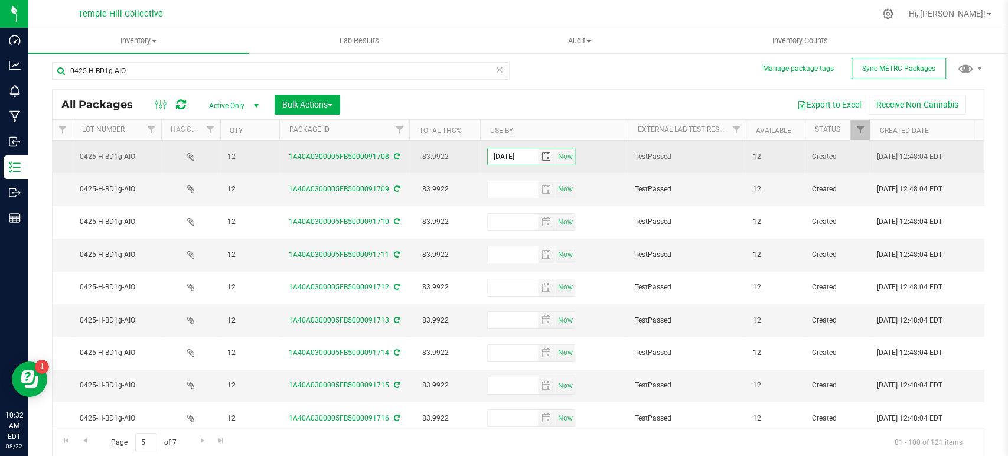
type input "[DATE]"
click at [394, 158] on icon at bounding box center [397, 156] width 6 height 7
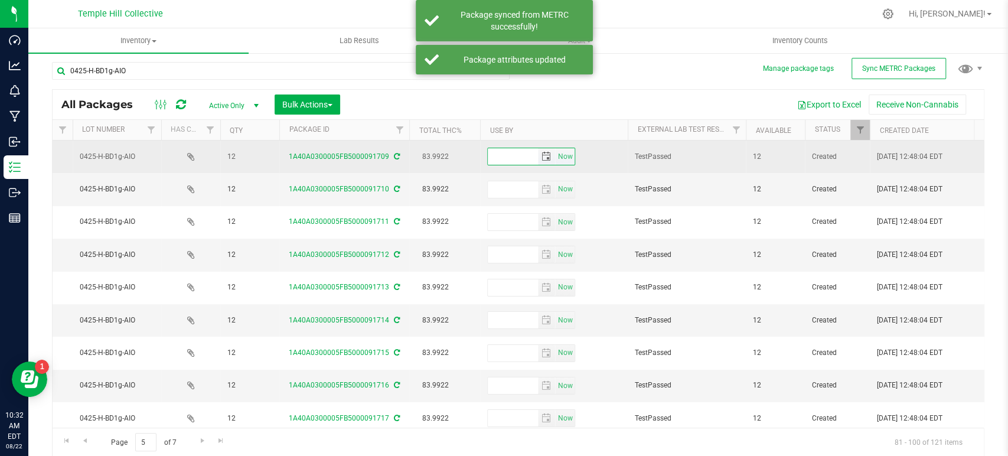
click at [511, 151] on input "text" at bounding box center [513, 156] width 50 height 17
paste input "[DATE]"
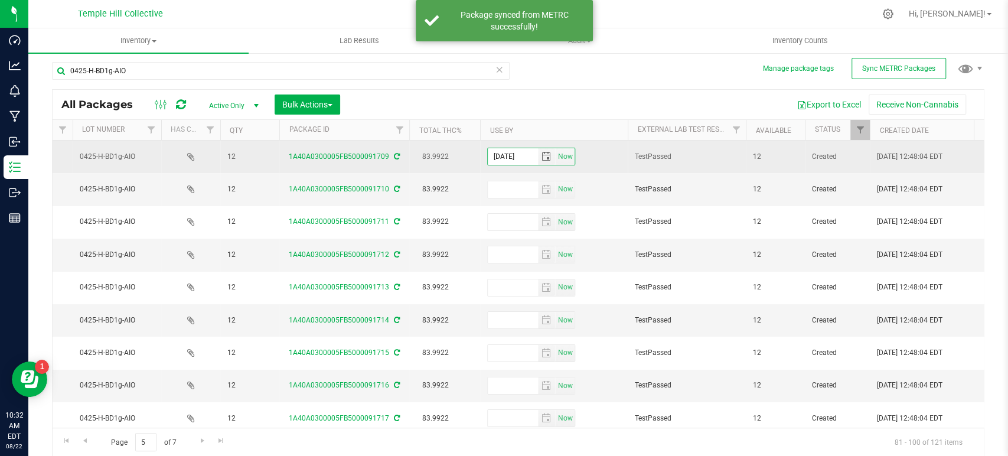
type input "[DATE]"
click at [394, 158] on icon at bounding box center [397, 156] width 6 height 7
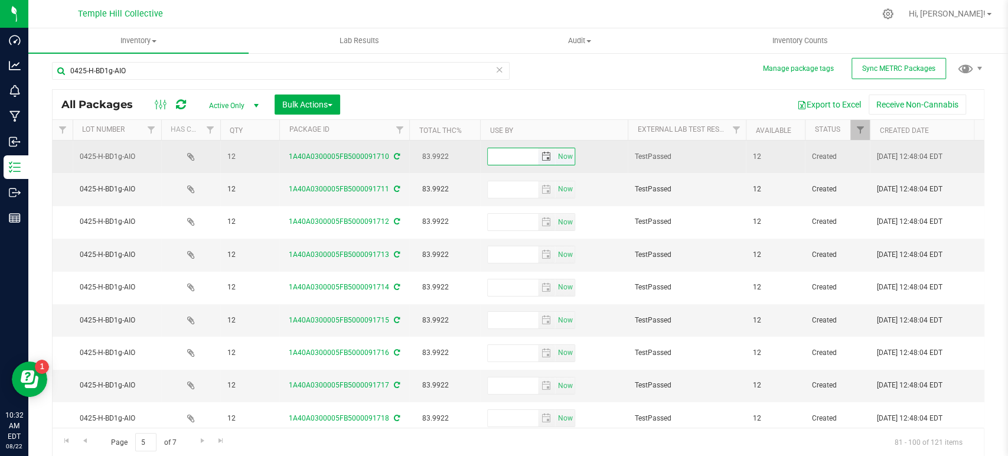
click at [516, 155] on input "text" at bounding box center [513, 156] width 50 height 17
paste input "[DATE]"
type input "[DATE]"
click at [395, 155] on icon at bounding box center [397, 156] width 6 height 7
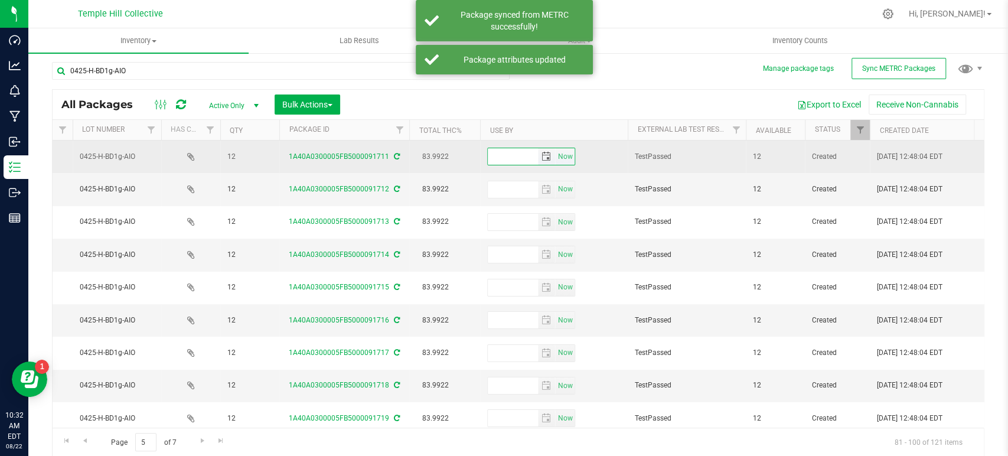
paste input "[DATE]"
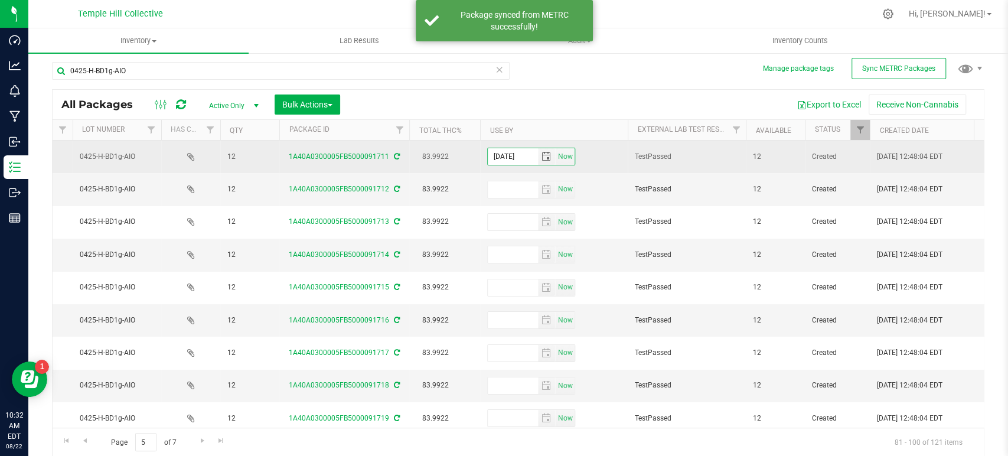
type input "[DATE]"
click at [394, 158] on icon at bounding box center [397, 156] width 6 height 7
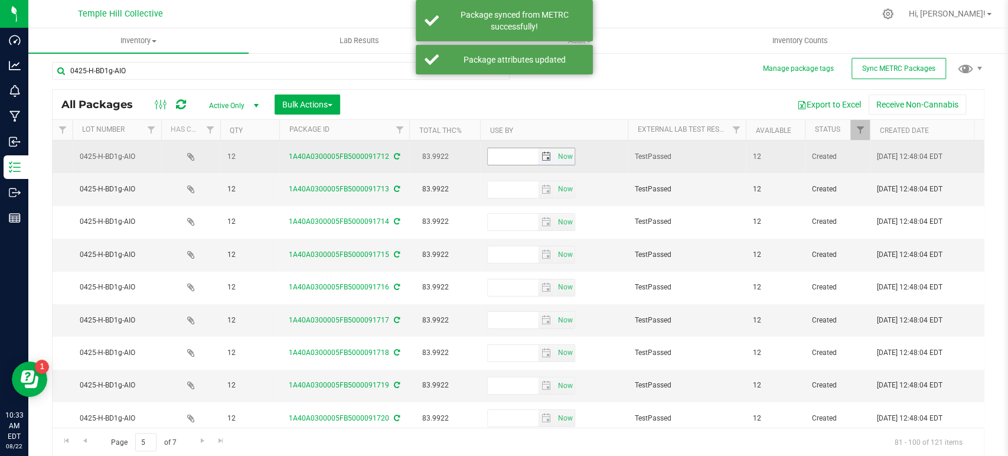
click at [524, 155] on input "text" at bounding box center [513, 156] width 50 height 17
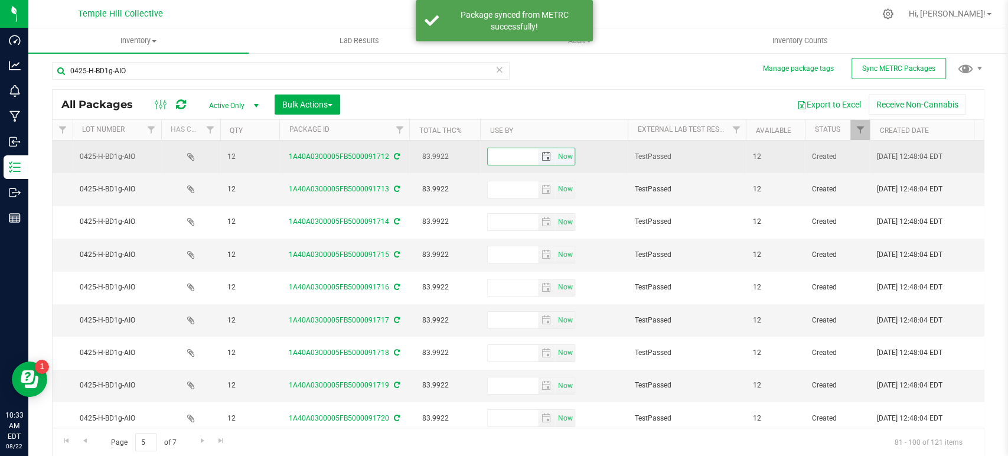
paste input "[DATE]"
type input "[DATE]"
click at [394, 156] on icon at bounding box center [397, 156] width 6 height 7
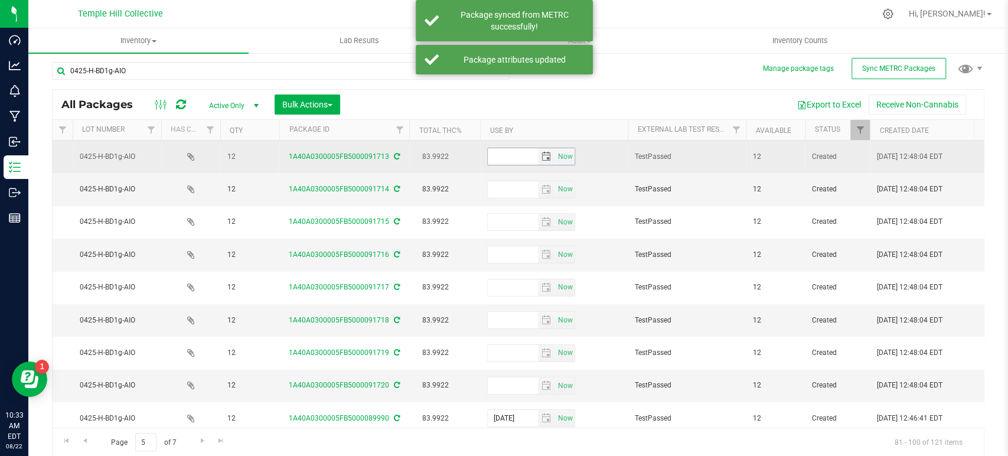
click at [506, 161] on input "text" at bounding box center [513, 156] width 50 height 17
paste input "[DATE]"
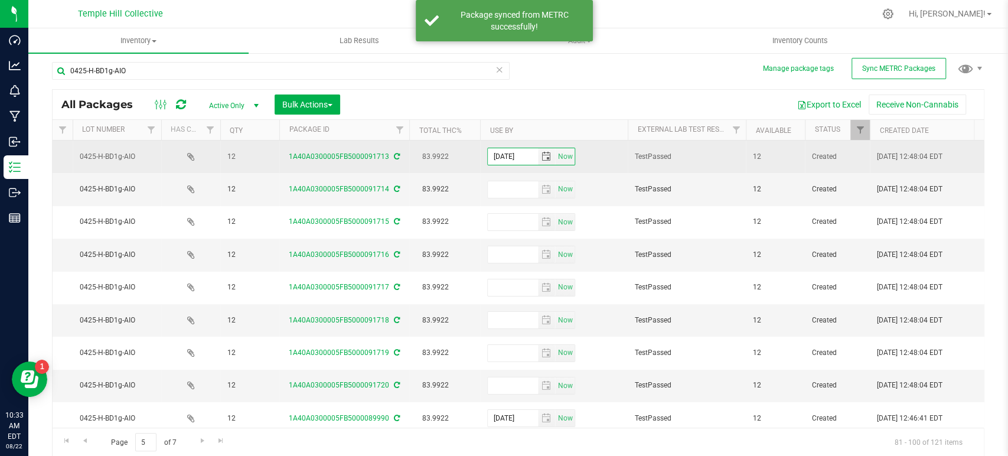
type input "[DATE]"
click at [391, 155] on div "1A40A0300005FB5000091713" at bounding box center [343, 156] width 133 height 11
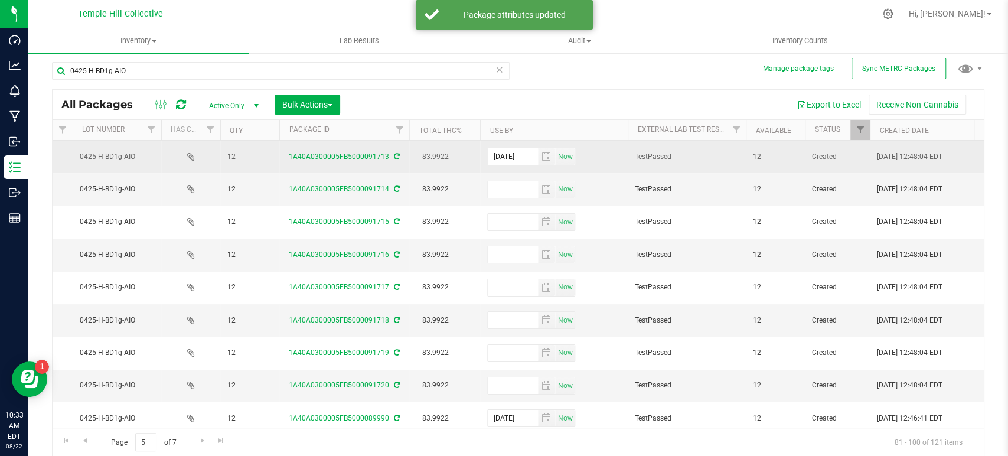
click at [394, 156] on icon at bounding box center [397, 156] width 6 height 7
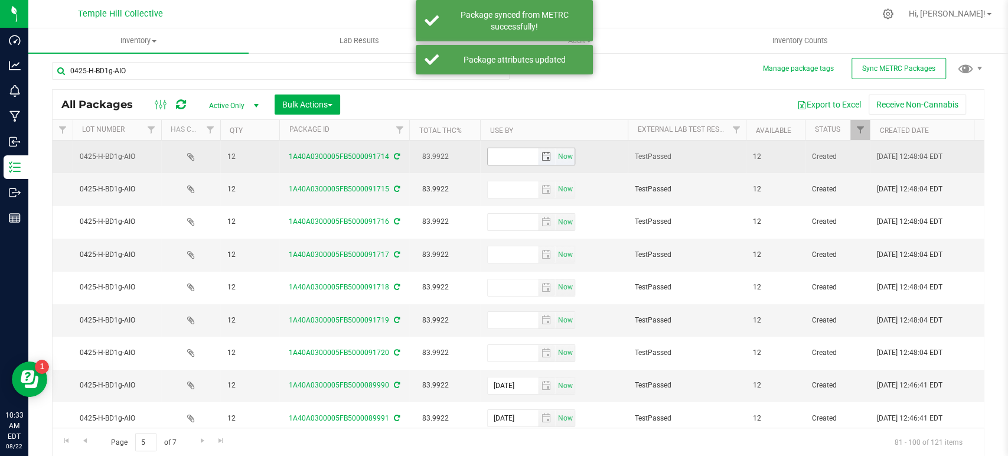
click at [502, 155] on input "text" at bounding box center [513, 156] width 50 height 17
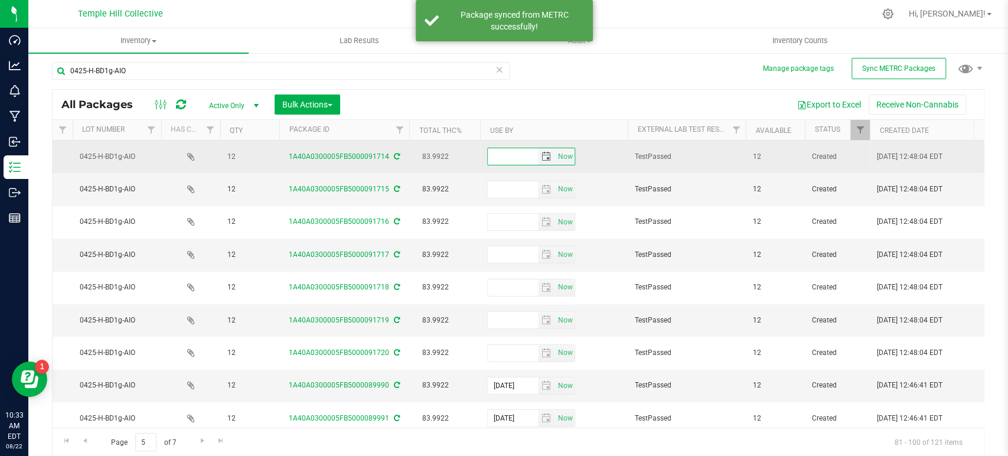
paste input "[DATE]"
type input "[DATE]"
click at [394, 156] on icon at bounding box center [397, 156] width 6 height 7
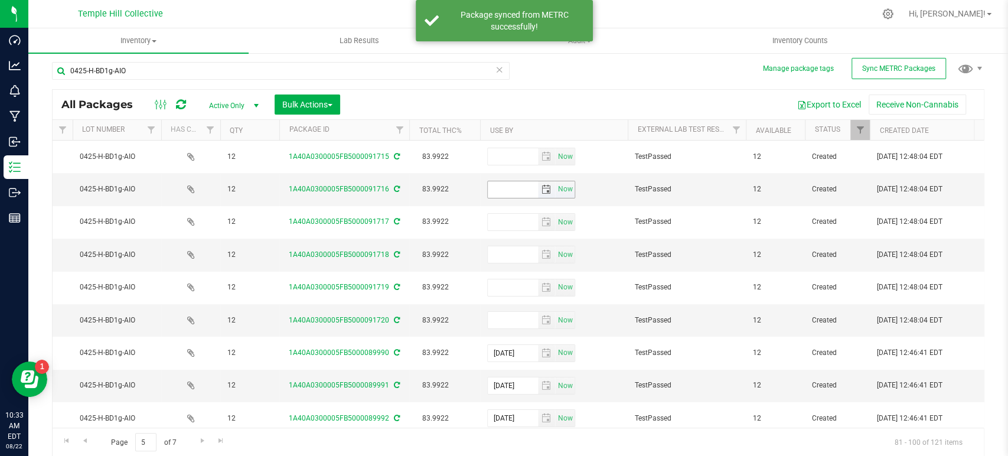
click at [518, 185] on input "text" at bounding box center [513, 189] width 50 height 17
paste input "[DATE]"
type input "[DATE]"
click at [396, 185] on icon at bounding box center [397, 188] width 6 height 7
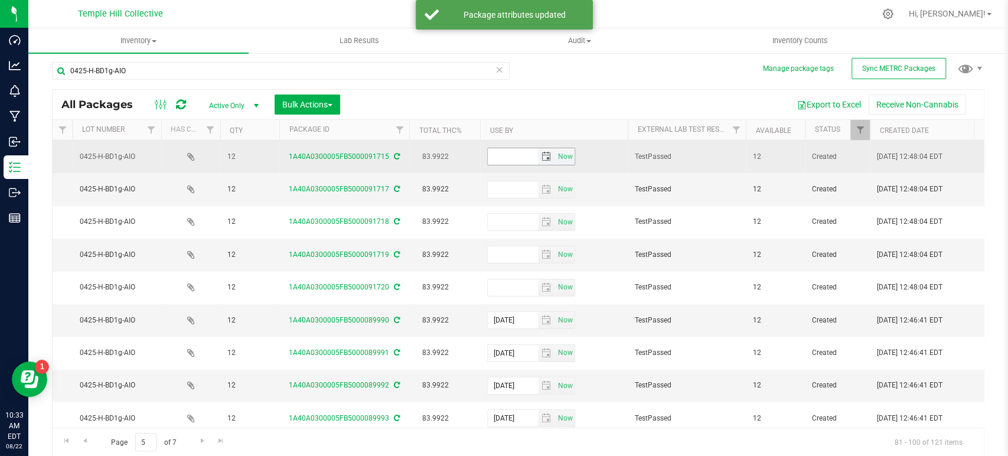
click at [514, 155] on input "text" at bounding box center [513, 156] width 50 height 17
paste input "[DATE]"
type input "[DATE]"
click at [395, 155] on icon at bounding box center [397, 156] width 6 height 7
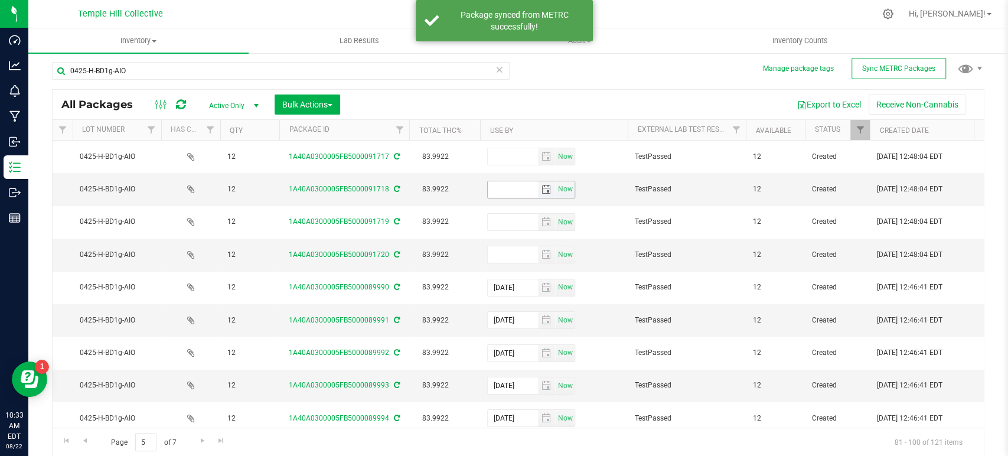
click at [525, 189] on input "text" at bounding box center [513, 189] width 50 height 17
paste input "[DATE]"
type input "[DATE]"
click at [397, 190] on icon at bounding box center [397, 188] width 6 height 7
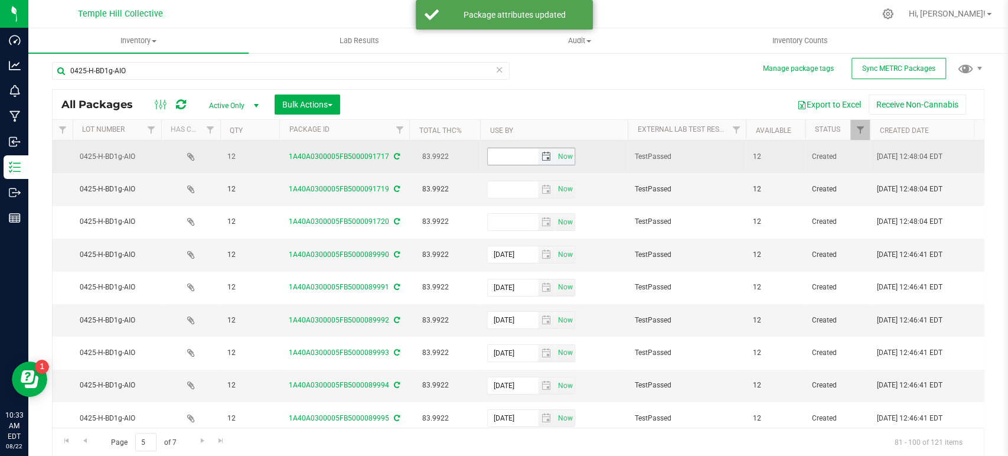
click at [499, 159] on input "text" at bounding box center [513, 156] width 50 height 17
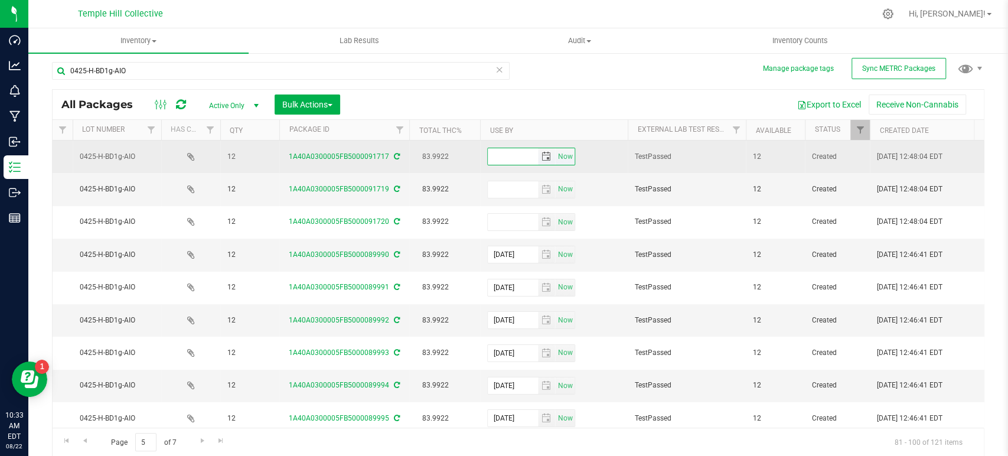
paste input "[DATE]"
type input "[DATE]"
click at [397, 153] on icon at bounding box center [397, 156] width 6 height 7
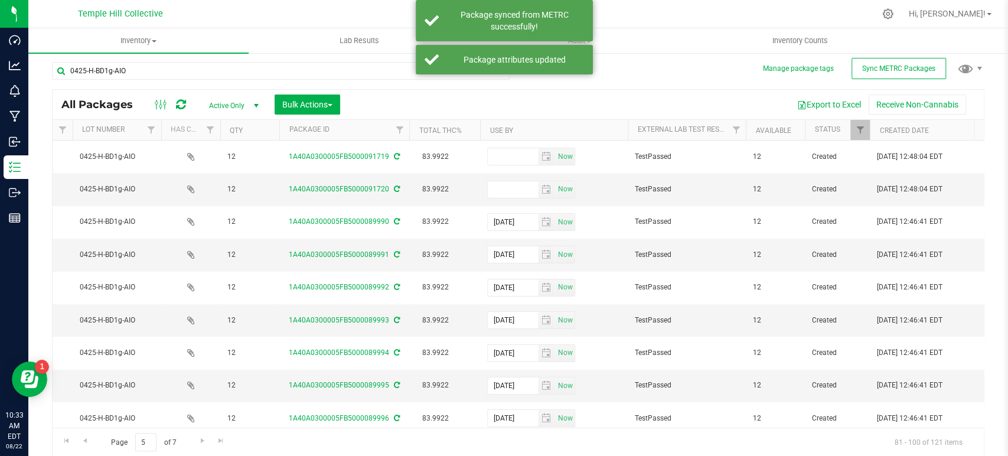
click at [505, 135] on th "Use By" at bounding box center [554, 130] width 148 height 21
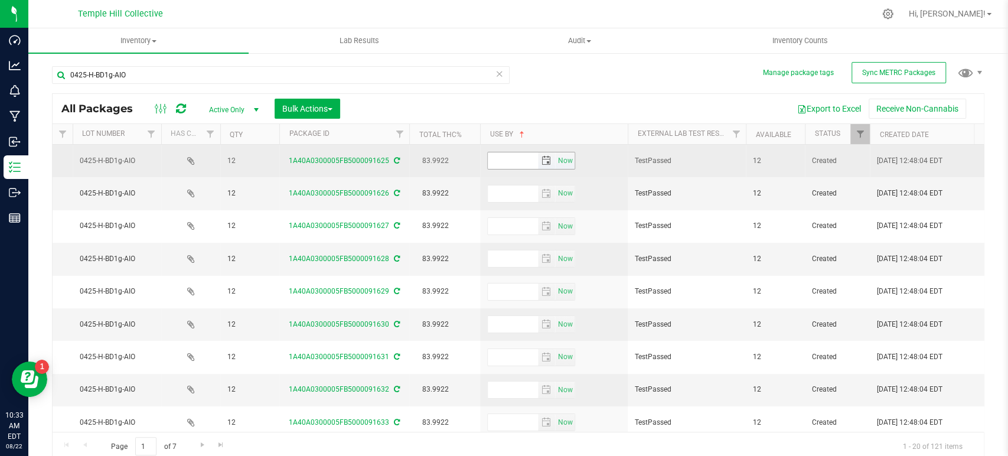
click at [504, 161] on input "text" at bounding box center [513, 160] width 50 height 17
paste input "[DATE]"
type input "[DATE]"
click at [394, 160] on icon at bounding box center [397, 160] width 6 height 7
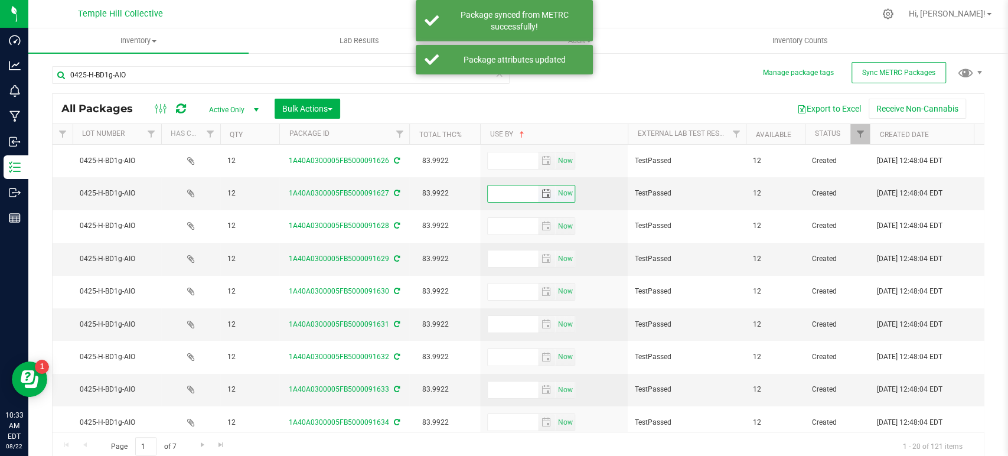
click at [505, 192] on input "text" at bounding box center [513, 193] width 50 height 17
paste input "[DATE]"
type input "[DATE]"
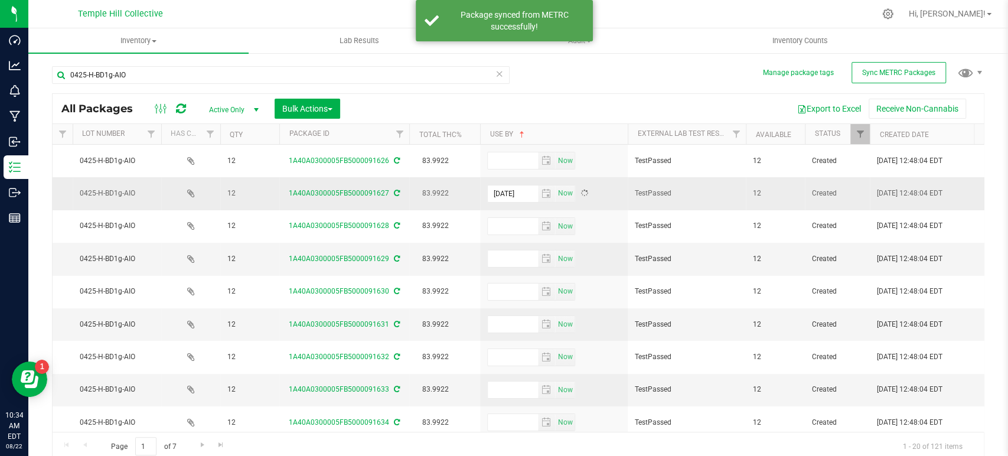
click at [396, 195] on icon at bounding box center [397, 192] width 6 height 7
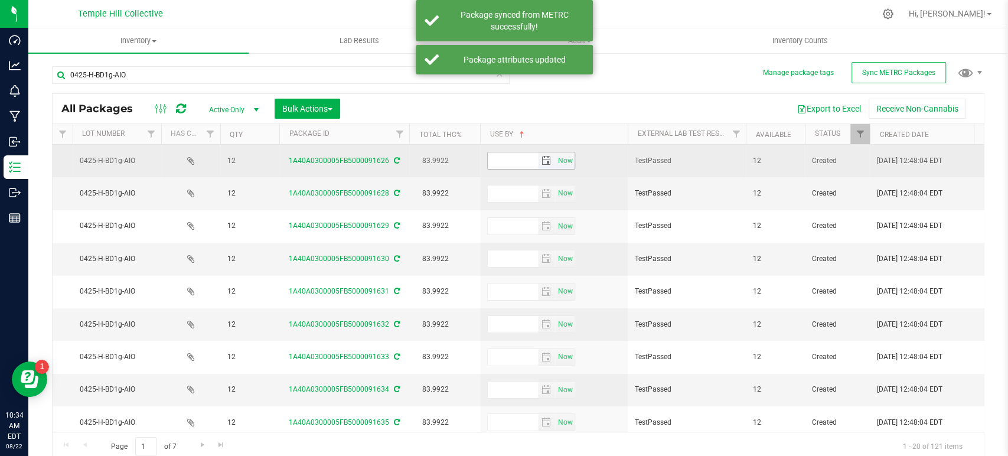
click at [509, 164] on input "text" at bounding box center [513, 160] width 50 height 17
paste input "[DATE]"
type input "[DATE]"
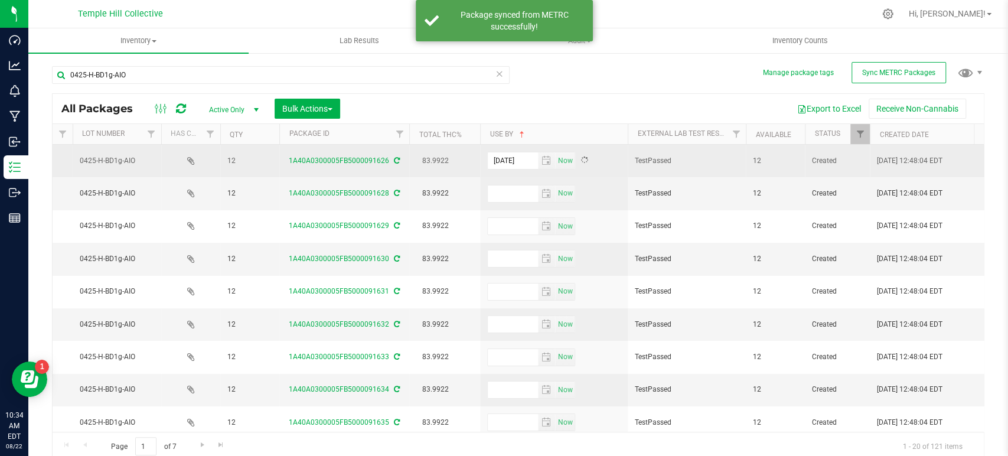
click at [397, 159] on icon at bounding box center [397, 160] width 6 height 7
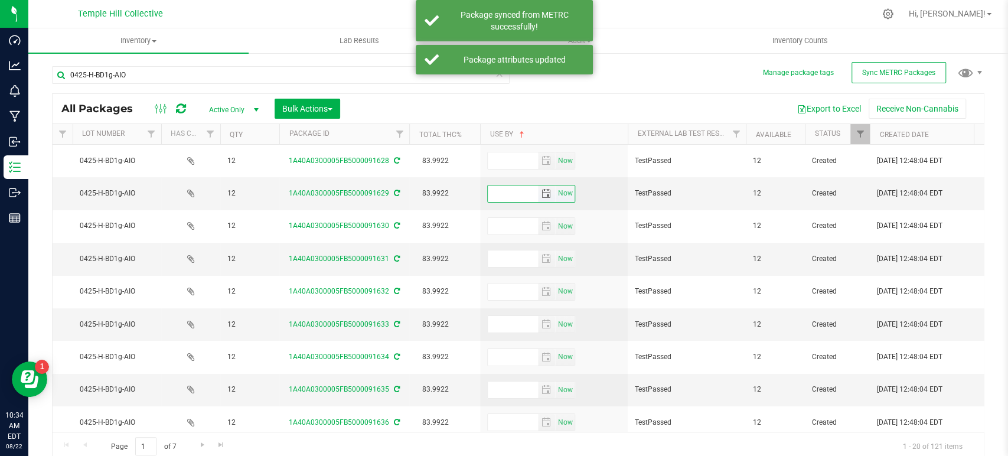
click at [498, 192] on input "text" at bounding box center [513, 193] width 50 height 17
paste input "[DATE]"
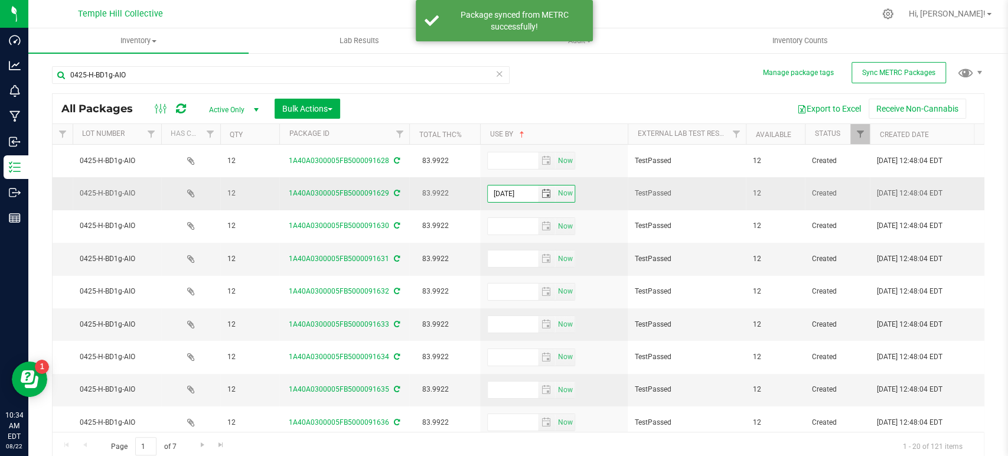
type input "[DATE]"
click at [397, 190] on icon at bounding box center [397, 192] width 6 height 7
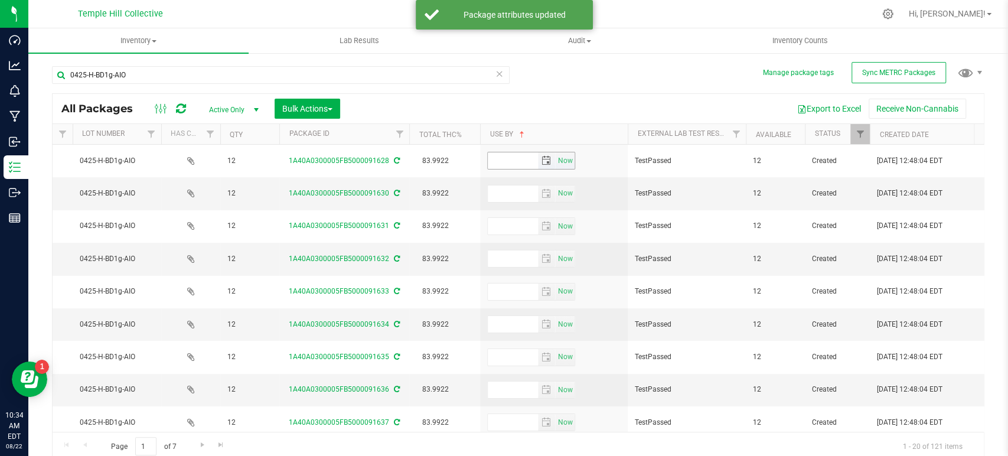
click at [504, 162] on input "text" at bounding box center [513, 160] width 50 height 17
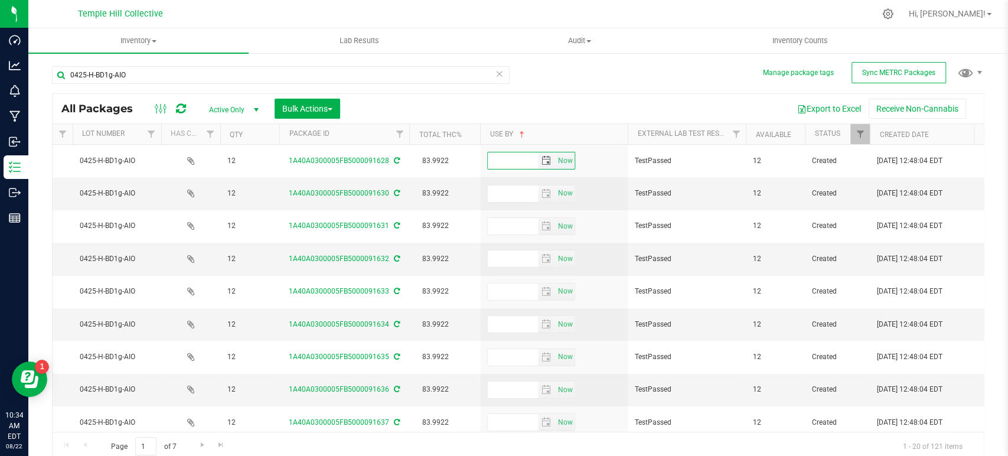
paste input "[DATE]"
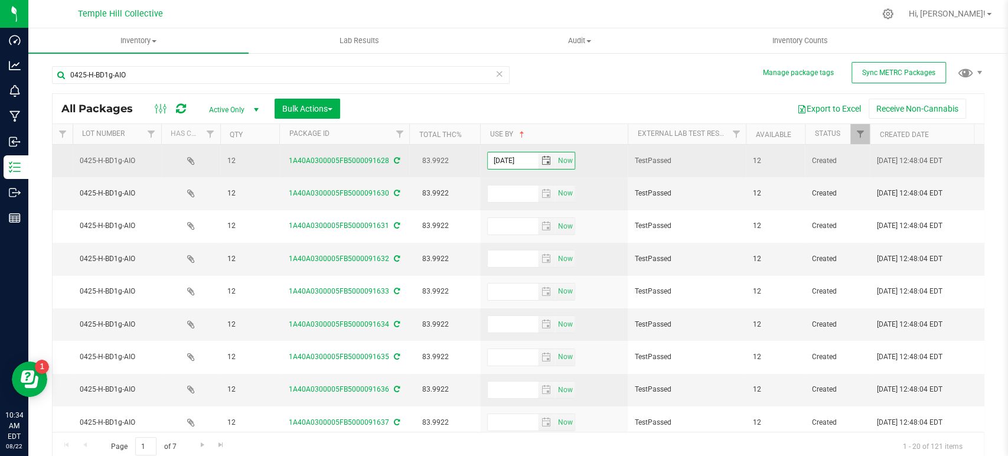
type input "[DATE]"
click at [398, 158] on div "1A40A0300005FB5000091628" at bounding box center [343, 160] width 133 height 11
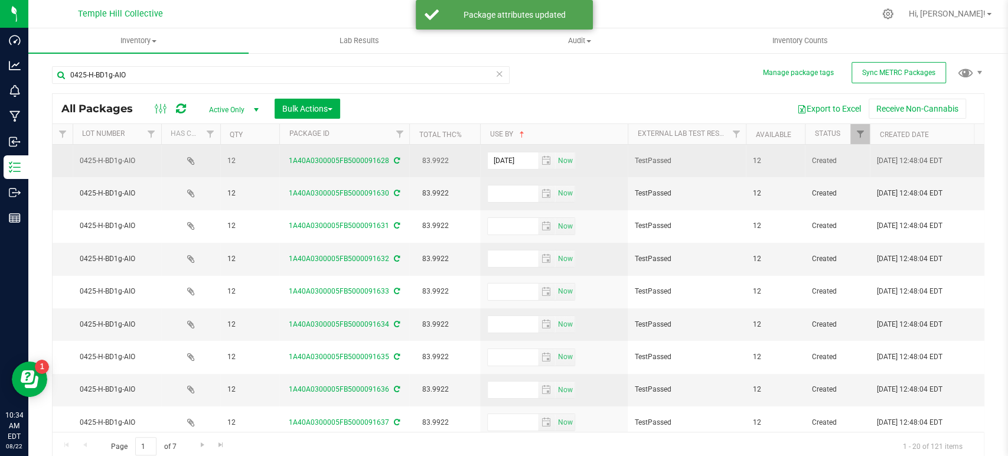
click at [397, 164] on icon at bounding box center [397, 160] width 6 height 7
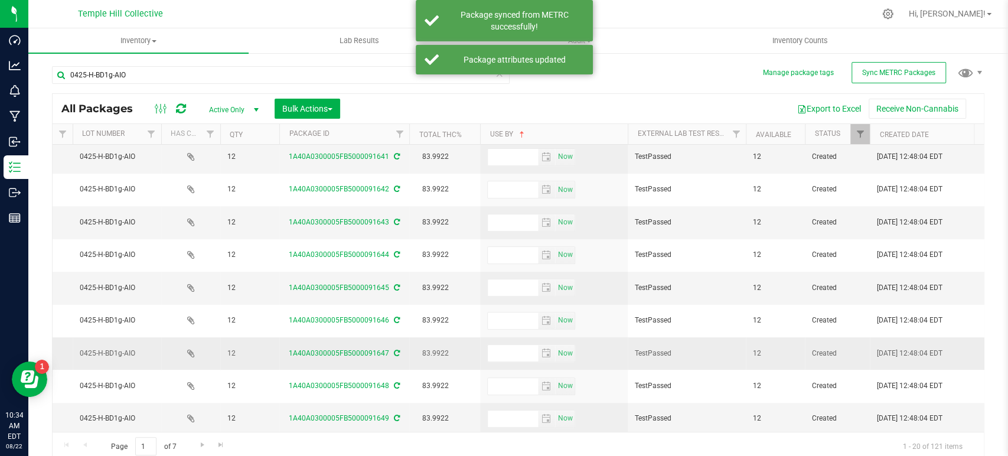
scroll to position [374, 420]
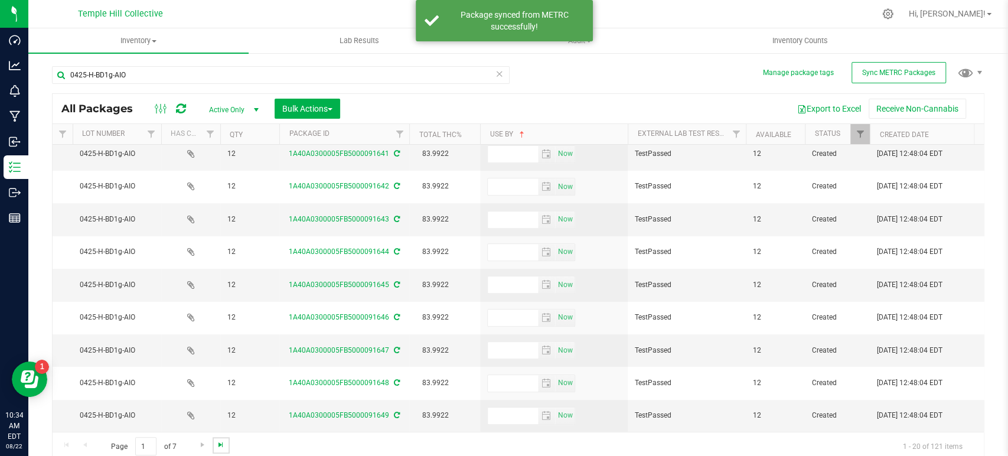
click at [221, 443] on span "Go to the last page" at bounding box center [220, 444] width 9 height 9
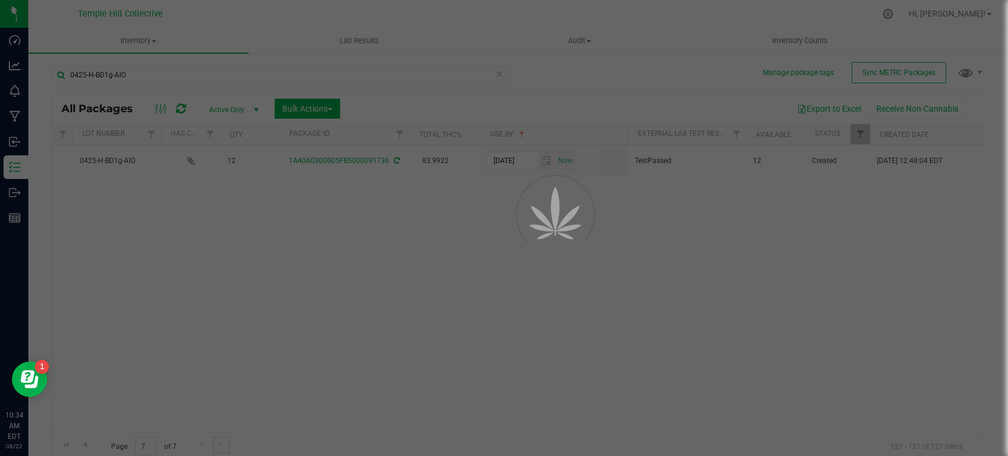
scroll to position [0, 420]
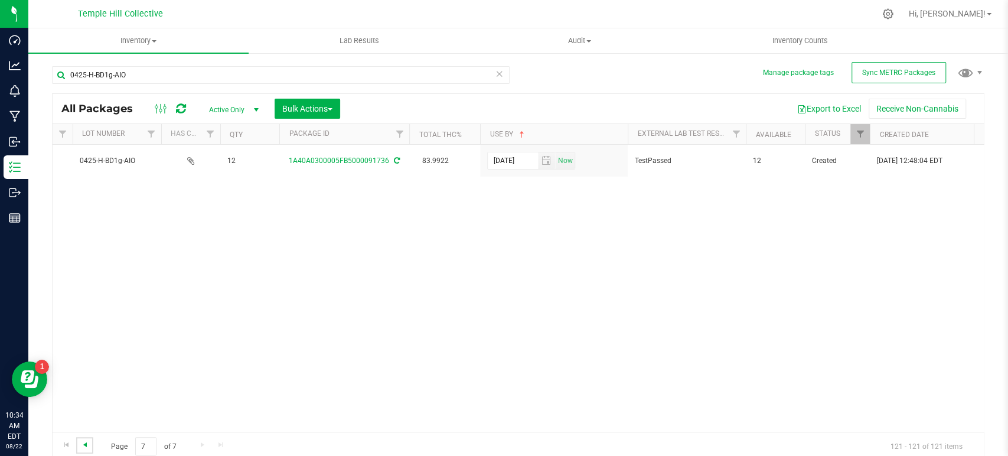
click at [86, 447] on span "Go to the previous page" at bounding box center [84, 444] width 9 height 9
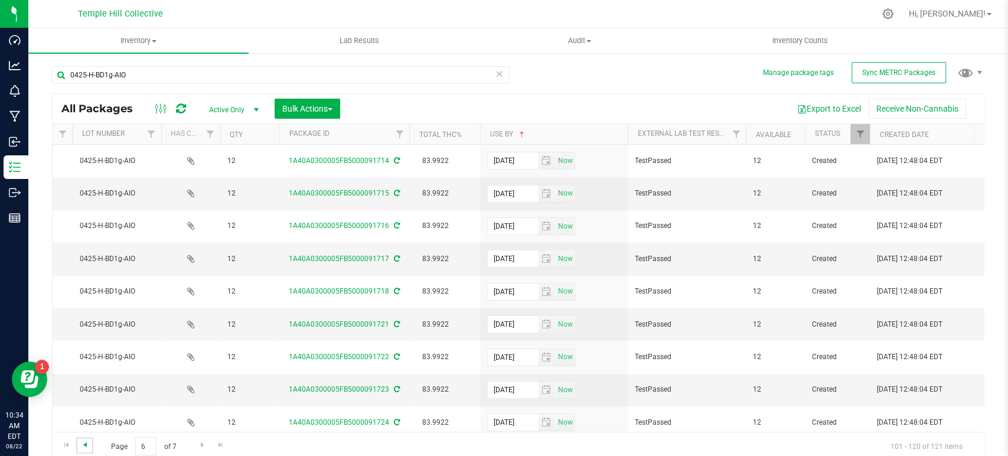
click at [85, 447] on span "Go to the previous page" at bounding box center [84, 444] width 9 height 9
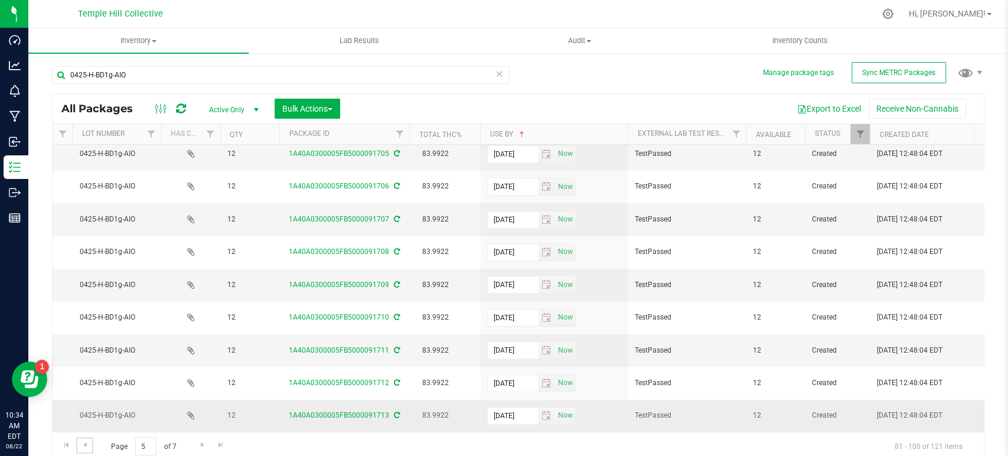
scroll to position [4, 0]
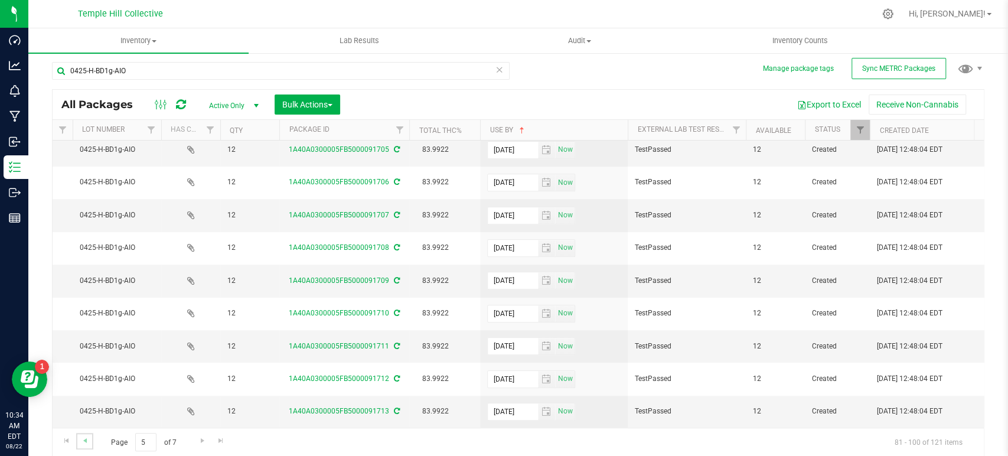
click at [80, 446] on link "Go to the previous page" at bounding box center [84, 441] width 17 height 16
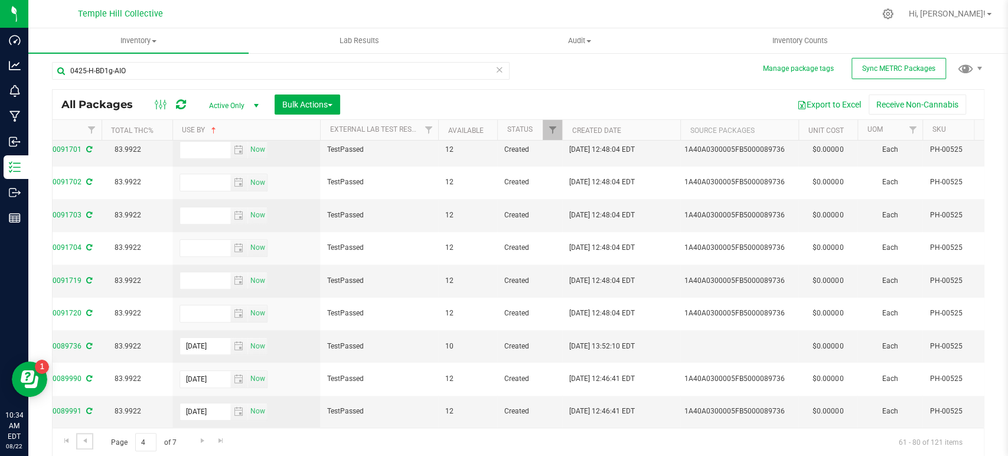
scroll to position [0, 368]
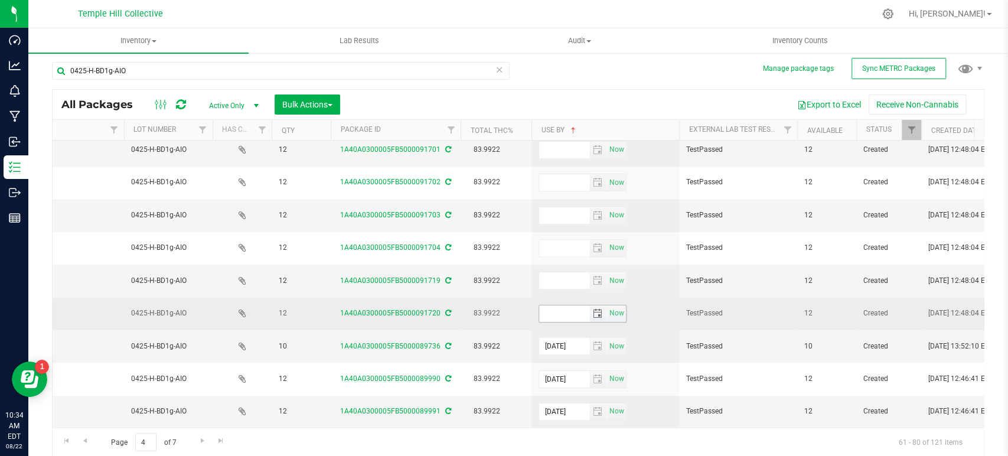
click at [558, 305] on input "text" at bounding box center [564, 313] width 50 height 17
paste input "[DATE]"
type input "[DATE]"
click at [448, 309] on icon at bounding box center [448, 312] width 6 height 7
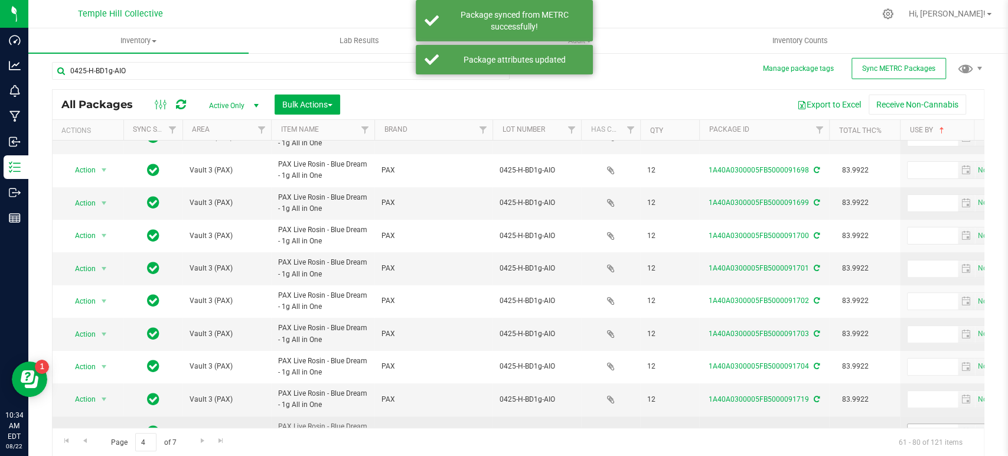
scroll to position [328, 0]
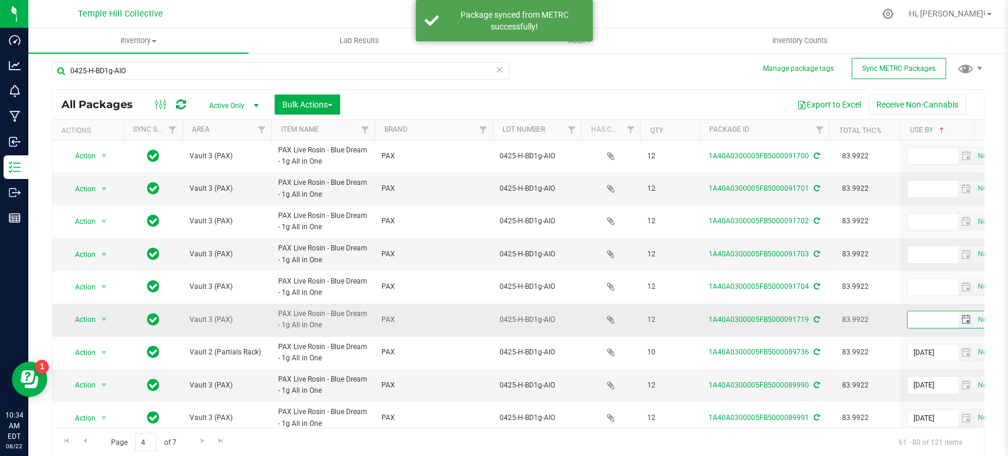
click at [930, 320] on input "text" at bounding box center [932, 319] width 50 height 17
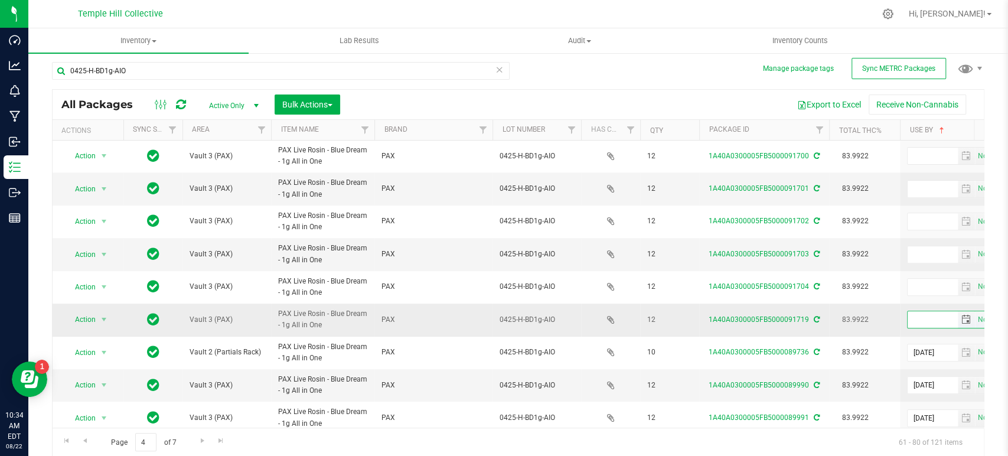
paste input "[DATE]"
type input "[DATE]"
click at [816, 319] on icon at bounding box center [816, 319] width 6 height 7
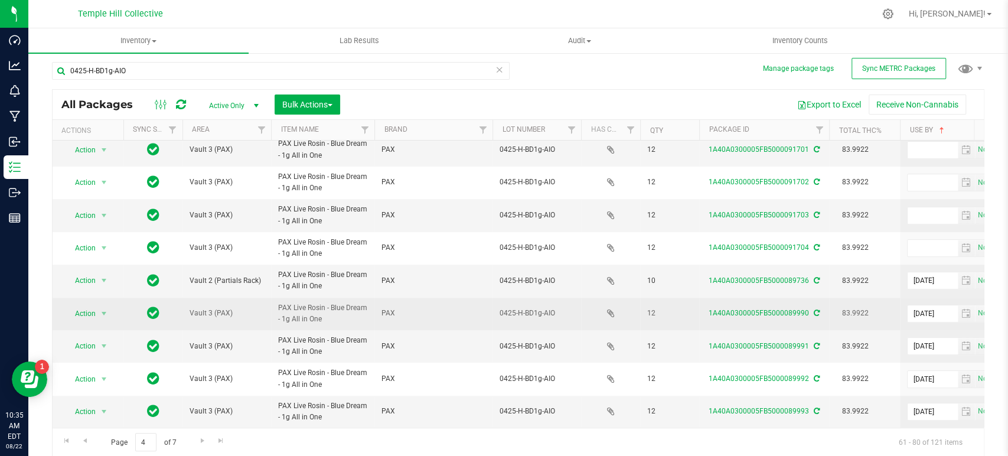
scroll to position [374, 0]
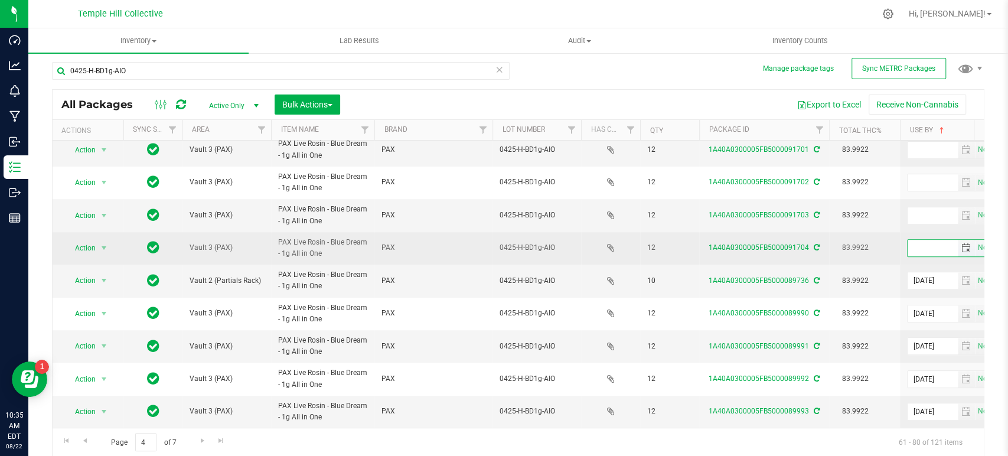
click at [924, 244] on input "text" at bounding box center [932, 248] width 50 height 17
paste input "[DATE]"
type input "[DATE]"
click at [815, 244] on icon at bounding box center [816, 247] width 6 height 7
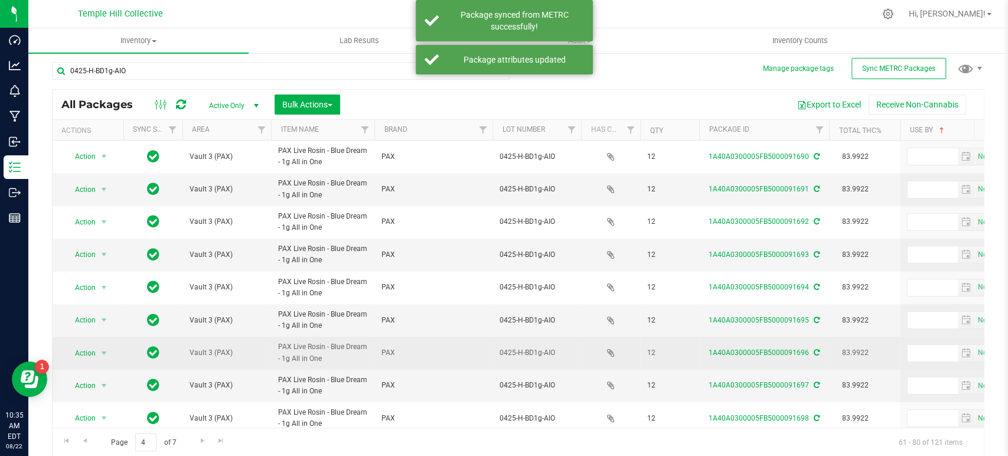
scroll to position [262, 0]
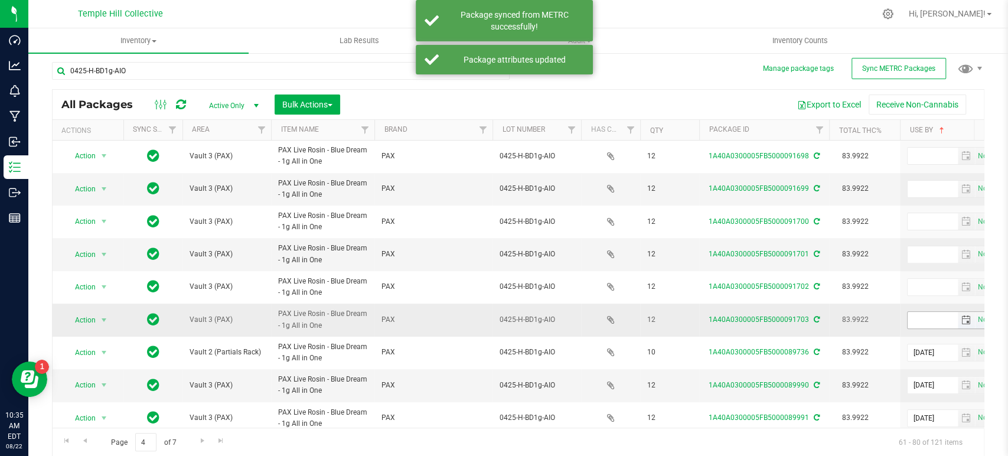
click at [910, 318] on input "text" at bounding box center [932, 320] width 50 height 17
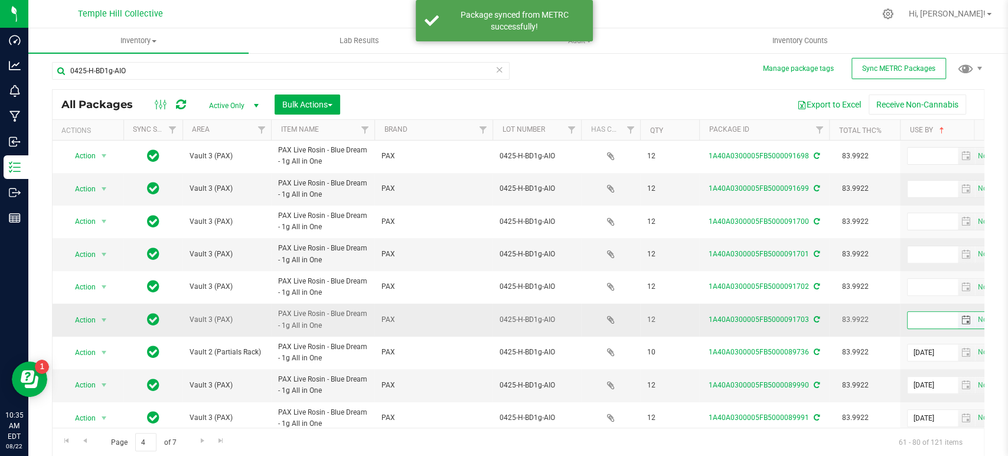
paste input "[DATE]"
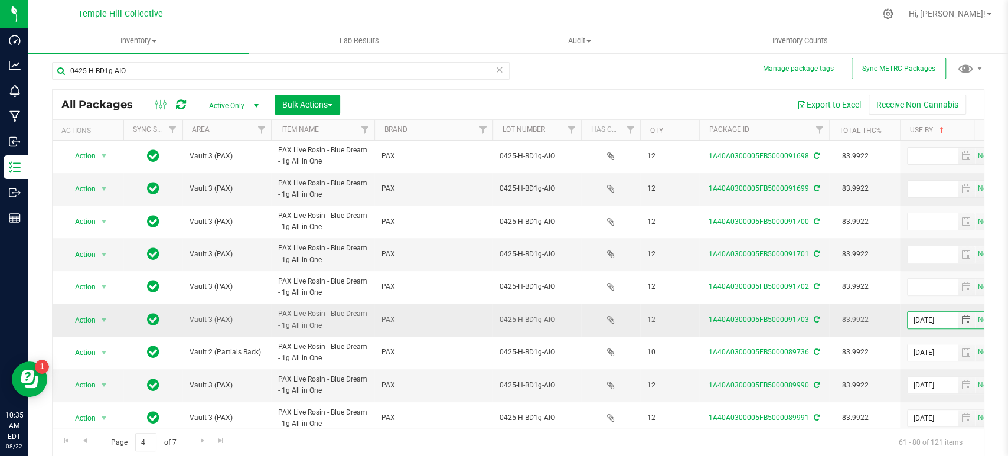
type input "[DATE]"
click at [816, 319] on icon at bounding box center [816, 319] width 6 height 7
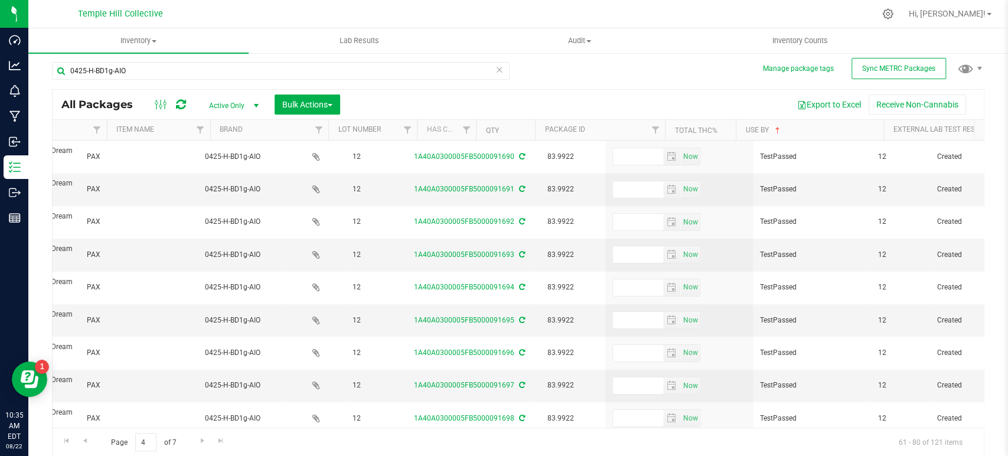
scroll to position [0, 295]
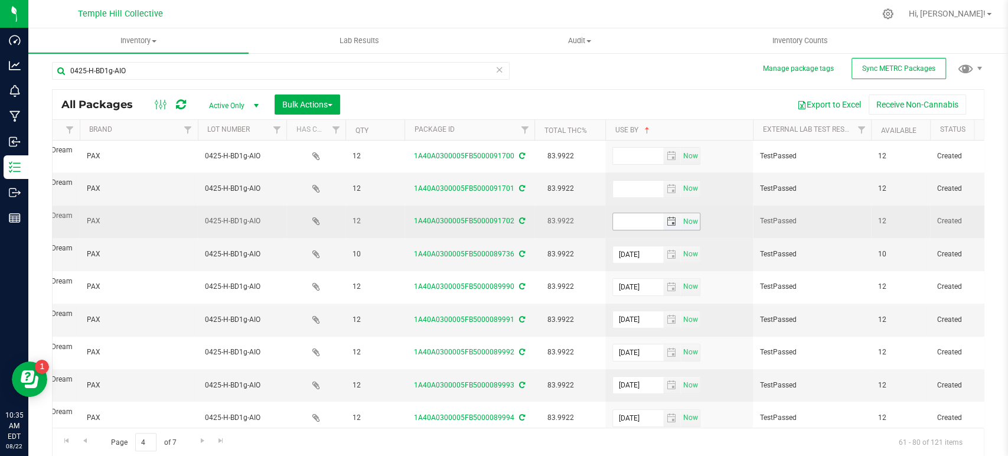
click at [624, 225] on input "text" at bounding box center [638, 221] width 50 height 17
paste input "[DATE]"
type input "[DATE]"
click at [515, 221] on div "1A40A0300005FB5000091702" at bounding box center [469, 220] width 133 height 11
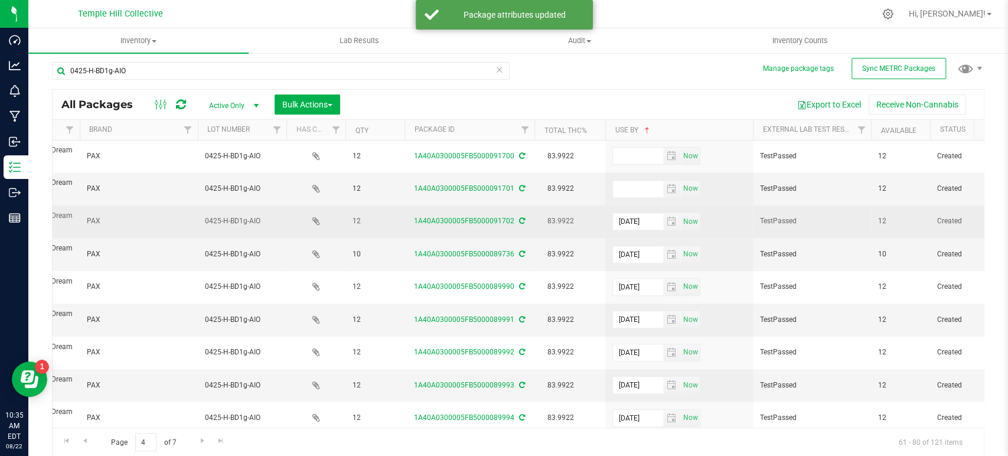
click at [521, 220] on icon at bounding box center [522, 220] width 6 height 7
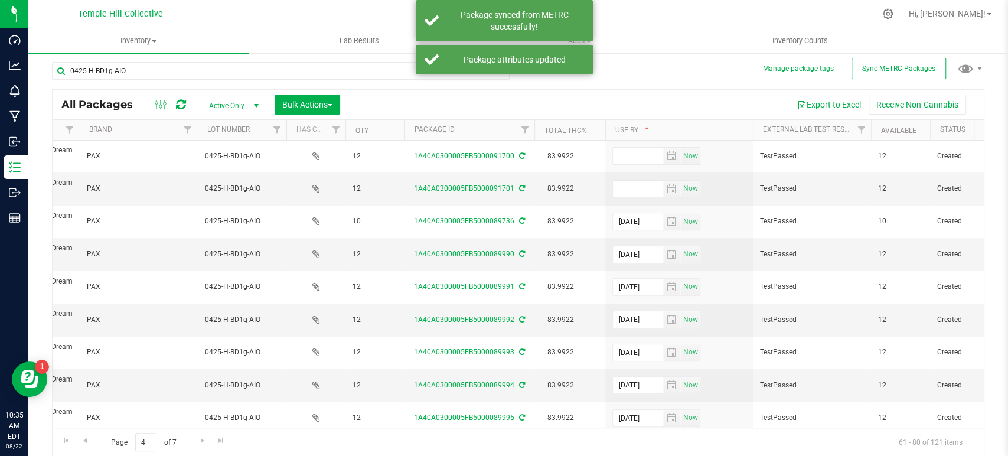
scroll to position [0, 0]
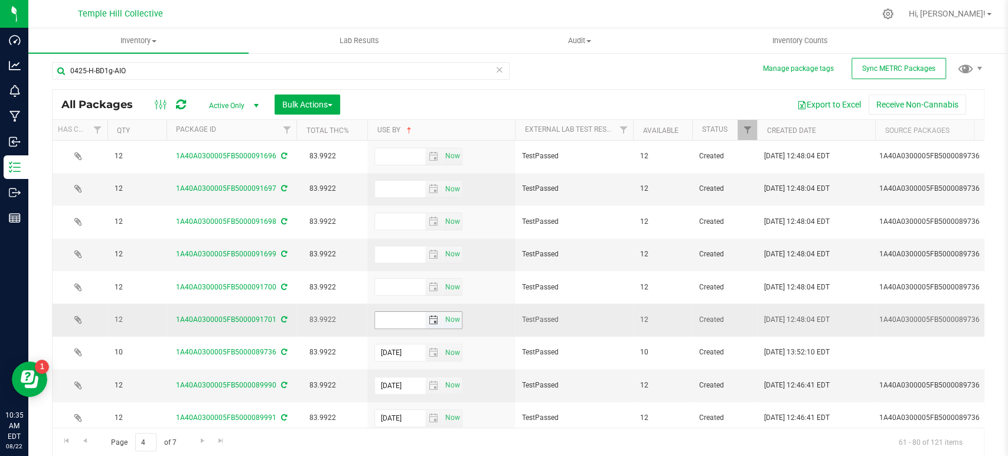
click at [383, 319] on input "text" at bounding box center [400, 320] width 50 height 17
paste input "[DATE]"
type input "[DATE]"
click at [281, 319] on icon at bounding box center [284, 319] width 6 height 7
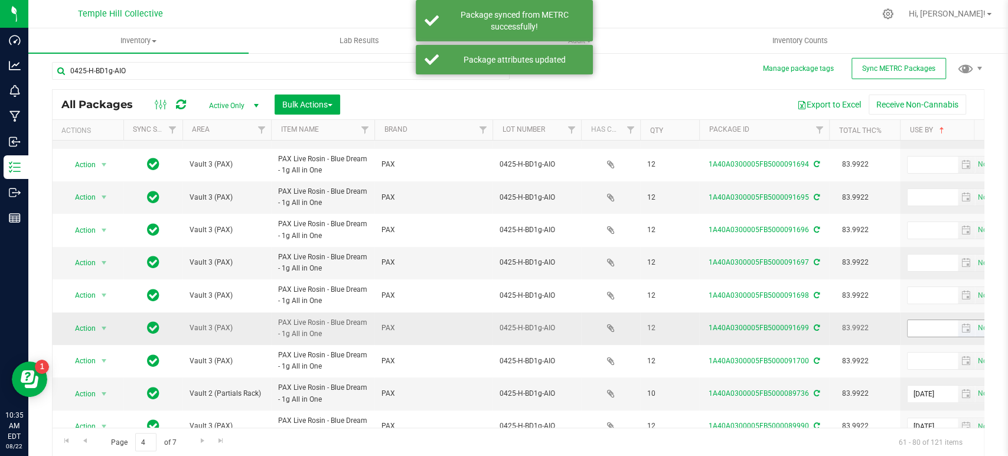
scroll to position [131, 0]
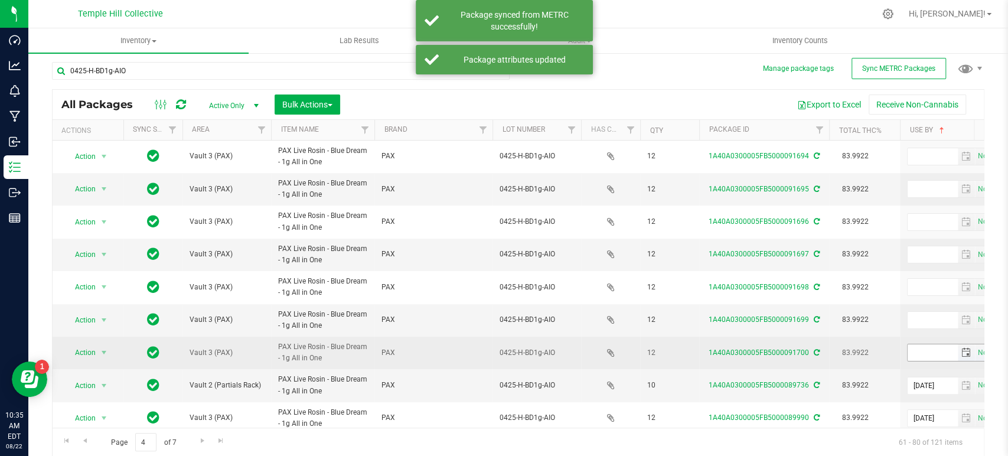
click at [922, 357] on input "text" at bounding box center [932, 352] width 50 height 17
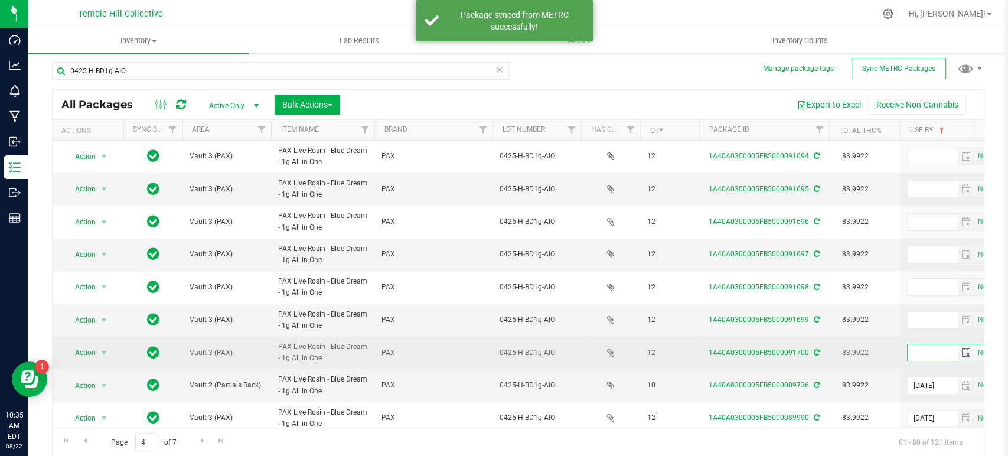
paste input "[DATE]"
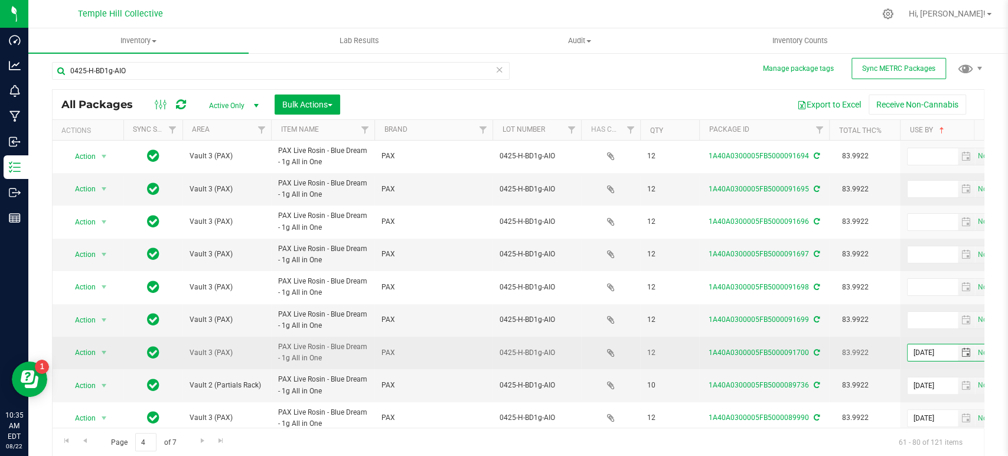
type input "[DATE]"
click at [816, 350] on icon at bounding box center [816, 352] width 6 height 7
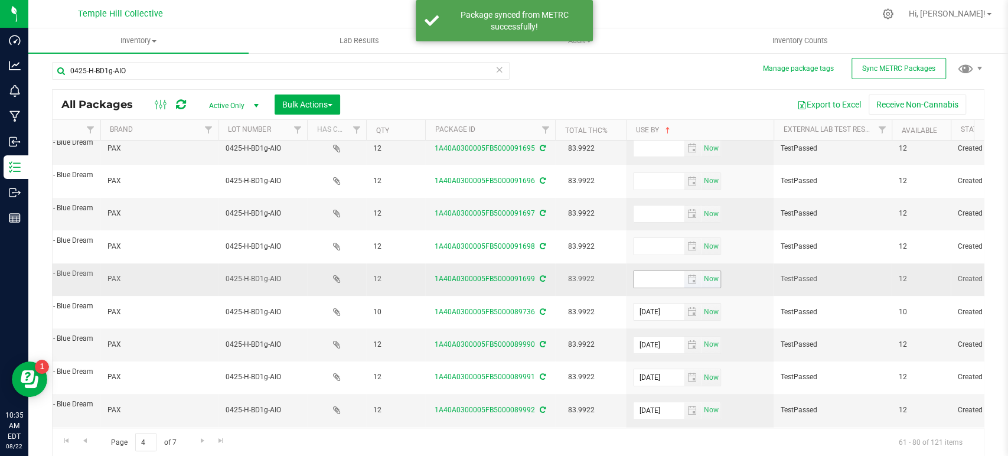
scroll to position [197, 274]
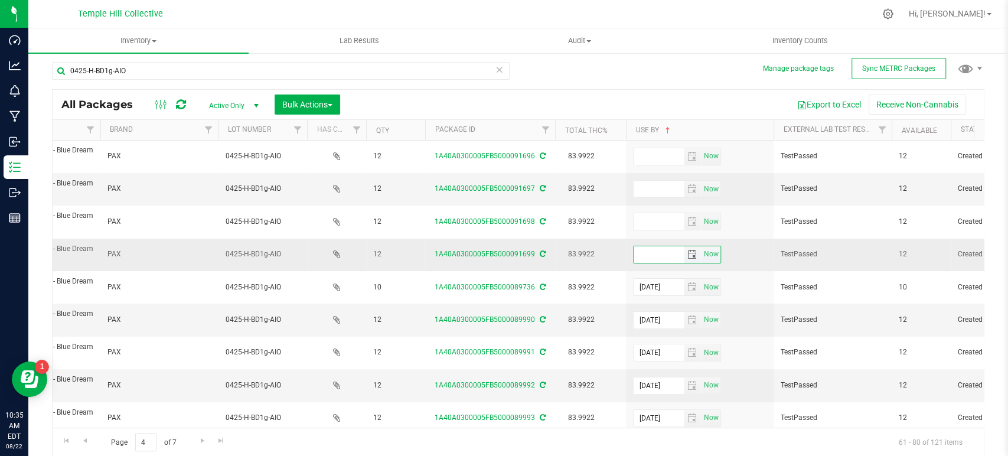
click at [652, 250] on input "text" at bounding box center [658, 254] width 50 height 17
paste input "[DATE]"
type input "[DATE]"
click at [542, 253] on icon at bounding box center [543, 253] width 6 height 7
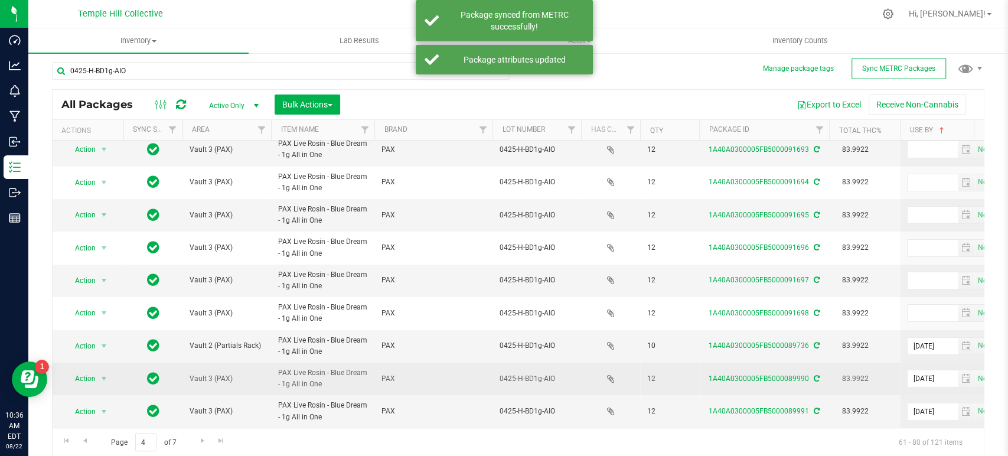
scroll to position [197, 0]
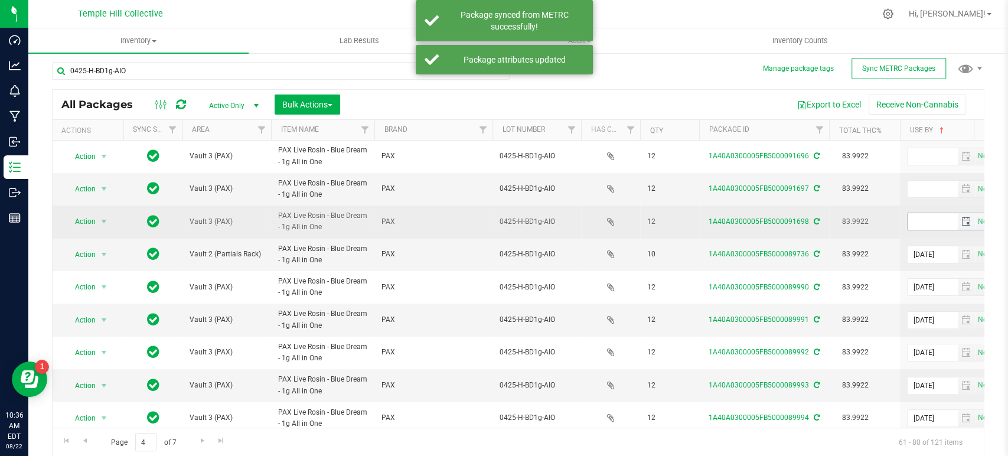
click at [916, 222] on input "text" at bounding box center [932, 221] width 50 height 17
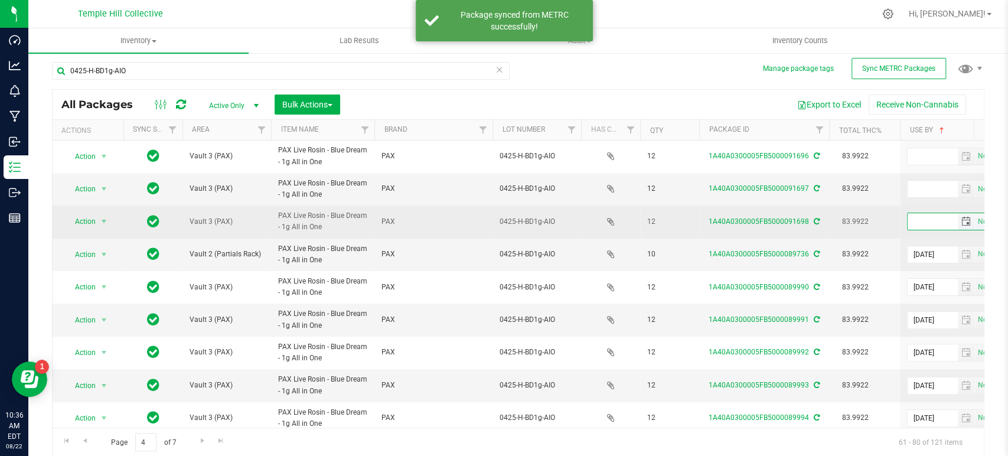
paste input "[DATE]"
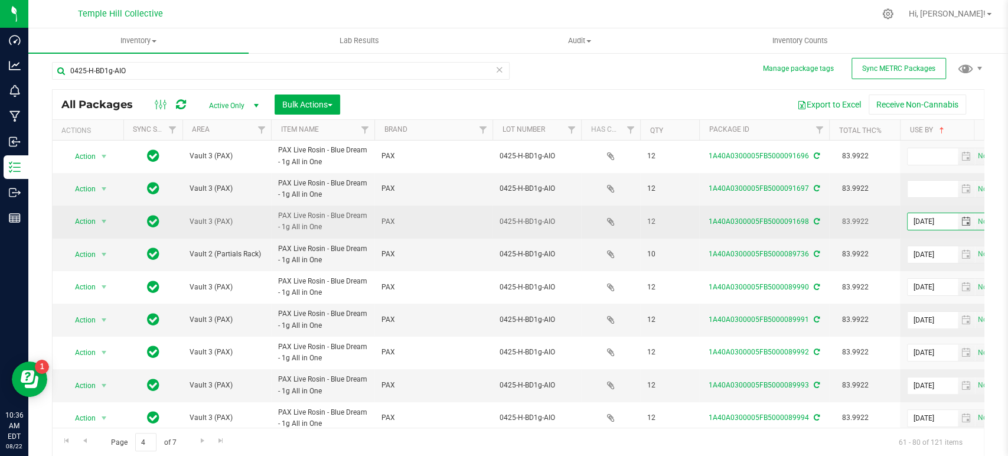
type input "[DATE]"
click at [816, 218] on icon at bounding box center [816, 221] width 6 height 7
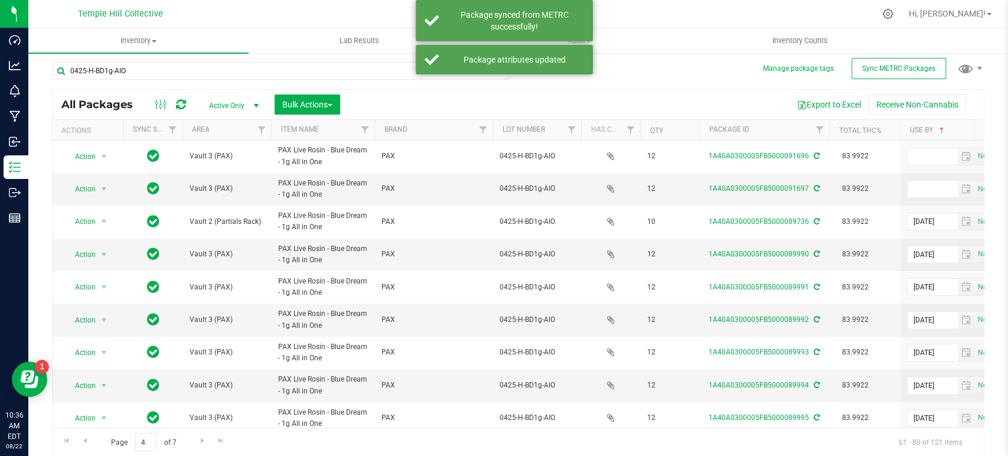
scroll to position [0, 0]
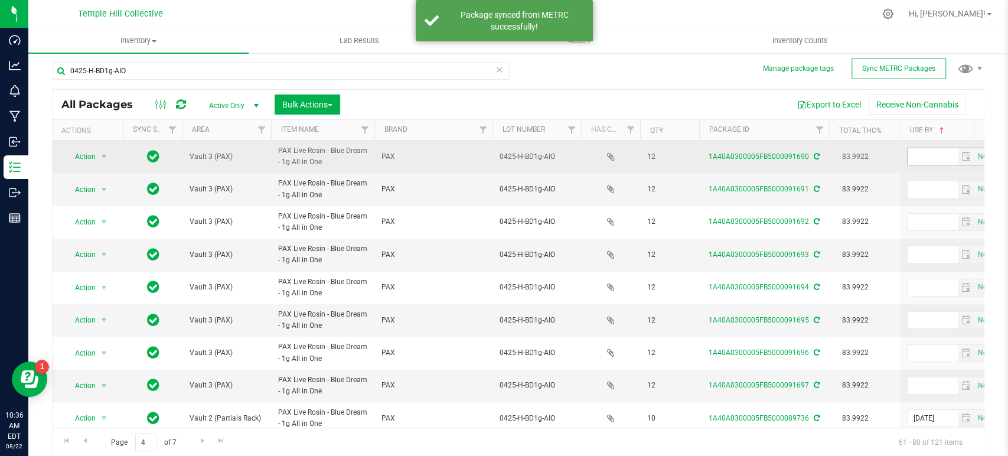
click at [923, 164] on input "text" at bounding box center [932, 156] width 50 height 17
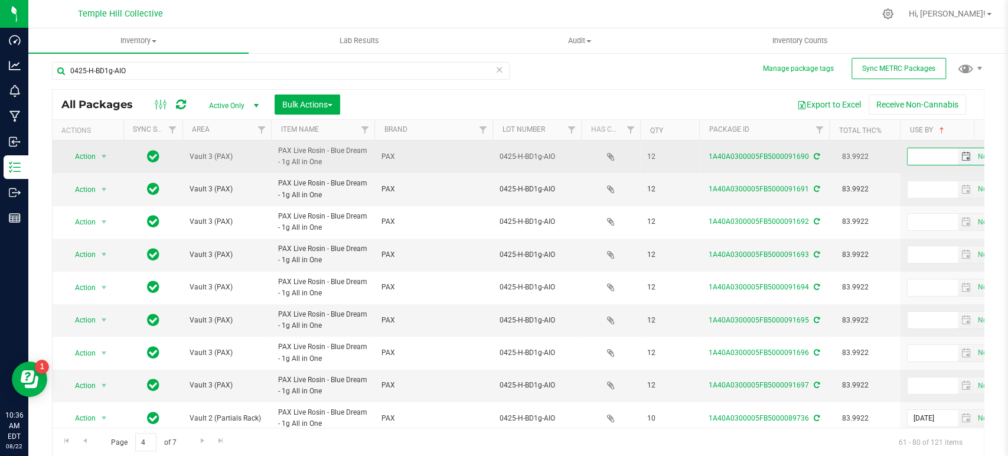
paste input "[DATE]"
type input "[DATE]"
click at [813, 154] on icon at bounding box center [816, 156] width 6 height 7
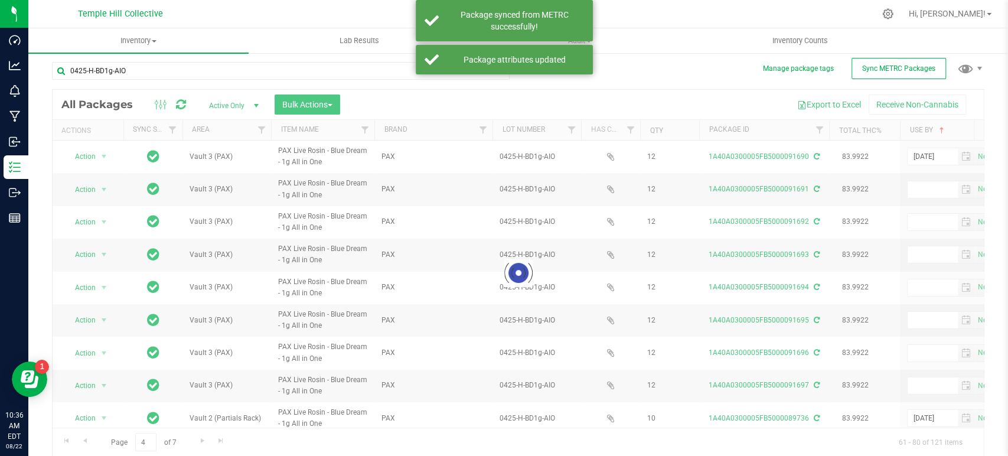
drag, startPoint x: 203, startPoint y: 426, endPoint x: 214, endPoint y: 424, distance: 11.4
click at [214, 424] on div at bounding box center [518, 273] width 931 height 366
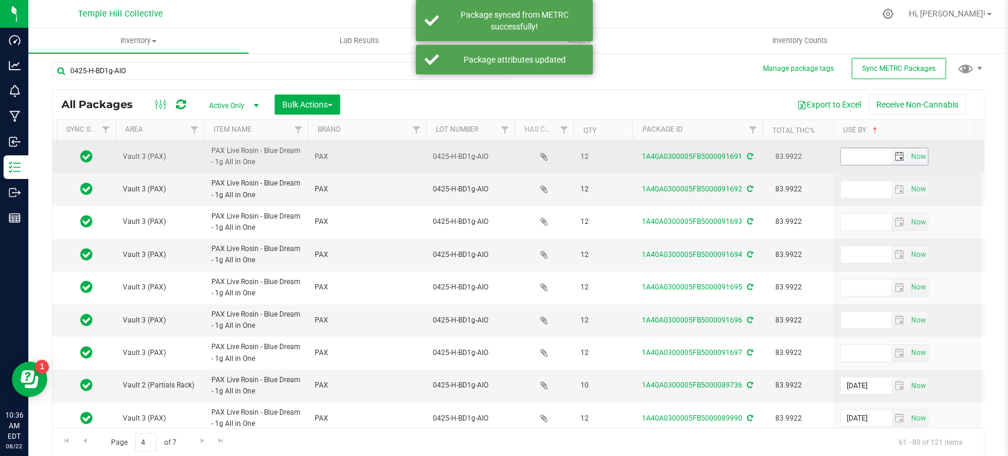
click at [864, 149] on input "text" at bounding box center [866, 156] width 50 height 17
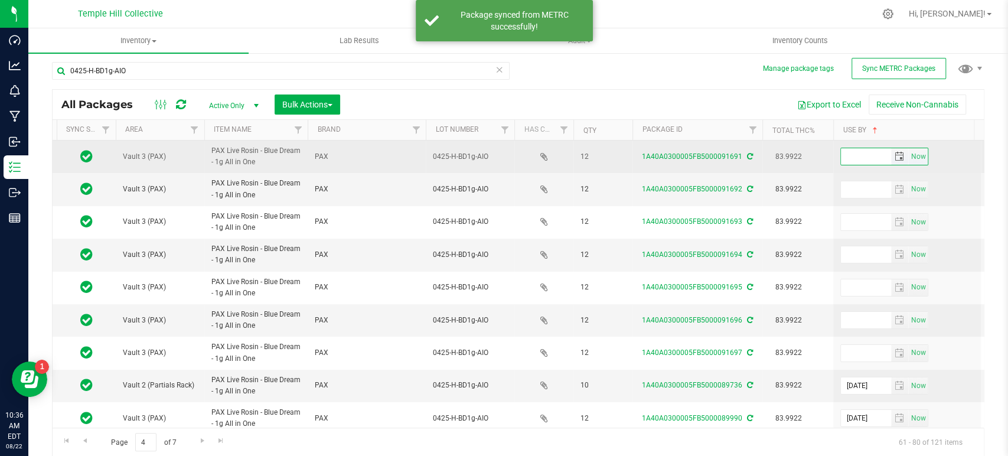
paste input "[DATE]"
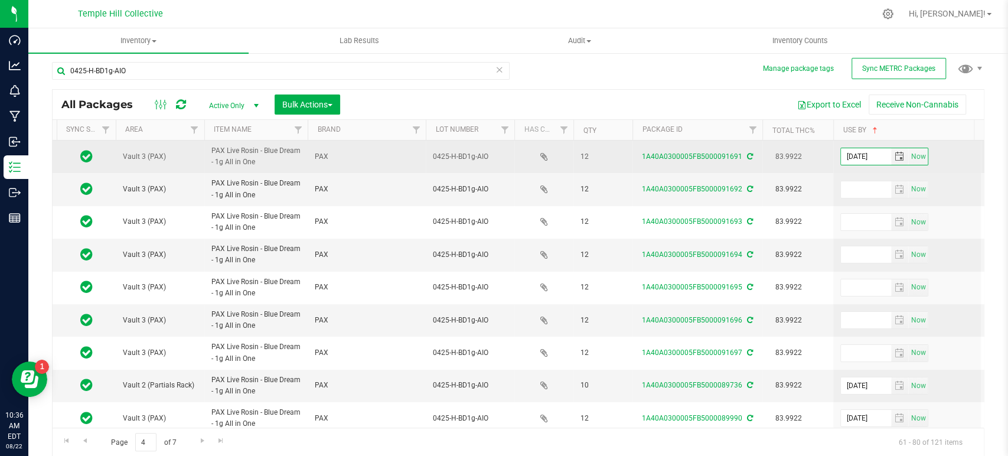
type input "[DATE]"
click at [747, 159] on icon at bounding box center [750, 156] width 6 height 7
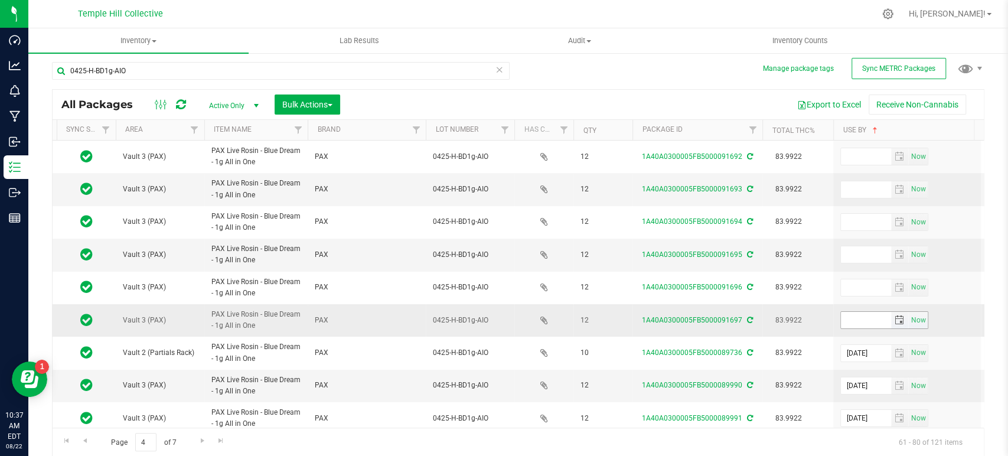
click at [860, 319] on input "text" at bounding box center [866, 320] width 50 height 17
paste input "[DATE]"
type input "[DATE]"
click at [747, 319] on icon at bounding box center [750, 319] width 6 height 7
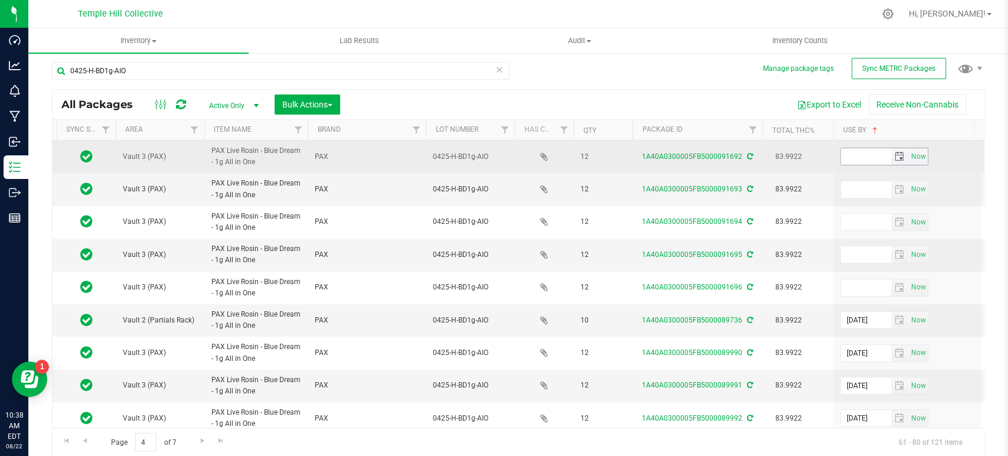
click at [858, 161] on input "text" at bounding box center [866, 156] width 50 height 17
paste input "[DATE]"
type input "[DATE]"
click at [747, 159] on icon at bounding box center [750, 156] width 6 height 7
